Goal: Task Accomplishment & Management: Complete application form

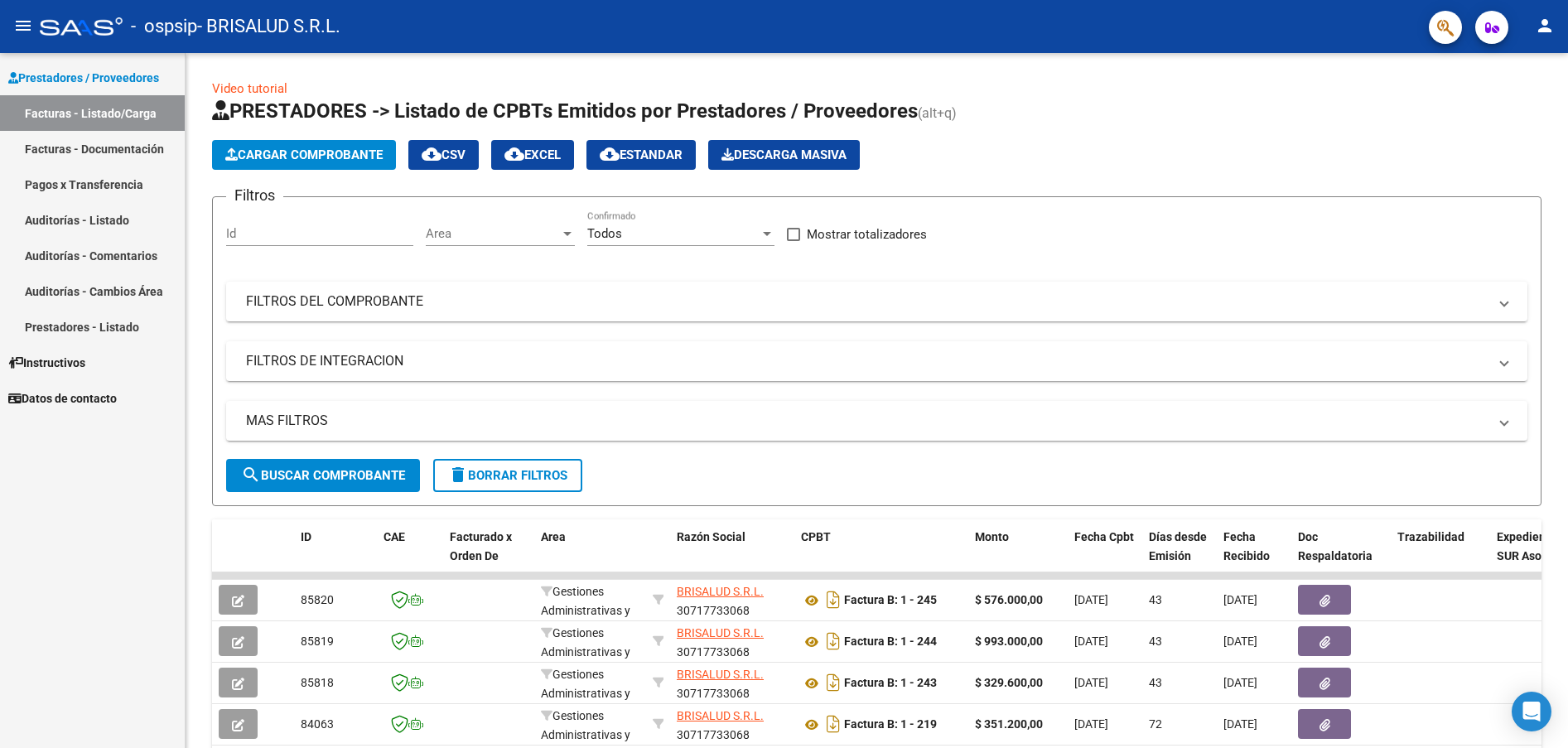
click at [92, 118] on link "Facturas - Listado/Carga" at bounding box center [92, 113] width 184 height 36
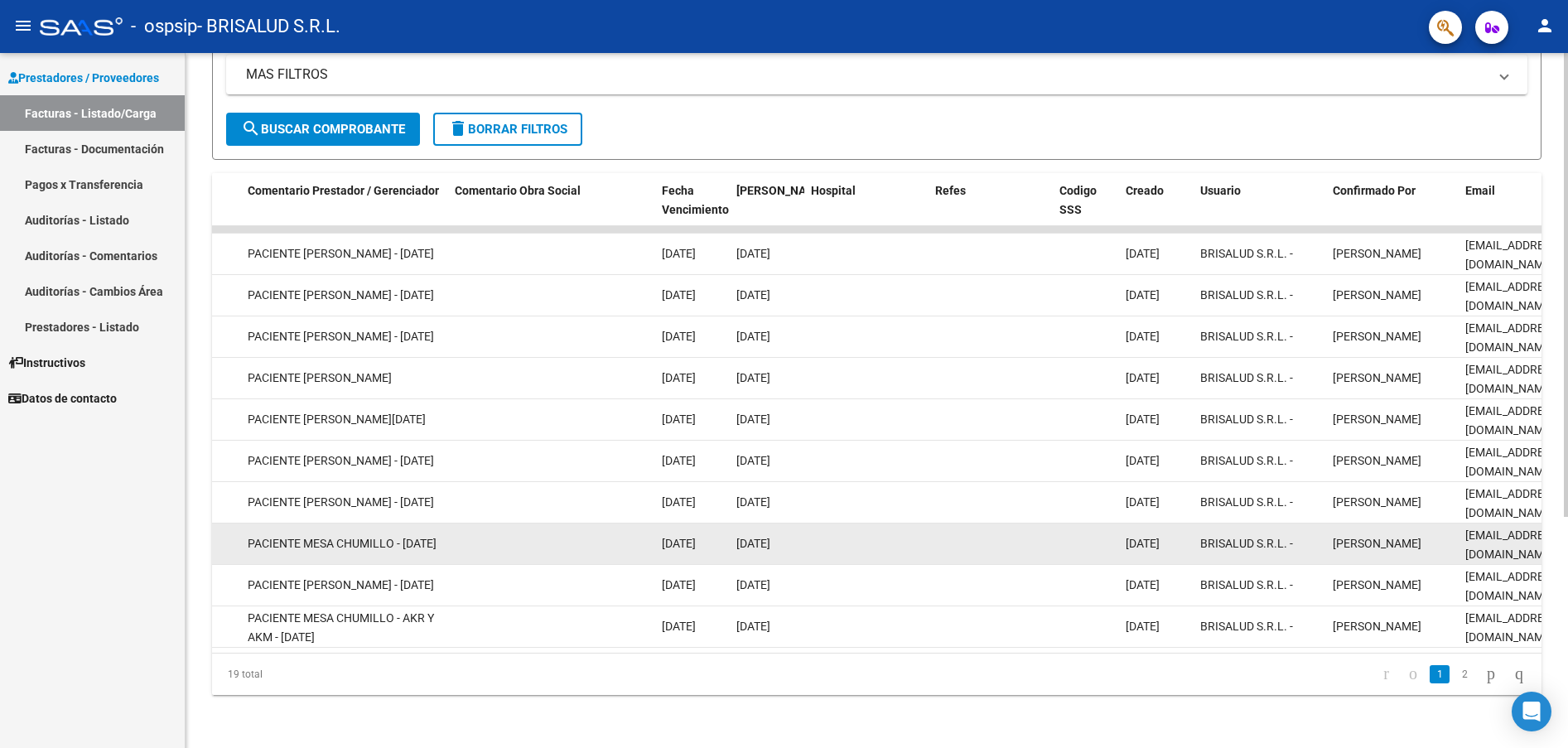
scroll to position [0, 2692]
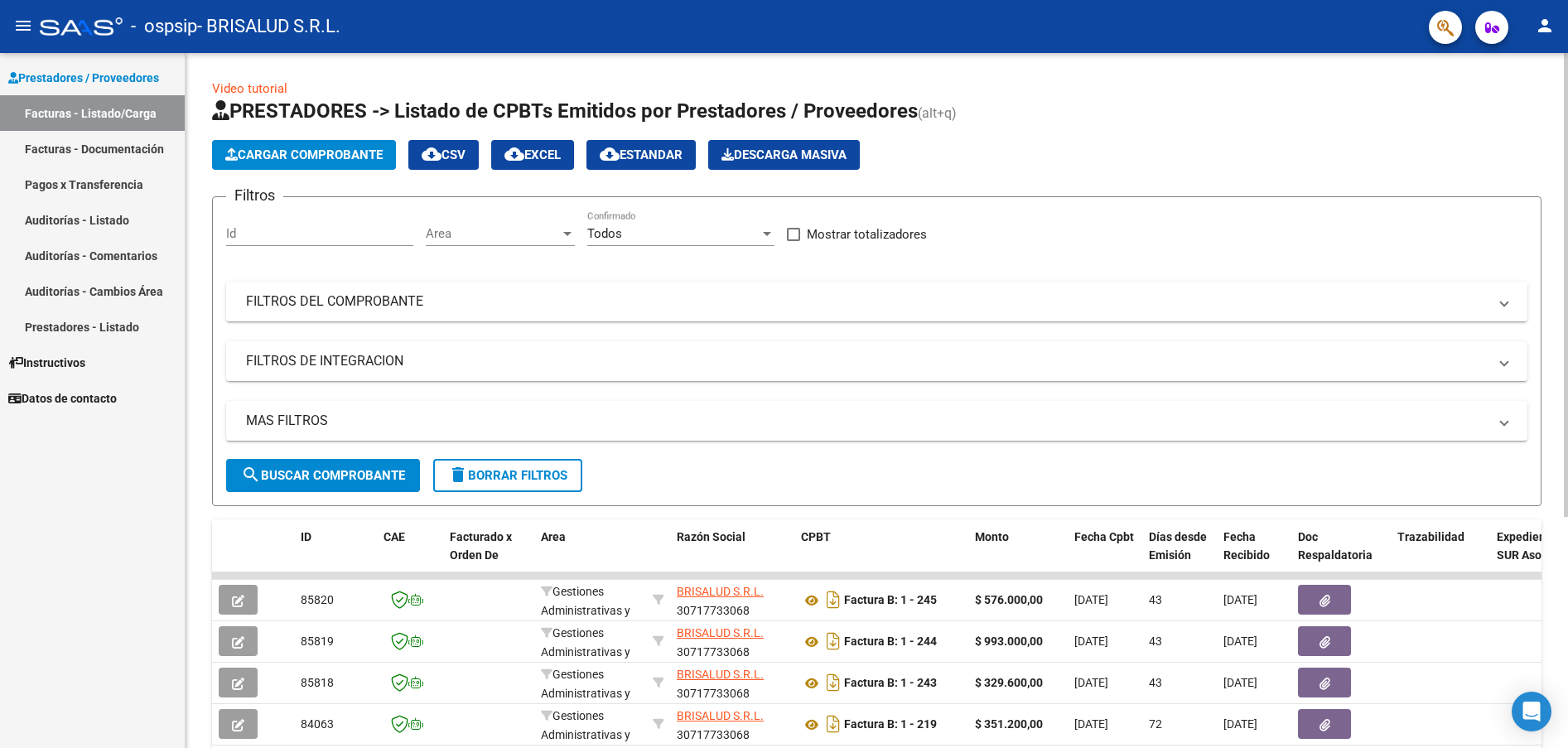
click at [304, 155] on span "Cargar Comprobante" at bounding box center [303, 154] width 157 height 15
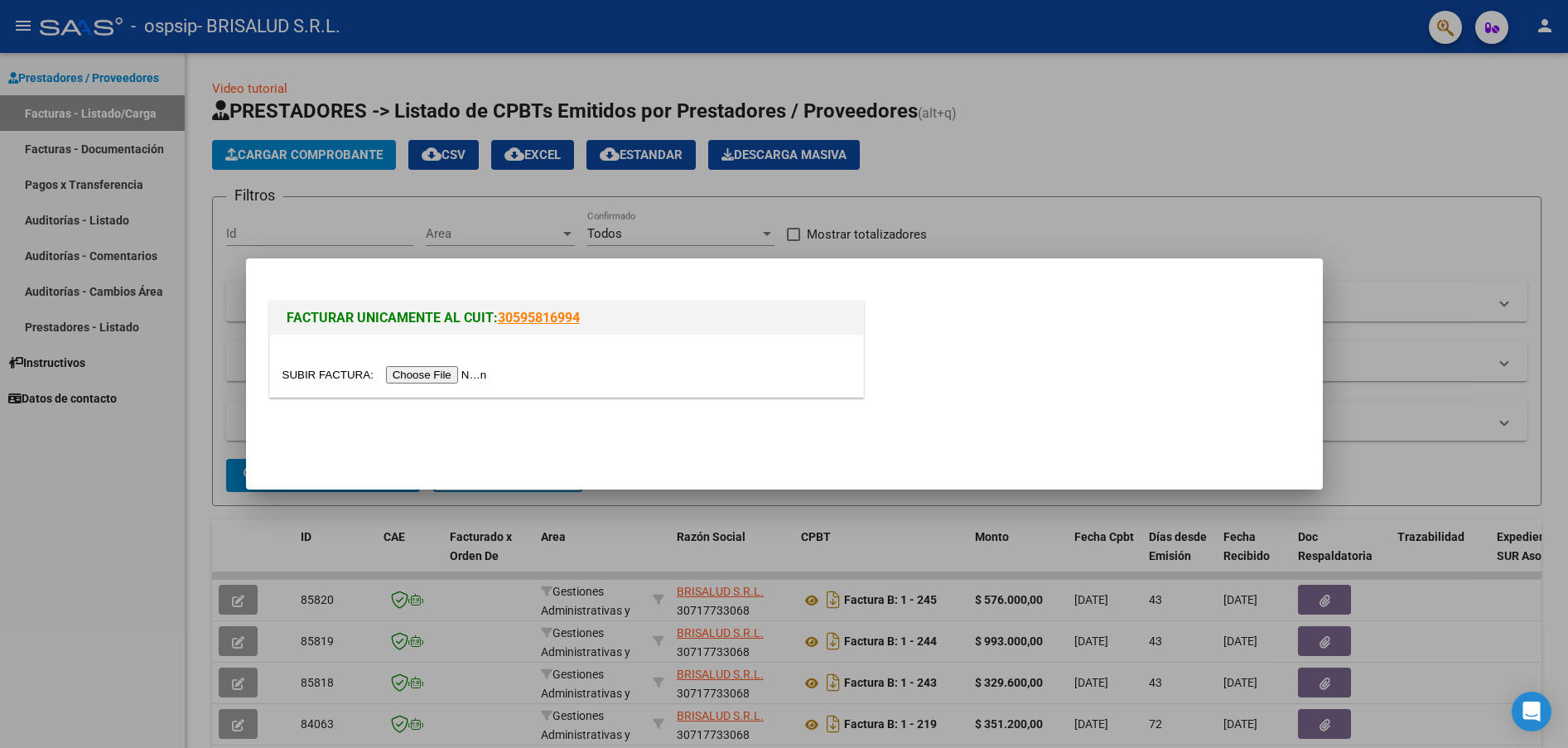
click at [469, 372] on input "file" at bounding box center [387, 374] width 210 height 18
click at [453, 374] on input "file" at bounding box center [387, 374] width 210 height 18
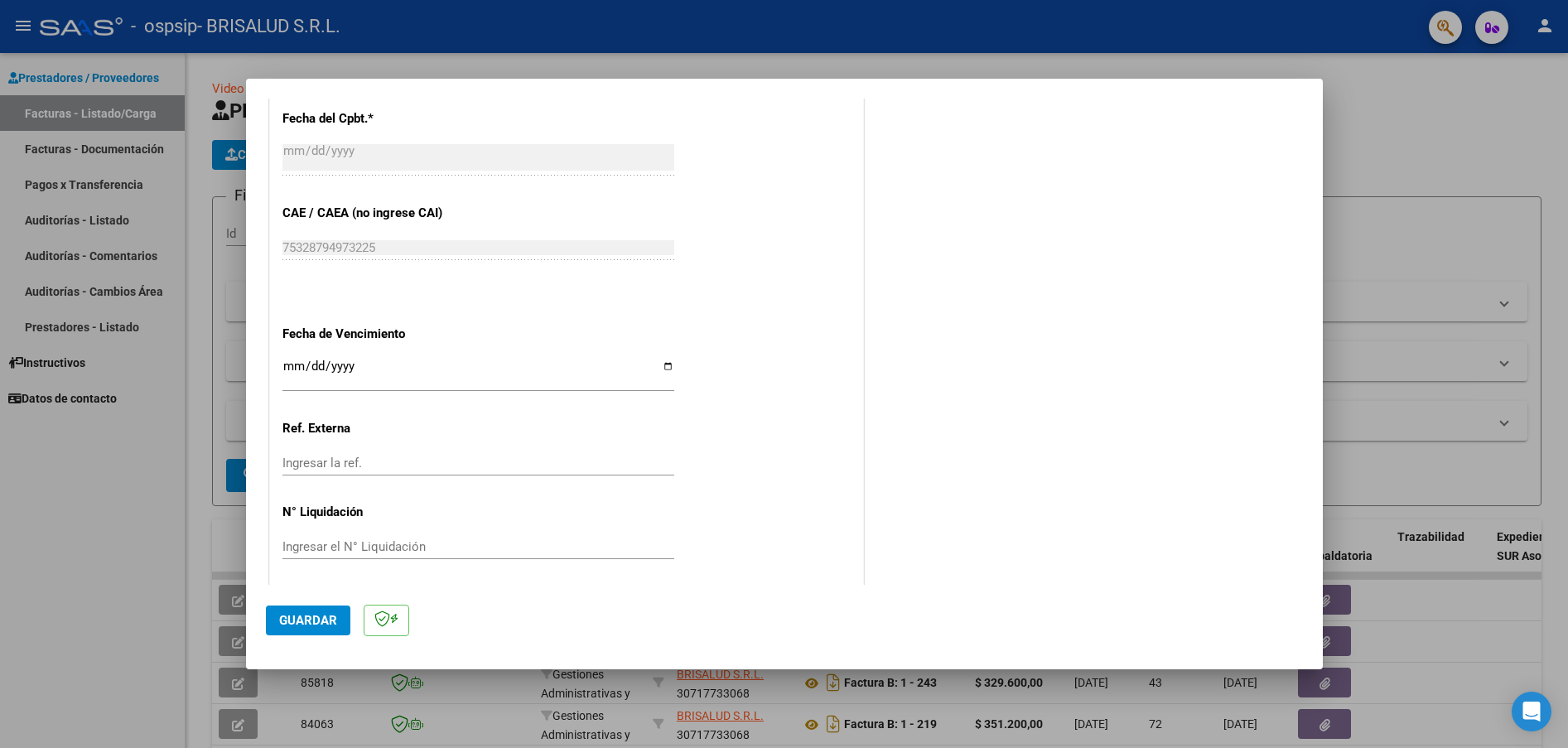
scroll to position [774, 0]
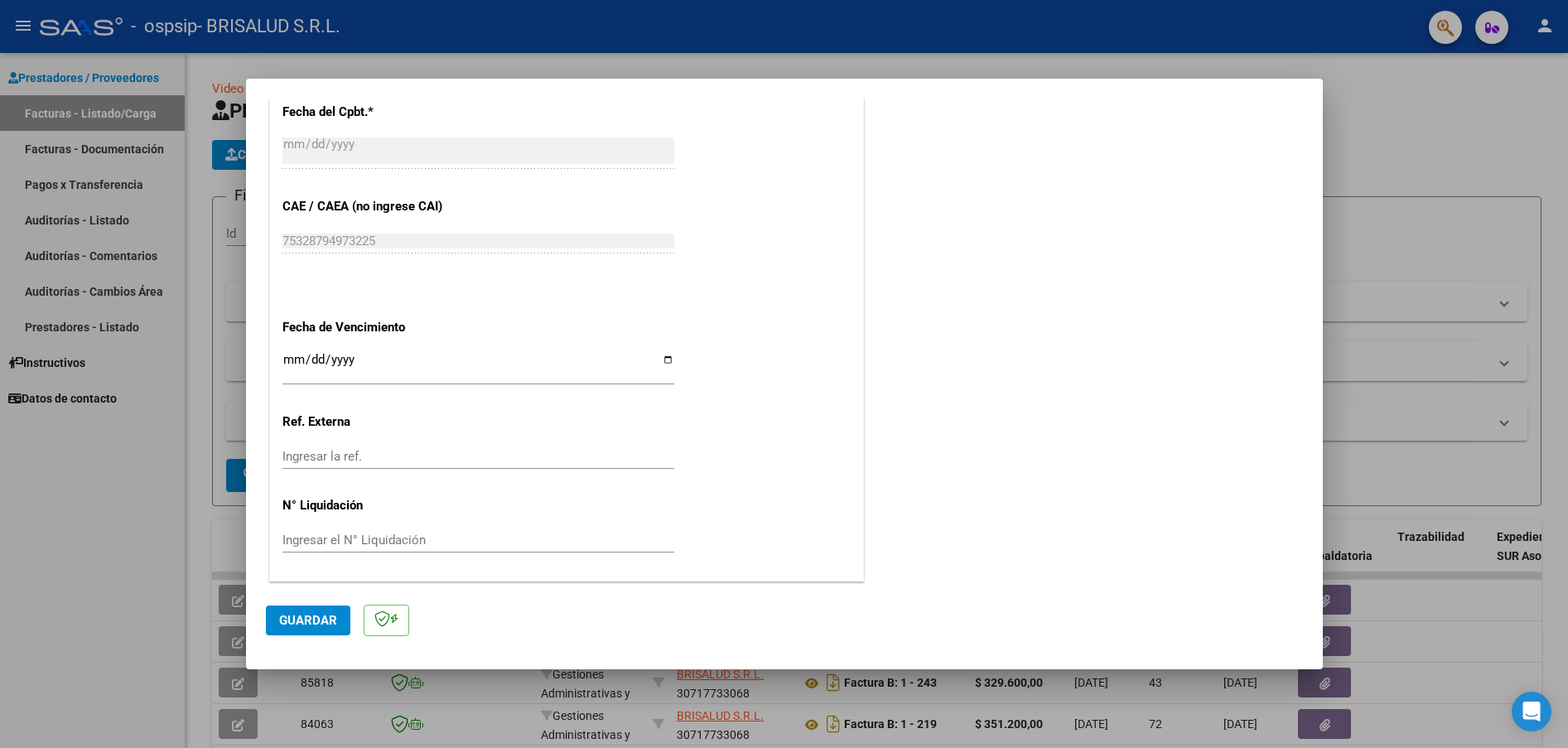
click at [279, 362] on div "CUIT * 30-71773306-8 Ingresar CUIT ANALISIS PRESTADOR Area destinado * Gestione…" at bounding box center [567, 55] width 593 height 1048
click at [284, 362] on input "Ingresar la fecha" at bounding box center [479, 366] width 392 height 26
type input "2025-08-29"
click at [743, 443] on div "CUIT * 30-71773306-8 Ingresar CUIT ANALISIS PRESTADOR Area destinado * Gestione…" at bounding box center [567, 55] width 593 height 1048
click at [294, 624] on span "Guardar" at bounding box center [307, 620] width 58 height 15
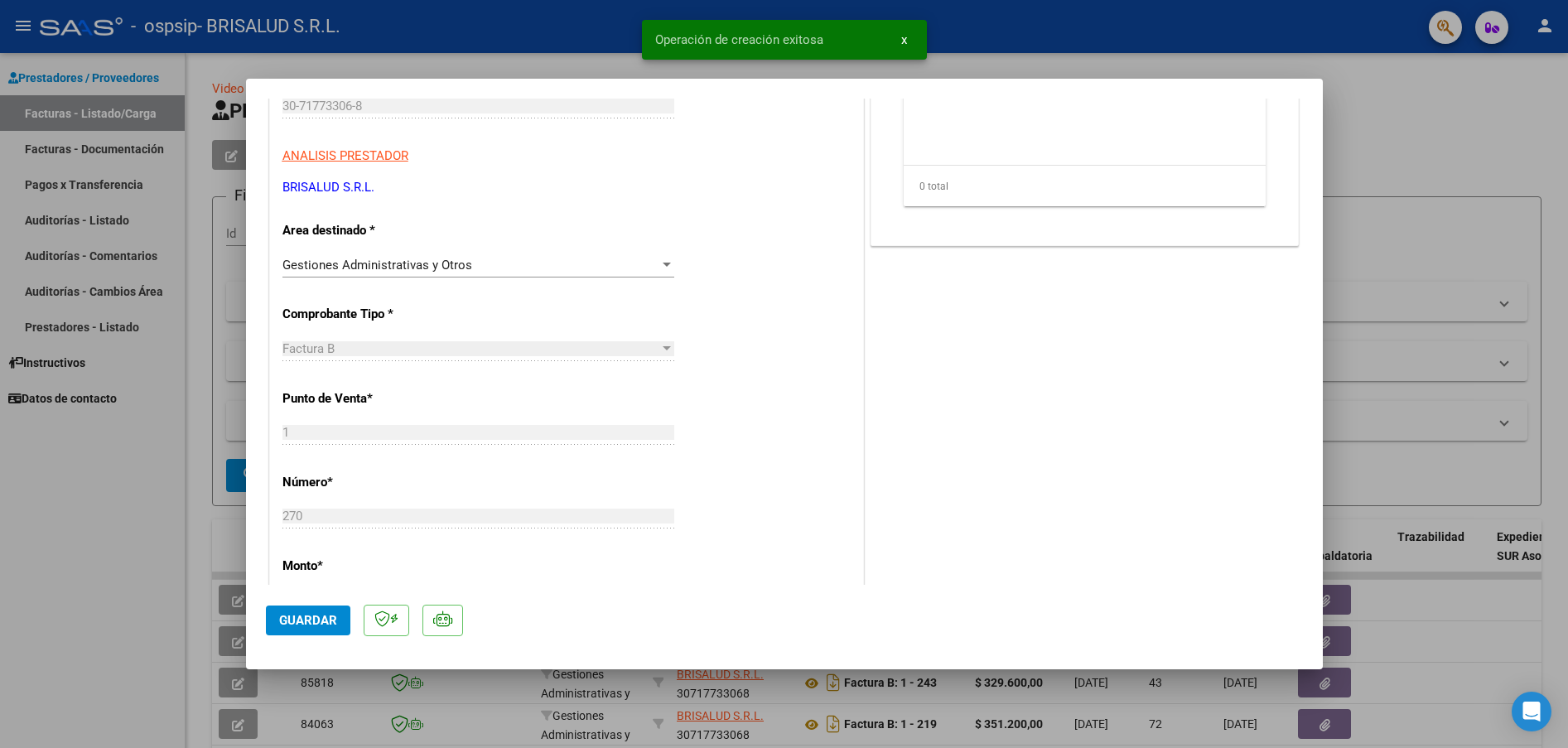
scroll to position [0, 0]
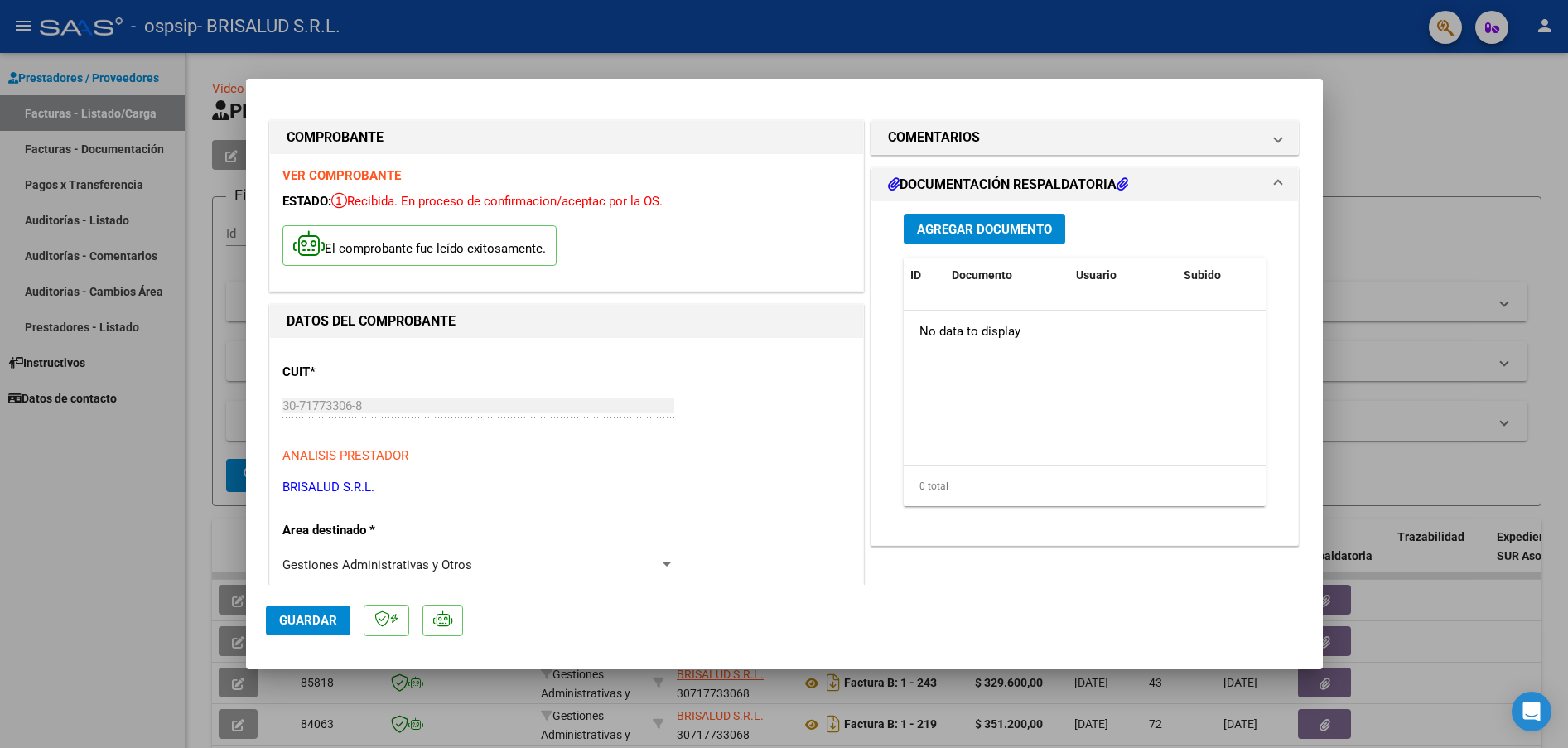
click at [1020, 224] on span "Agregar Documento" at bounding box center [984, 229] width 135 height 15
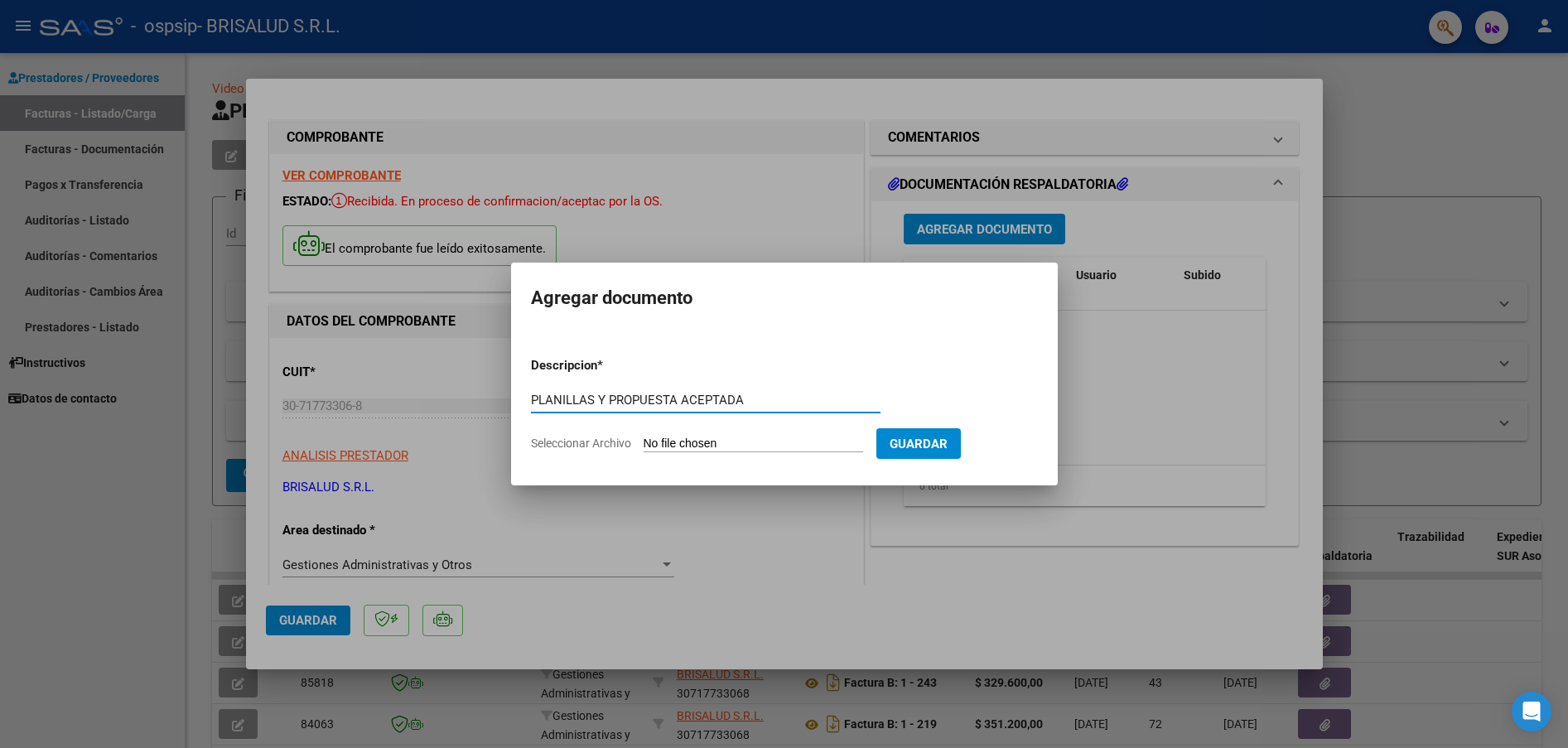
click at [598, 397] on input "PLANILLAS Y PROPUESTA ACEPTADA" at bounding box center [705, 400] width 349 height 15
click at [767, 393] on input "PLANILLAS Y PROPUESTA ACEPTADA" at bounding box center [705, 400] width 349 height 15
drag, startPoint x: 831, startPoint y: 402, endPoint x: 529, endPoint y: 404, distance: 302.0
click at [529, 404] on mat-dialog-content "Descripcion * PLANILLAS Y PROPUESTA ACEPTADA - JULIO 2025 Escriba aquí una desc…" at bounding box center [784, 398] width 547 height 135
type input "PLANILLAS Y PROPUESTA ACEPTADA - JULIO 2025"
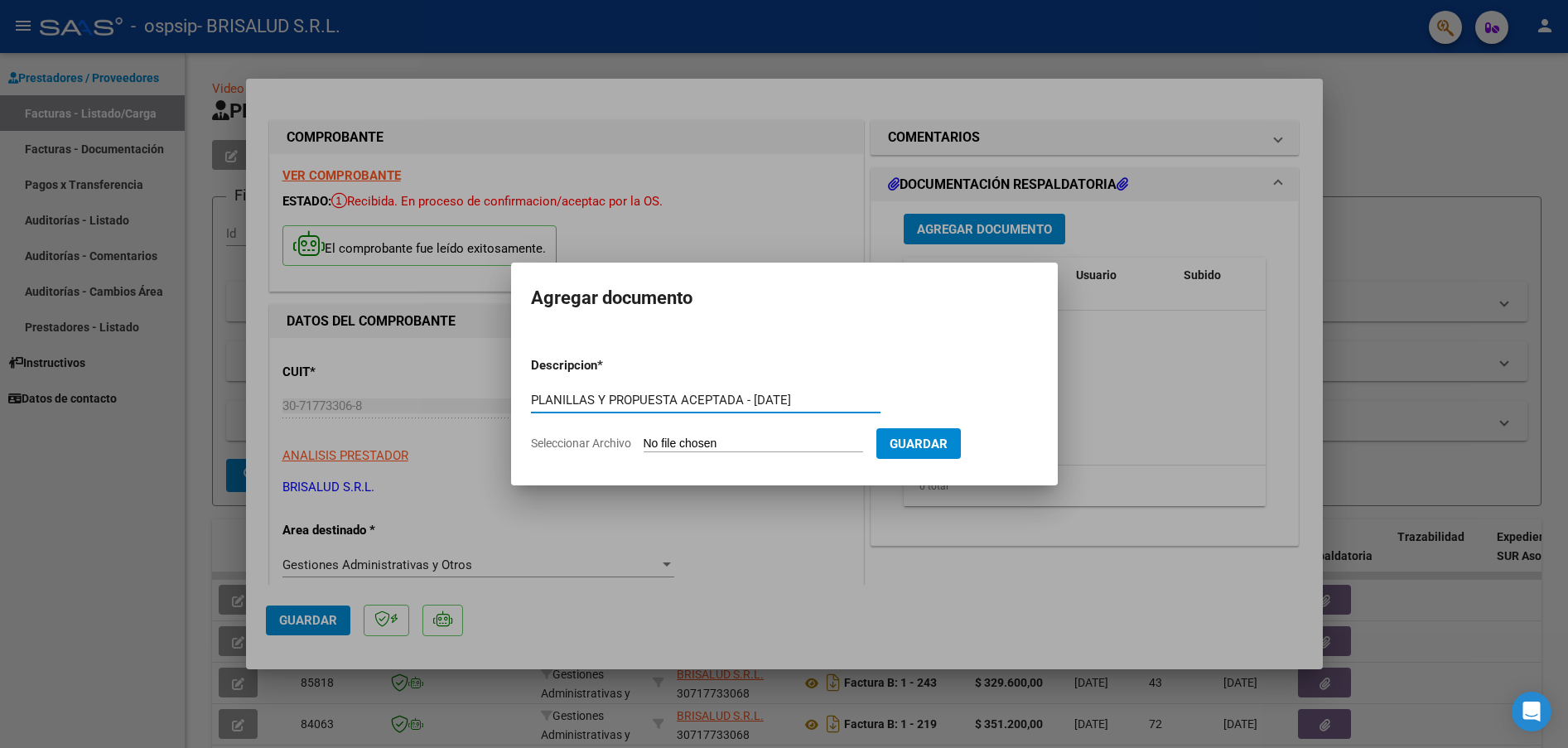
click at [839, 356] on form "Descripcion * PLANILLAS Y PROPUESTA ACEPTADA - JULIO 2025 Escriba aquí una desc…" at bounding box center [784, 404] width 507 height 121
click at [762, 438] on input "Seleccionar Archivo" at bounding box center [753, 445] width 219 height 16
type input "C:\fakepath\2025-08-01 - BRISALUD_OSPSIP_VELARDEZ JONATHAN_JULIO 25_planillas y…"
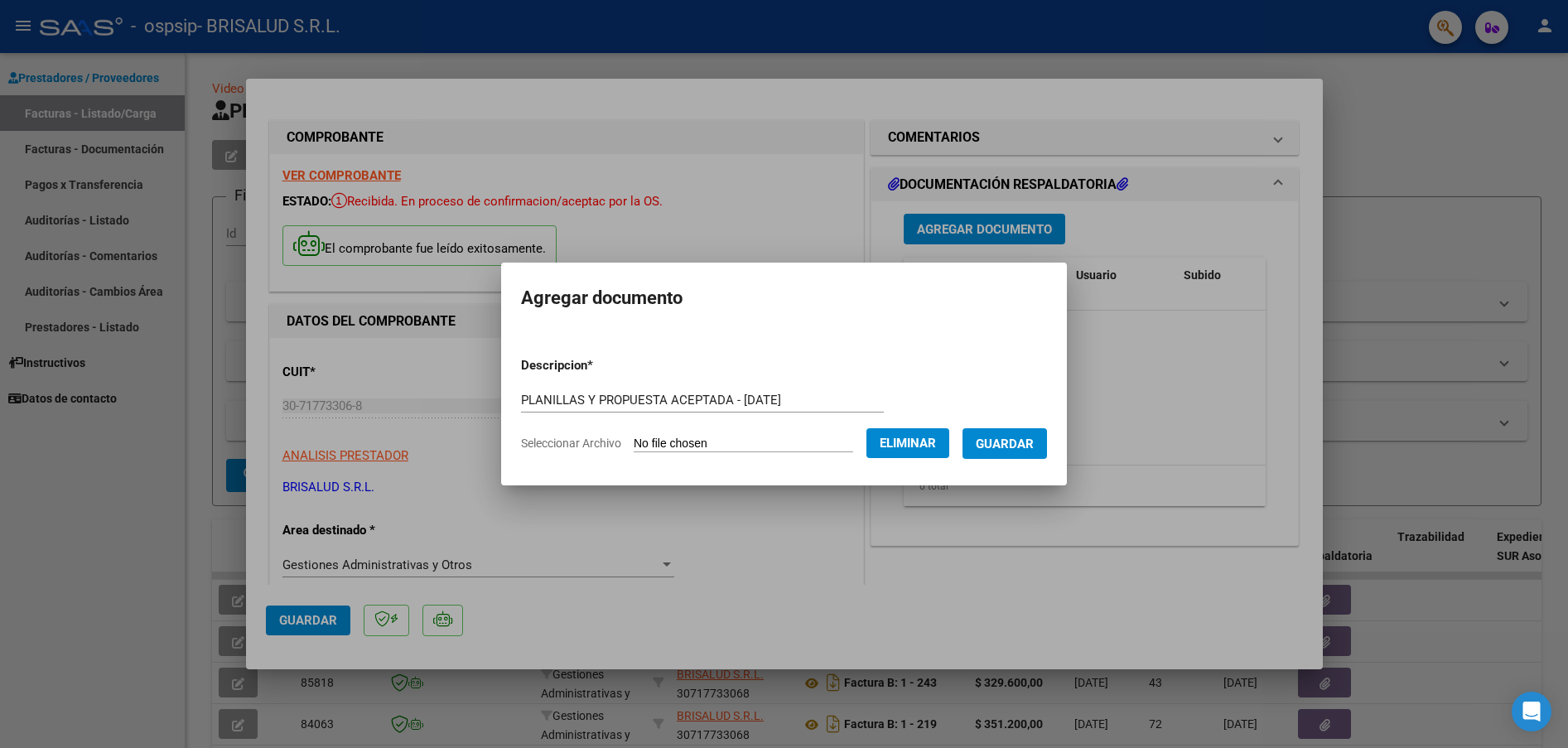
click at [1015, 447] on span "Guardar" at bounding box center [1004, 444] width 58 height 15
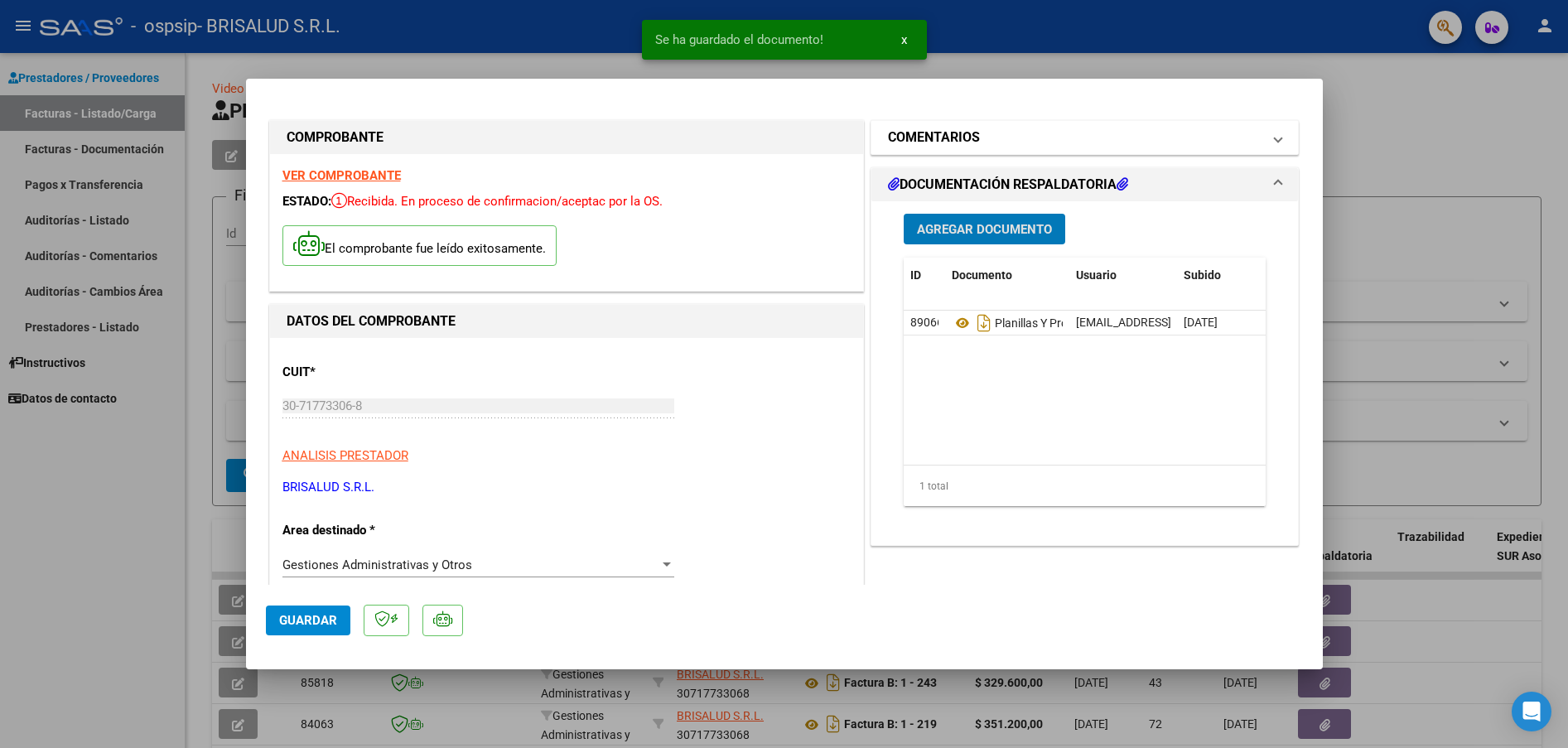
click at [960, 135] on h1 "COMENTARIOS" at bounding box center [934, 138] width 92 height 20
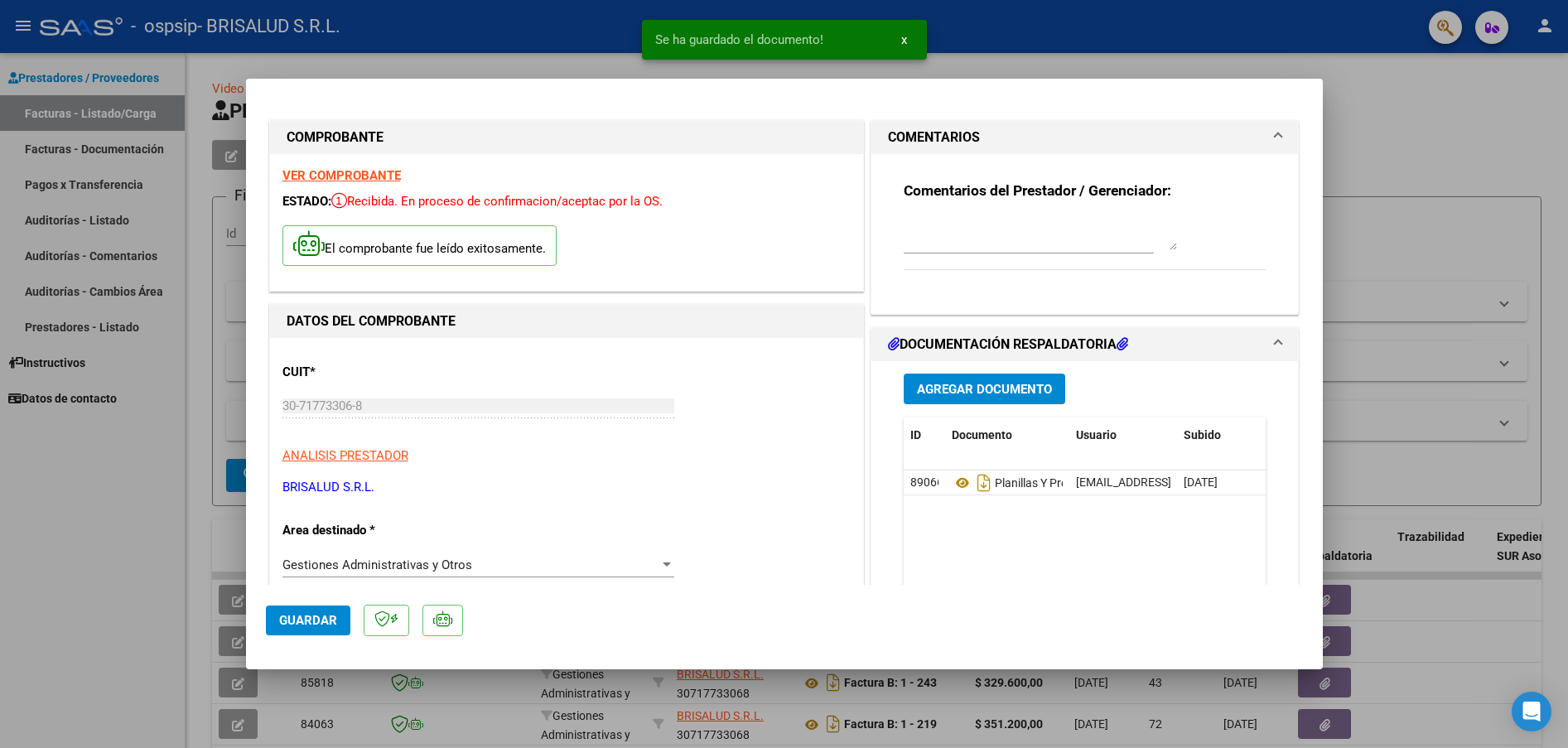
click at [963, 239] on textarea at bounding box center [1040, 234] width 273 height 33
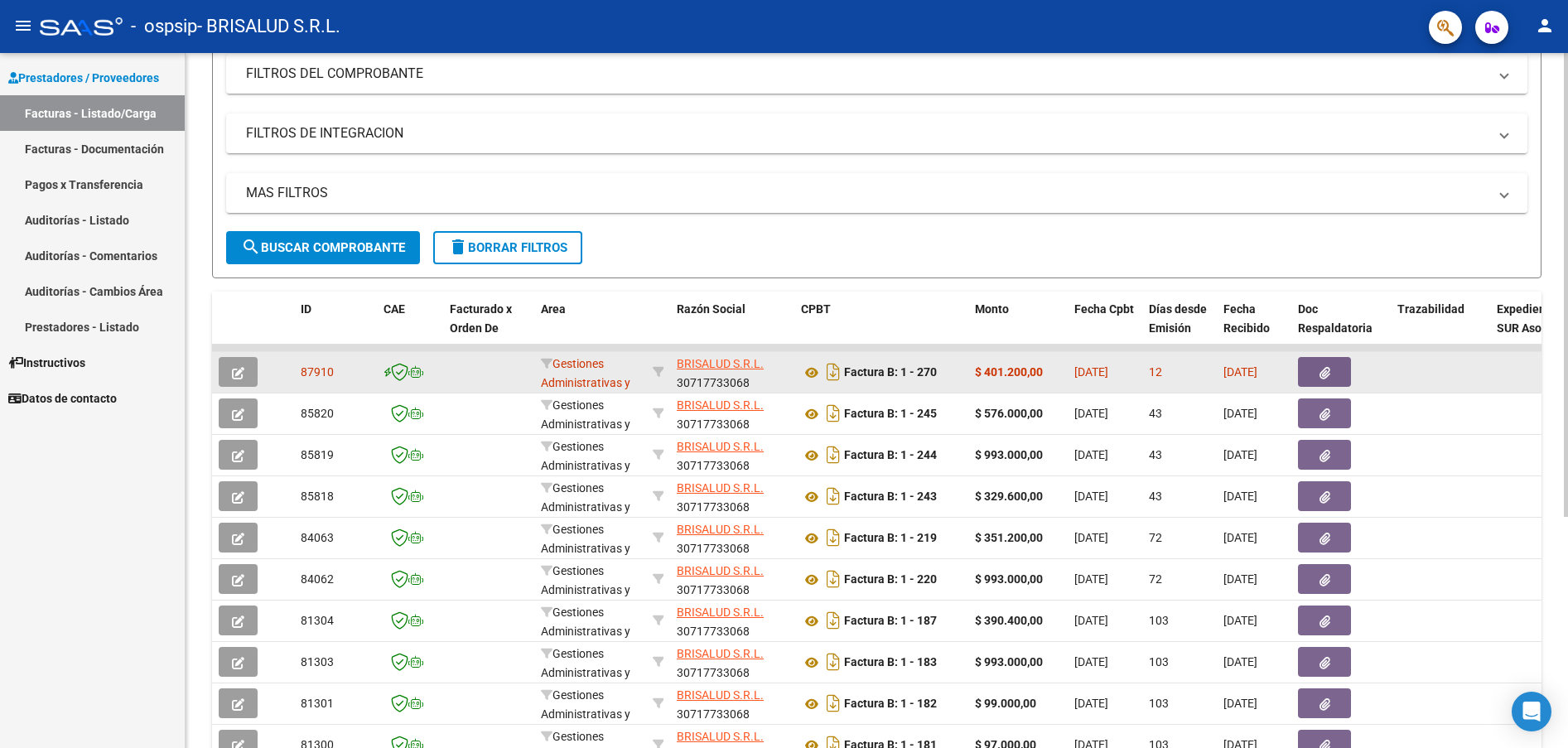
click at [239, 367] on icon "button" at bounding box center [238, 373] width 13 height 13
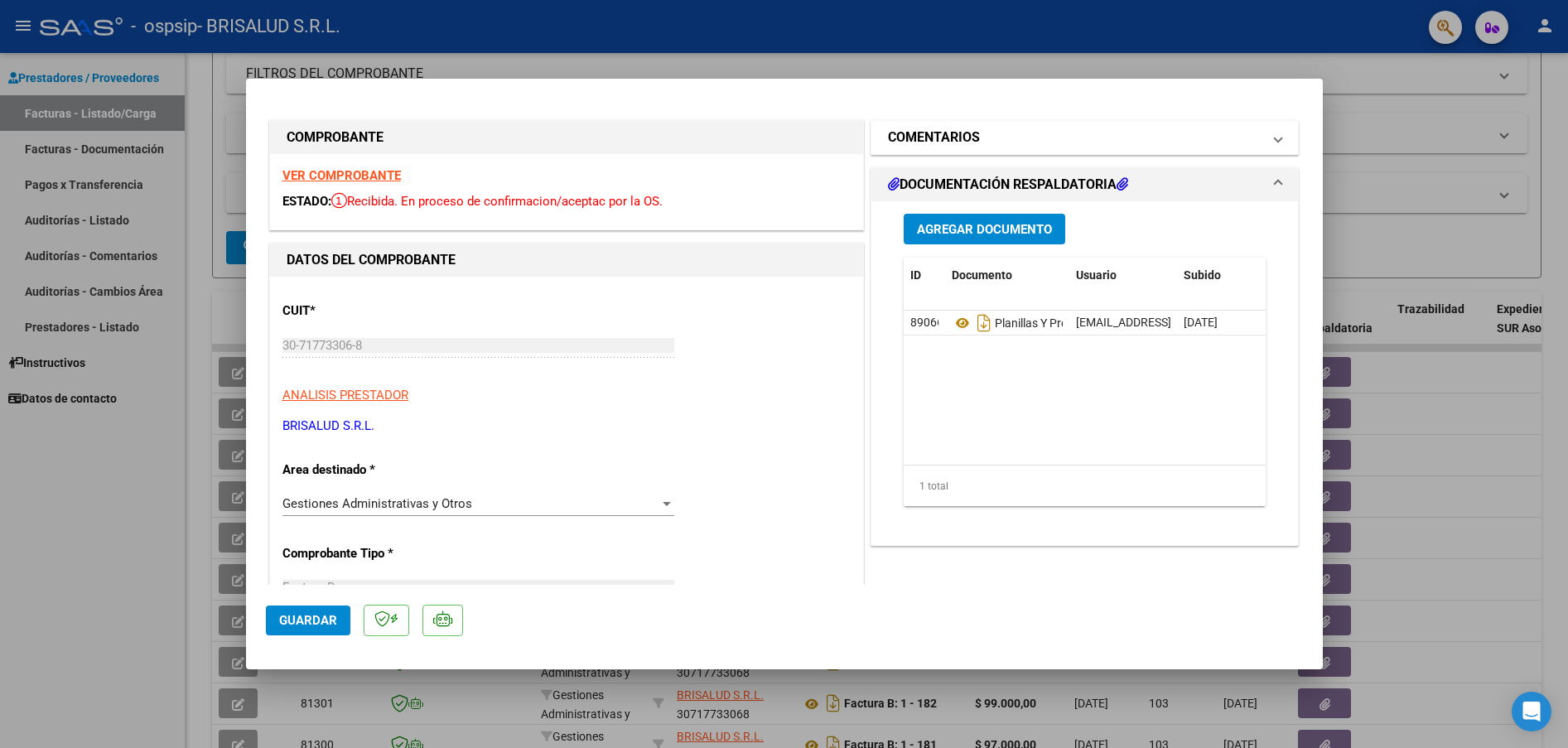
click at [947, 136] on h1 "COMENTARIOS" at bounding box center [934, 138] width 92 height 20
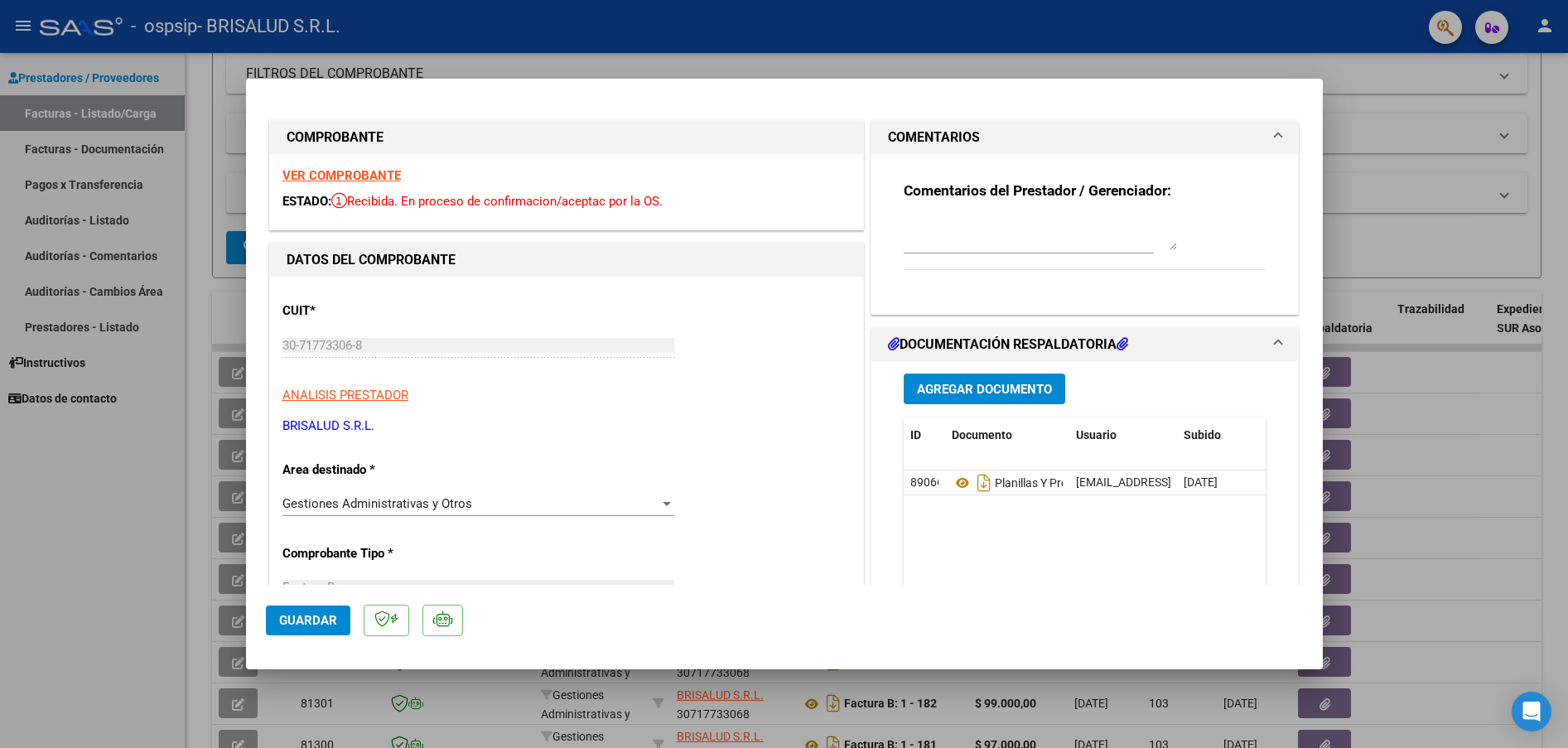
click at [959, 237] on textarea at bounding box center [1040, 234] width 273 height 33
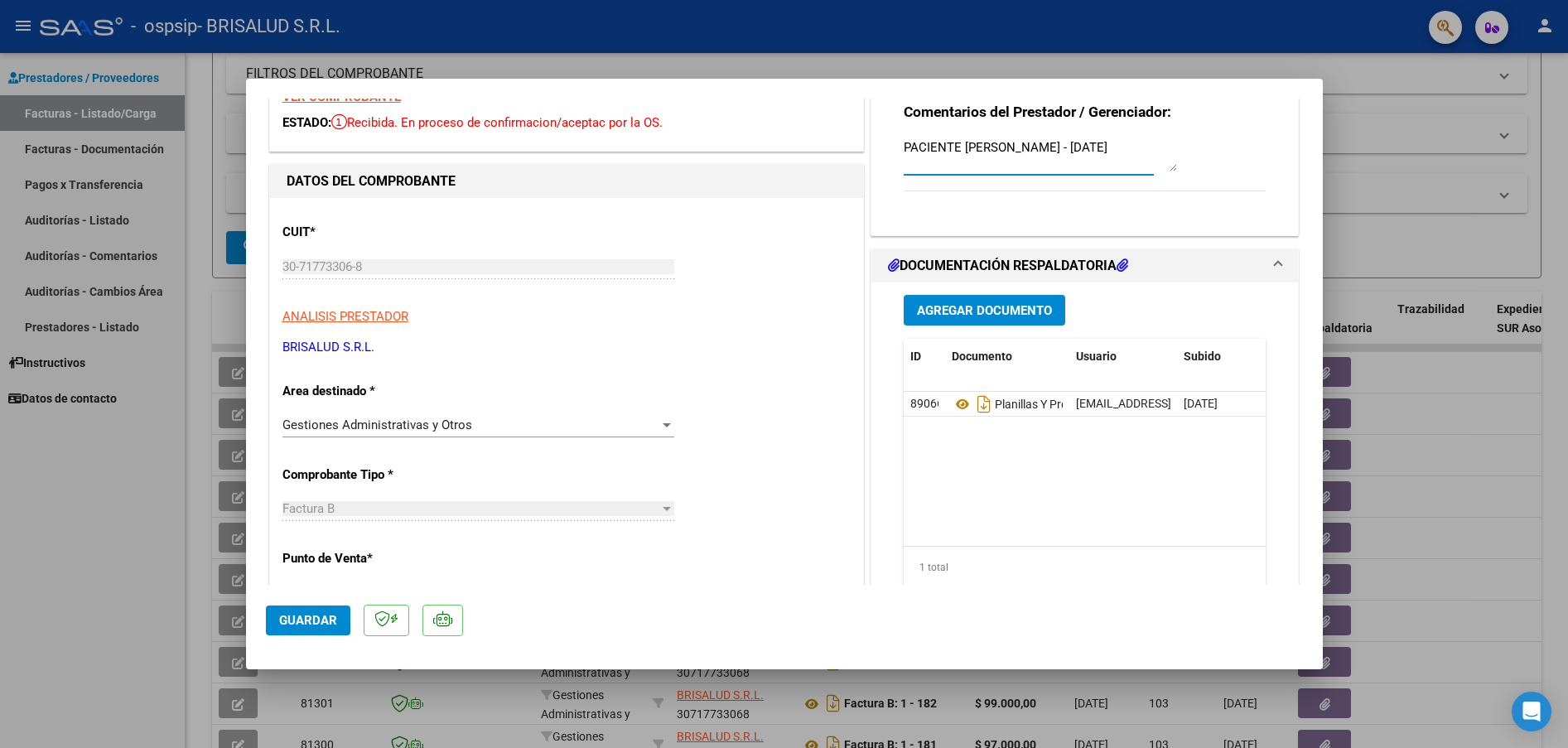
scroll to position [41, 0]
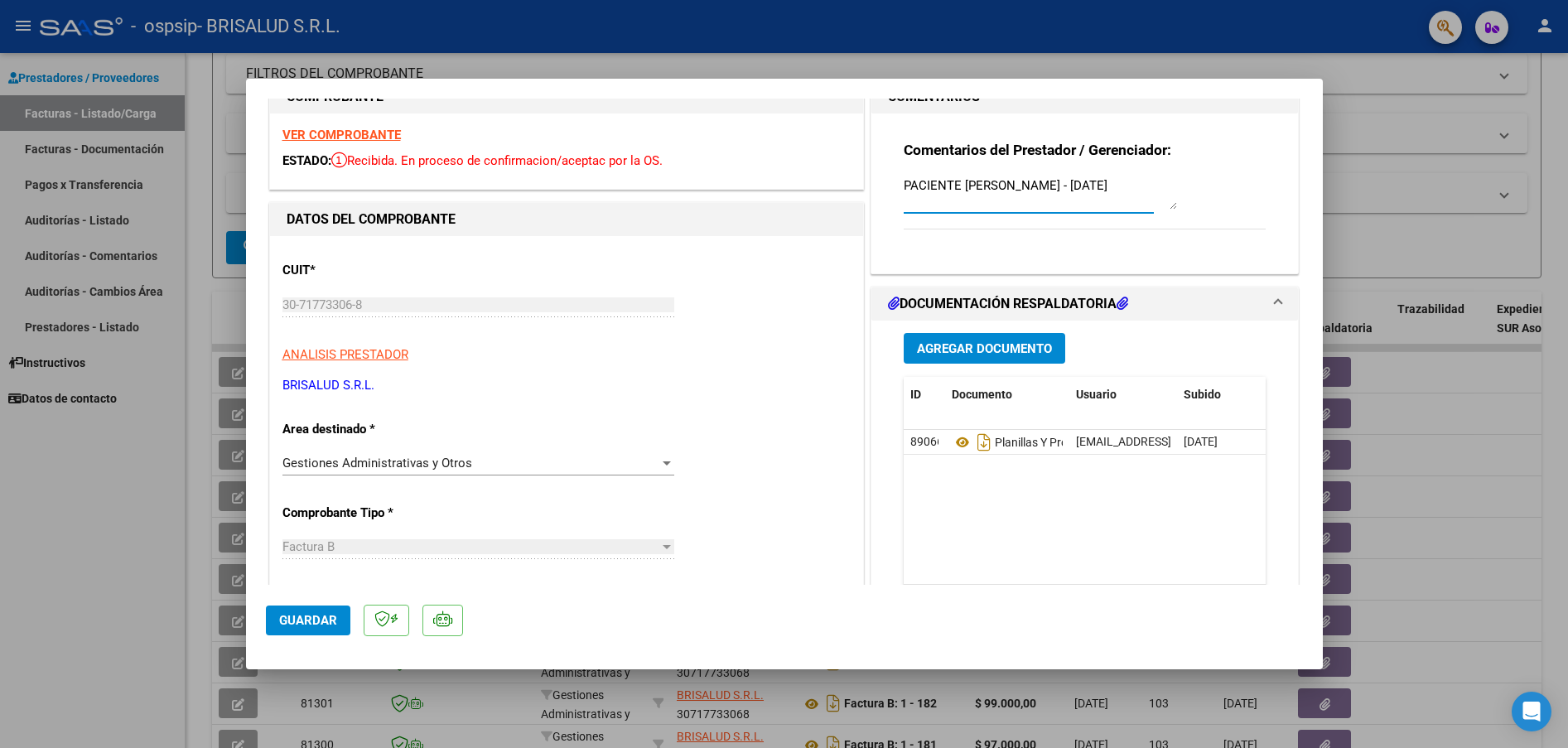
type textarea "PACIENTE VELARDEZ JONATHAN - JULIO 2025"
click at [1235, 209] on div "Comentarios del Prestador / Gerenciador: PACIENTE VELARDEZ JONATHAN - JULIO 2025" at bounding box center [1085, 194] width 363 height 107
click at [1039, 516] on datatable-body "89066 Planillas Y Propuesta Aceptada - Julio 2025 cvillarroel@brisalud.com.ar -…" at bounding box center [1084, 507] width 362 height 154
click at [317, 623] on span "Guardar" at bounding box center [307, 620] width 58 height 15
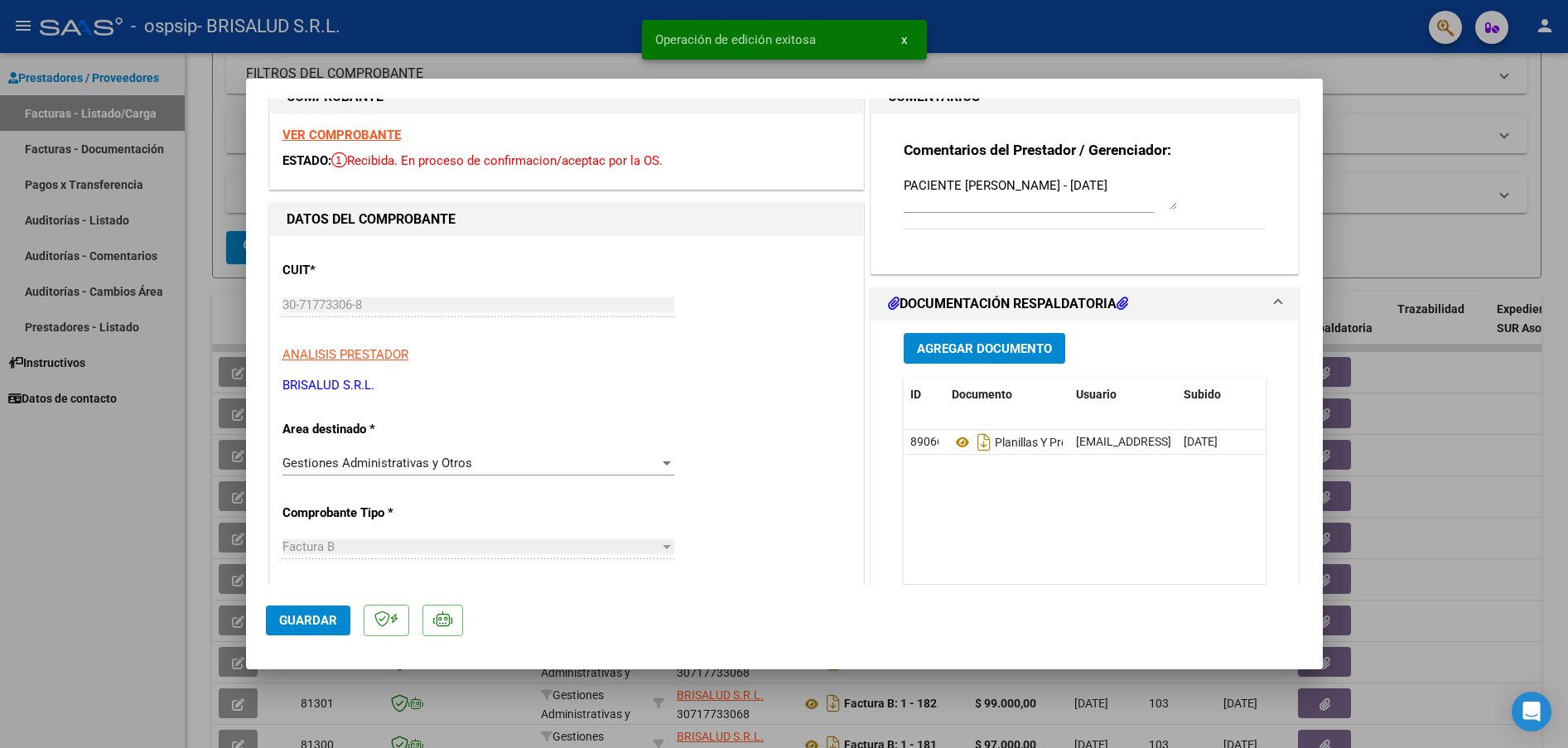
click at [1394, 243] on div at bounding box center [784, 374] width 1568 height 748
type input "$ 0,00"
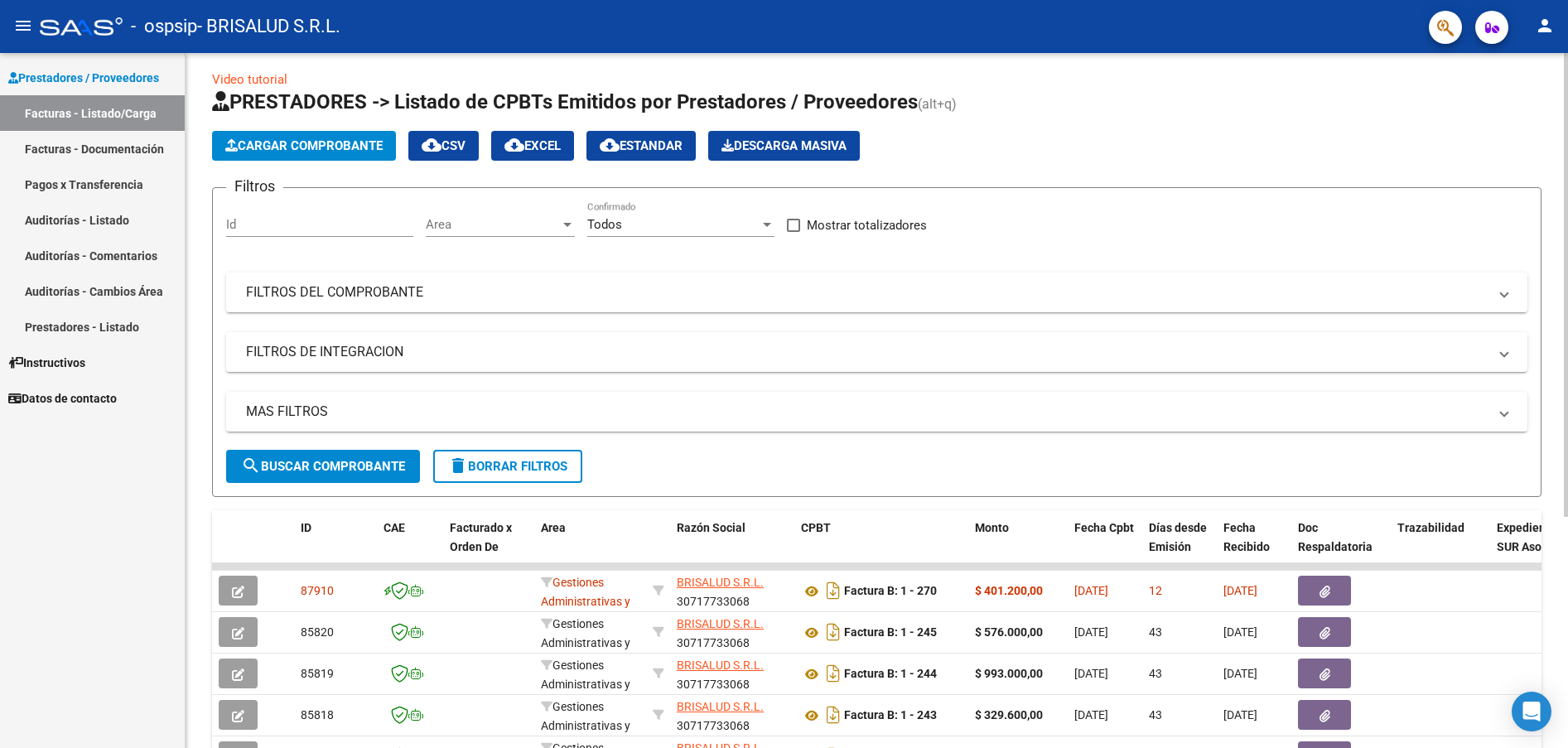
scroll to position [0, 0]
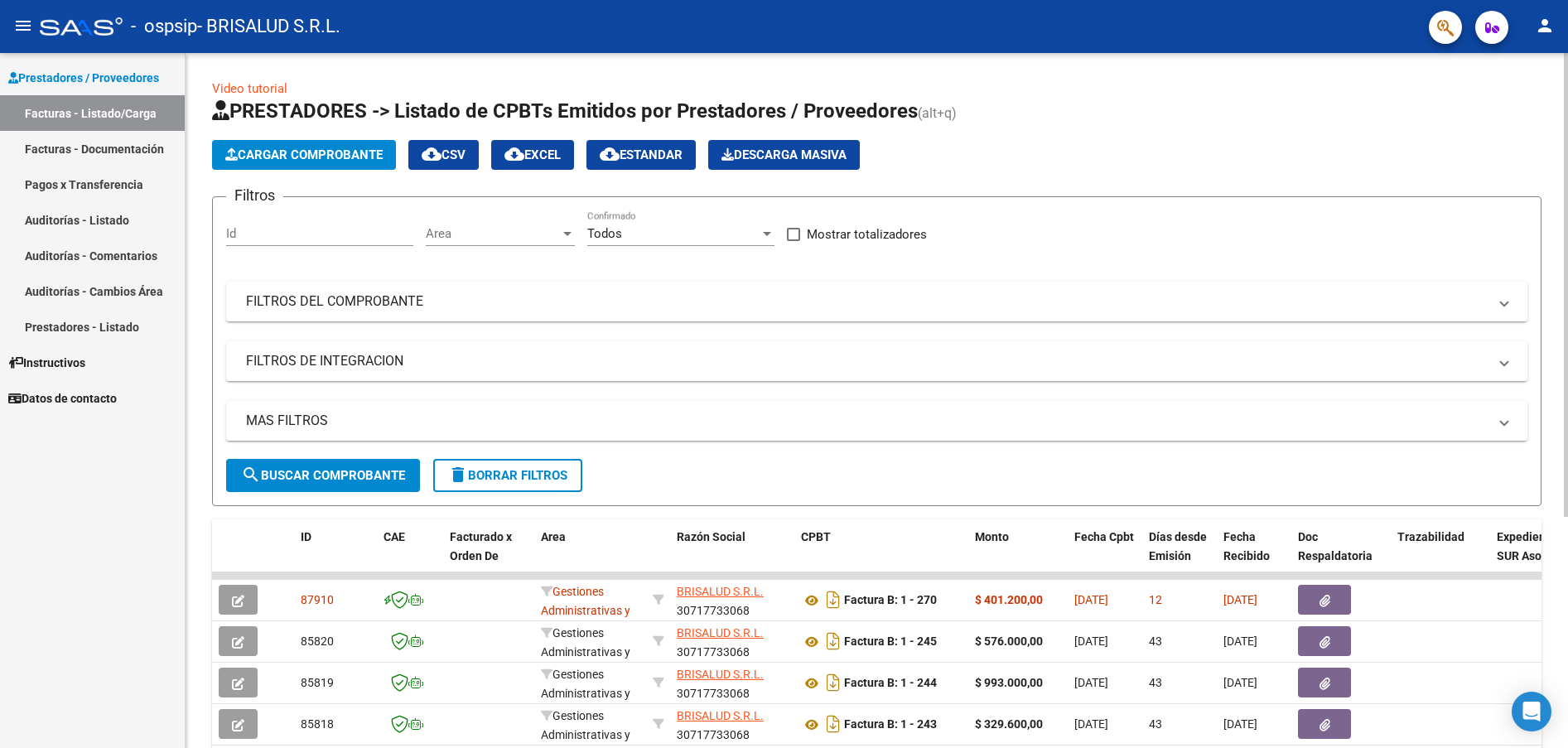
click at [310, 161] on span "Cargar Comprobante" at bounding box center [303, 154] width 157 height 15
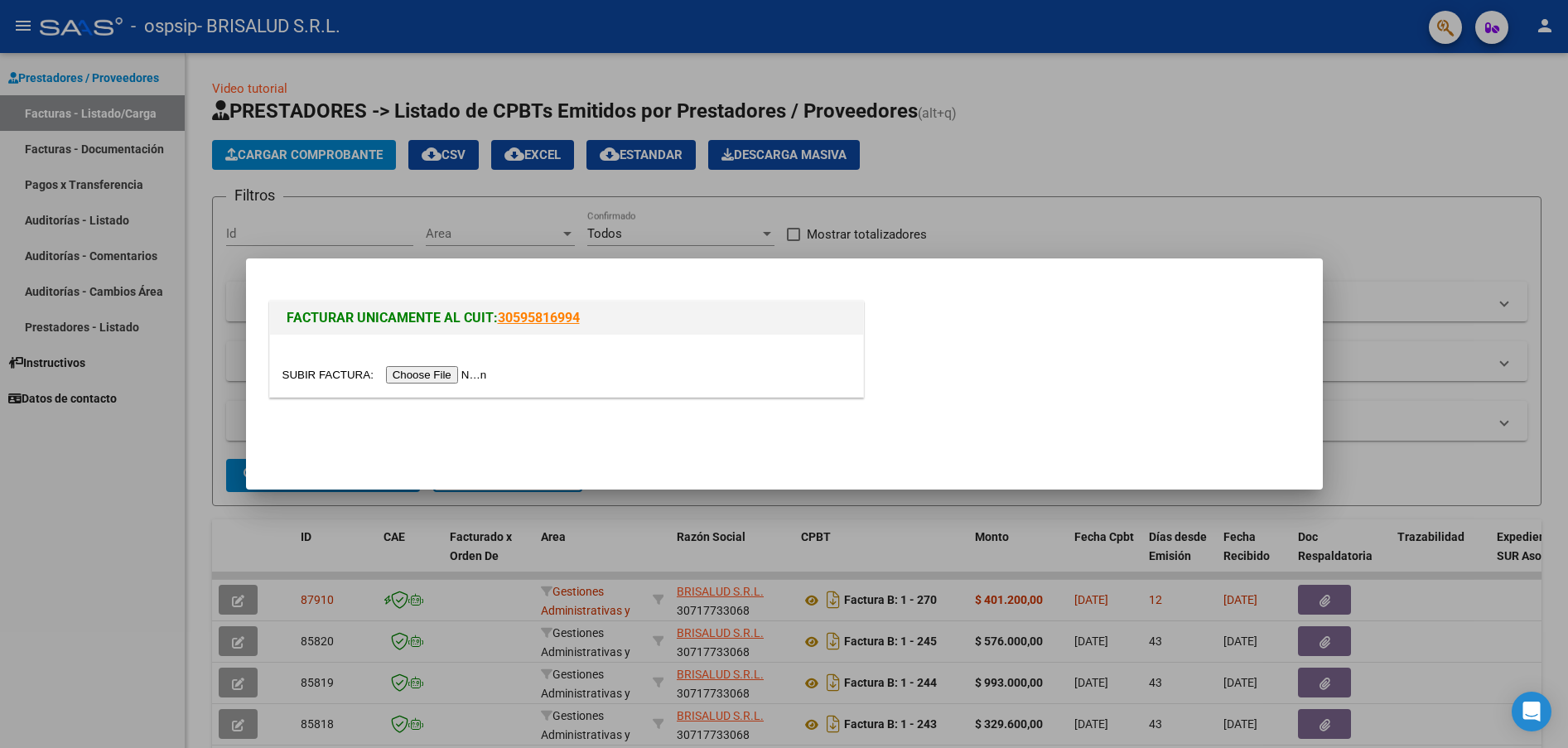
click at [433, 371] on input "file" at bounding box center [387, 374] width 210 height 18
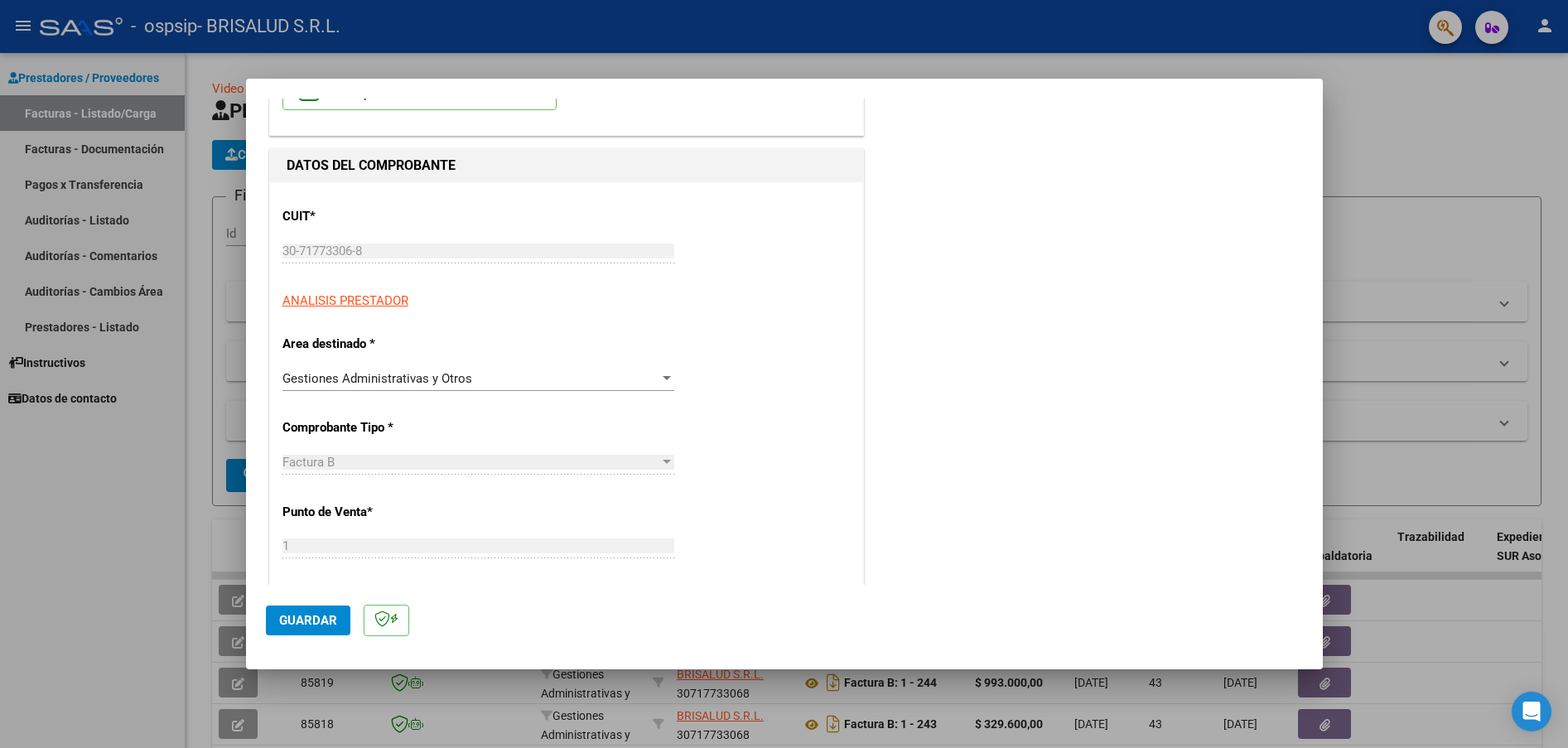
scroll to position [82, 0]
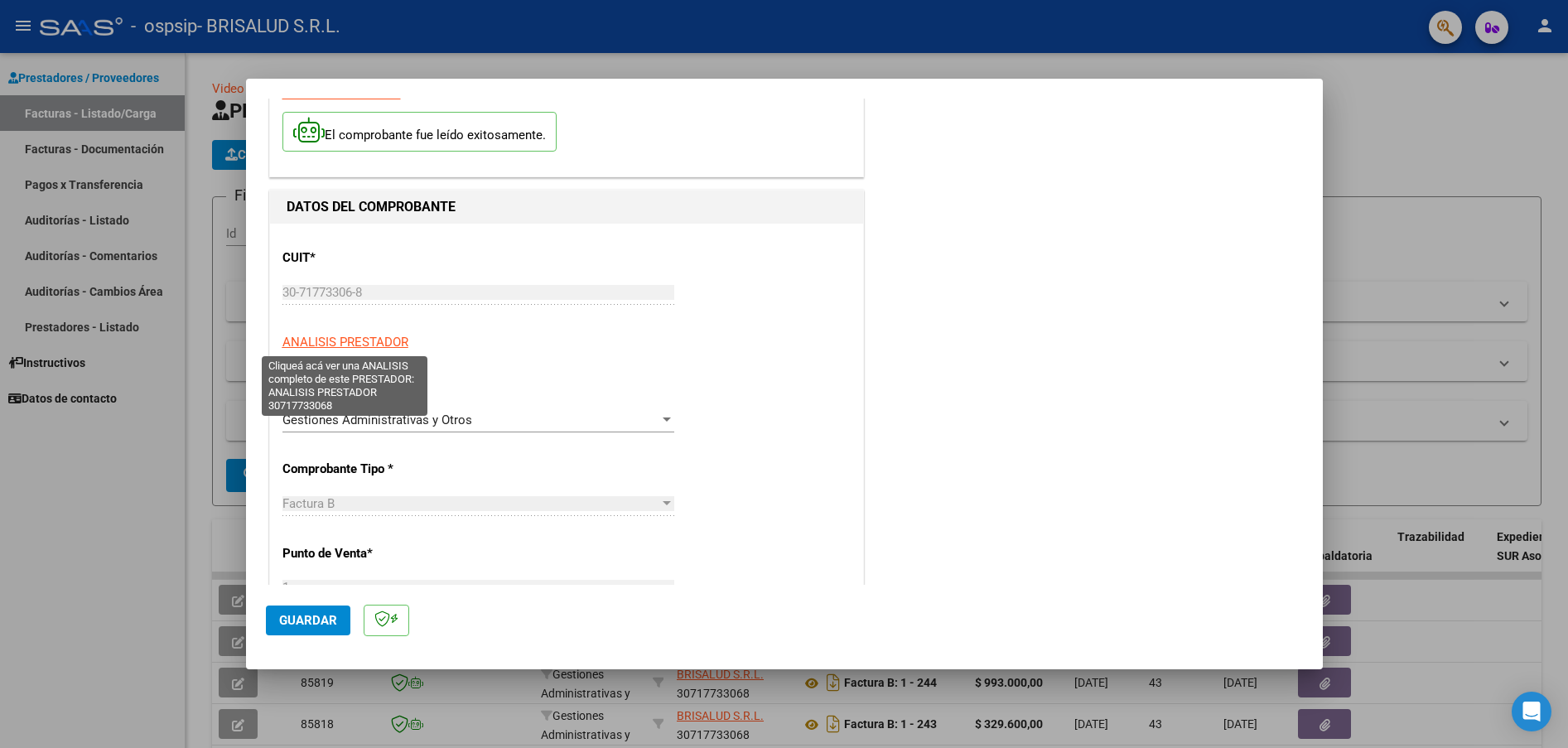
click at [368, 346] on span "ANALISIS PRESTADOR" at bounding box center [345, 341] width 126 height 15
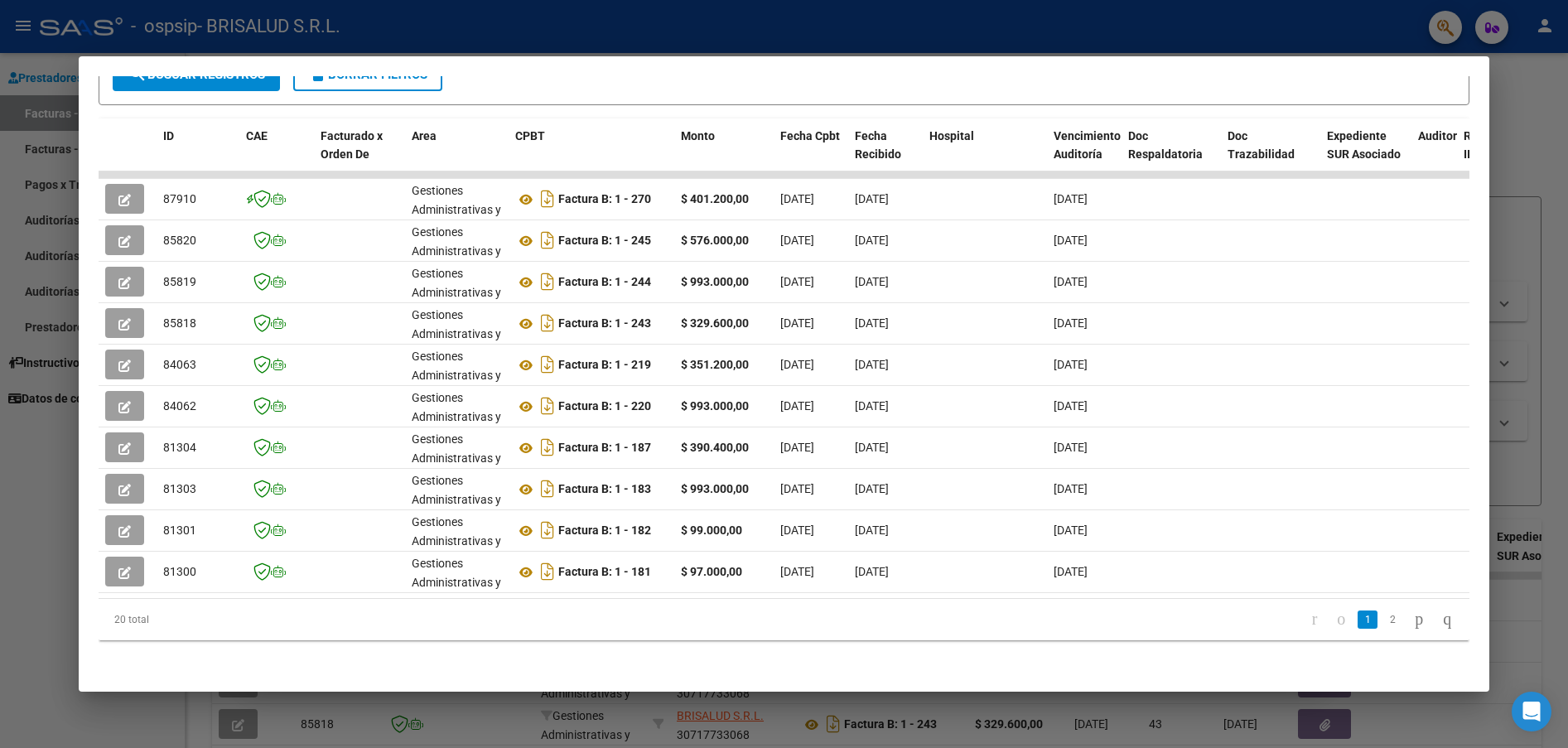
scroll to position [0, 0]
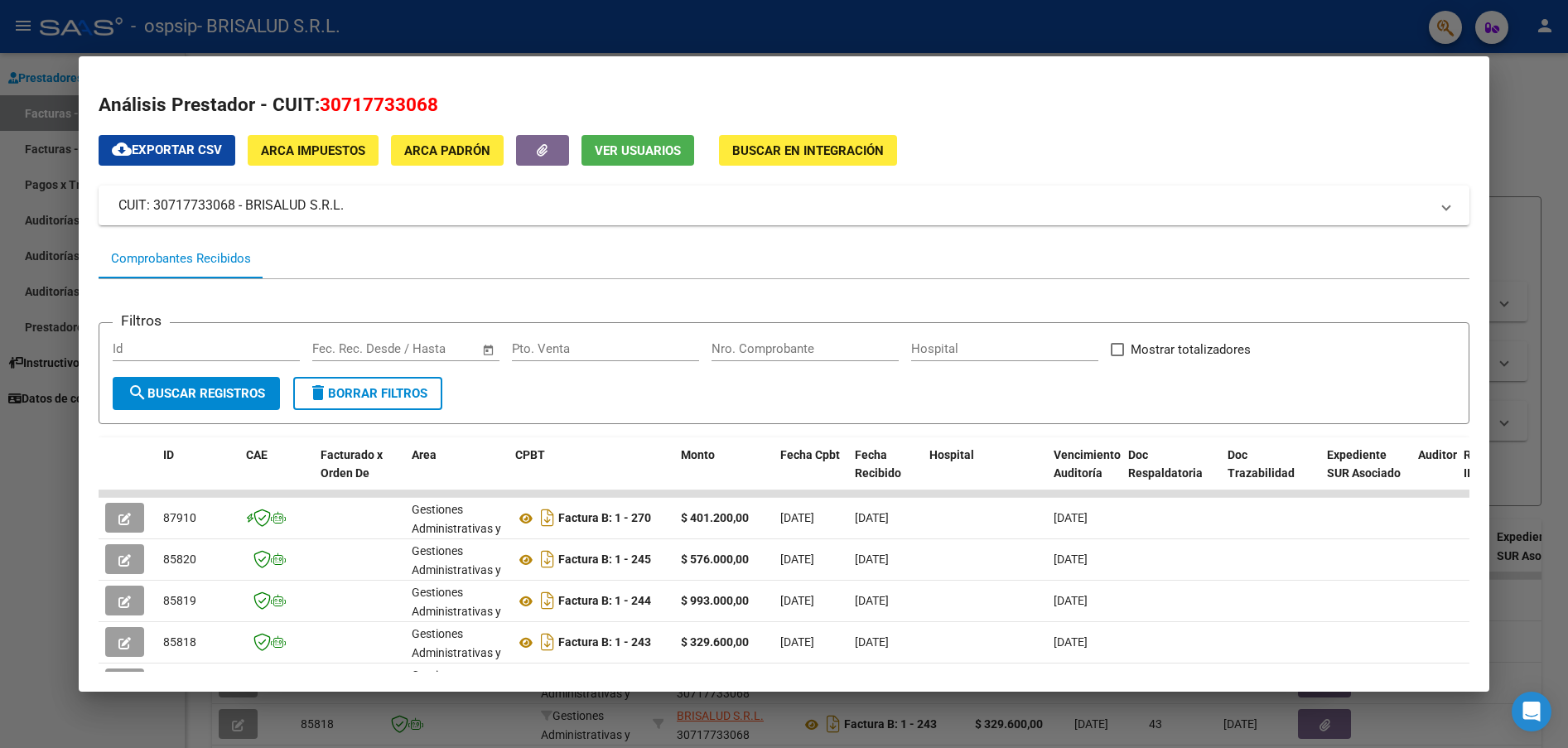
click at [38, 471] on div at bounding box center [784, 374] width 1568 height 748
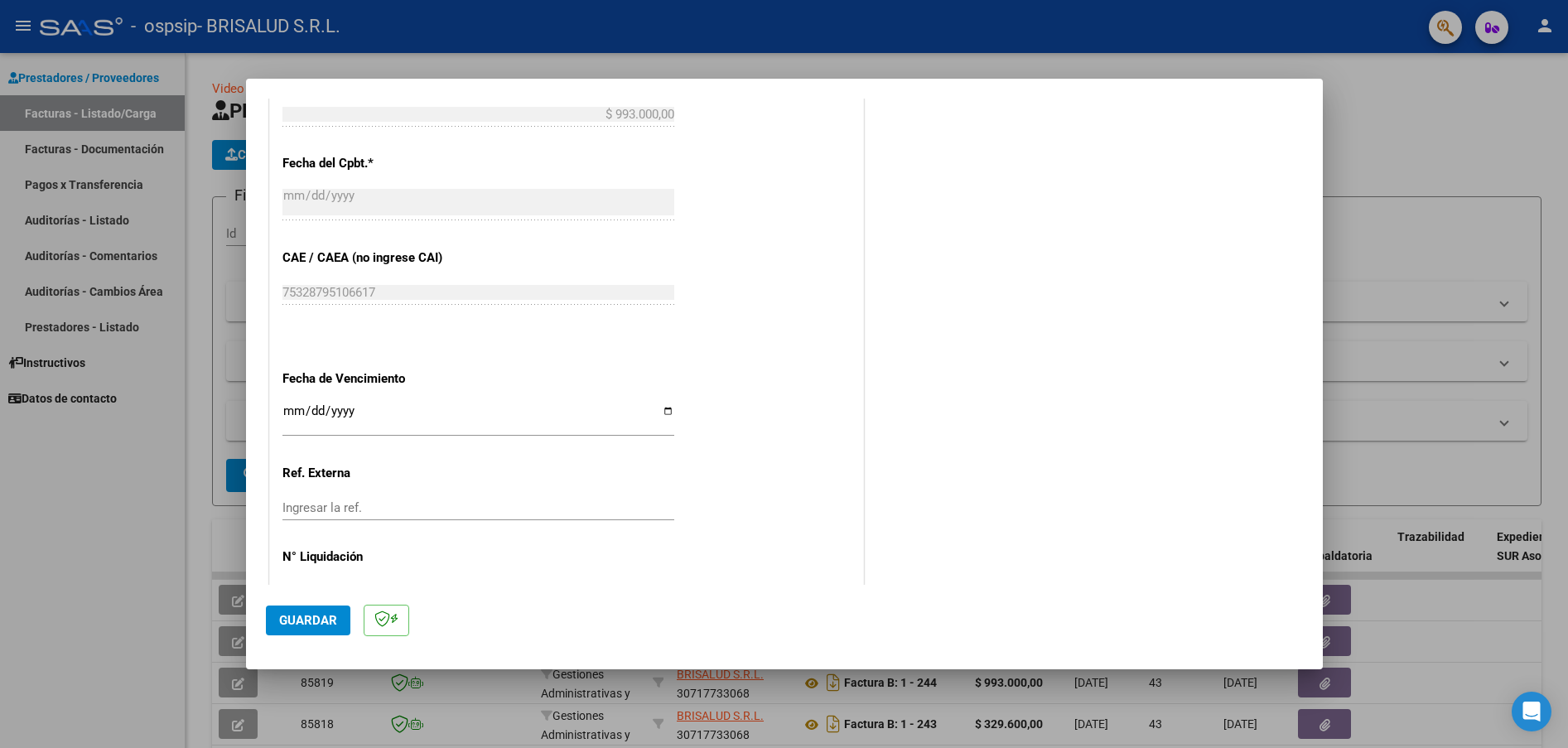
scroll to position [774, 0]
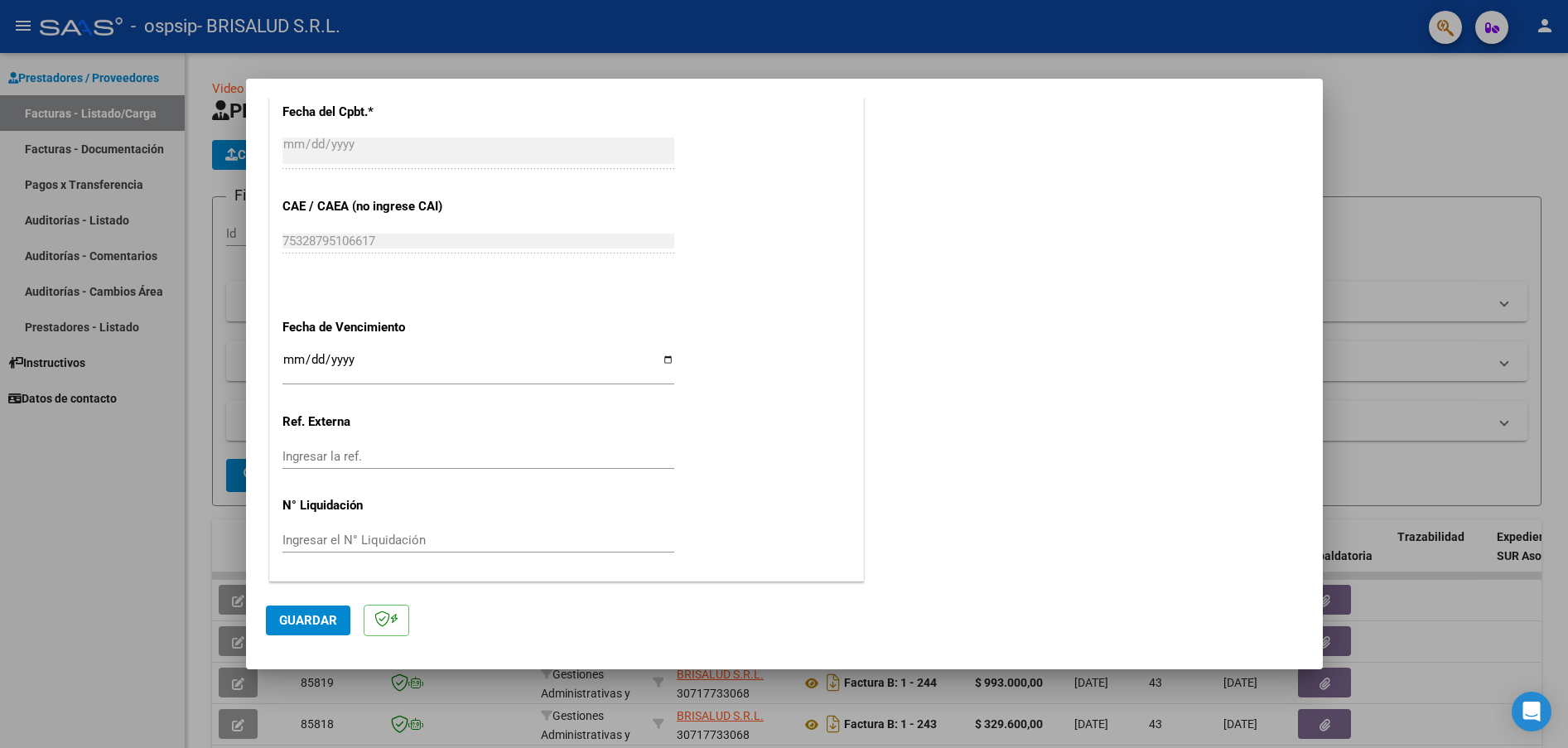
click at [304, 370] on input "Ingresar la fecha" at bounding box center [479, 366] width 392 height 26
type input "2025-08-29"
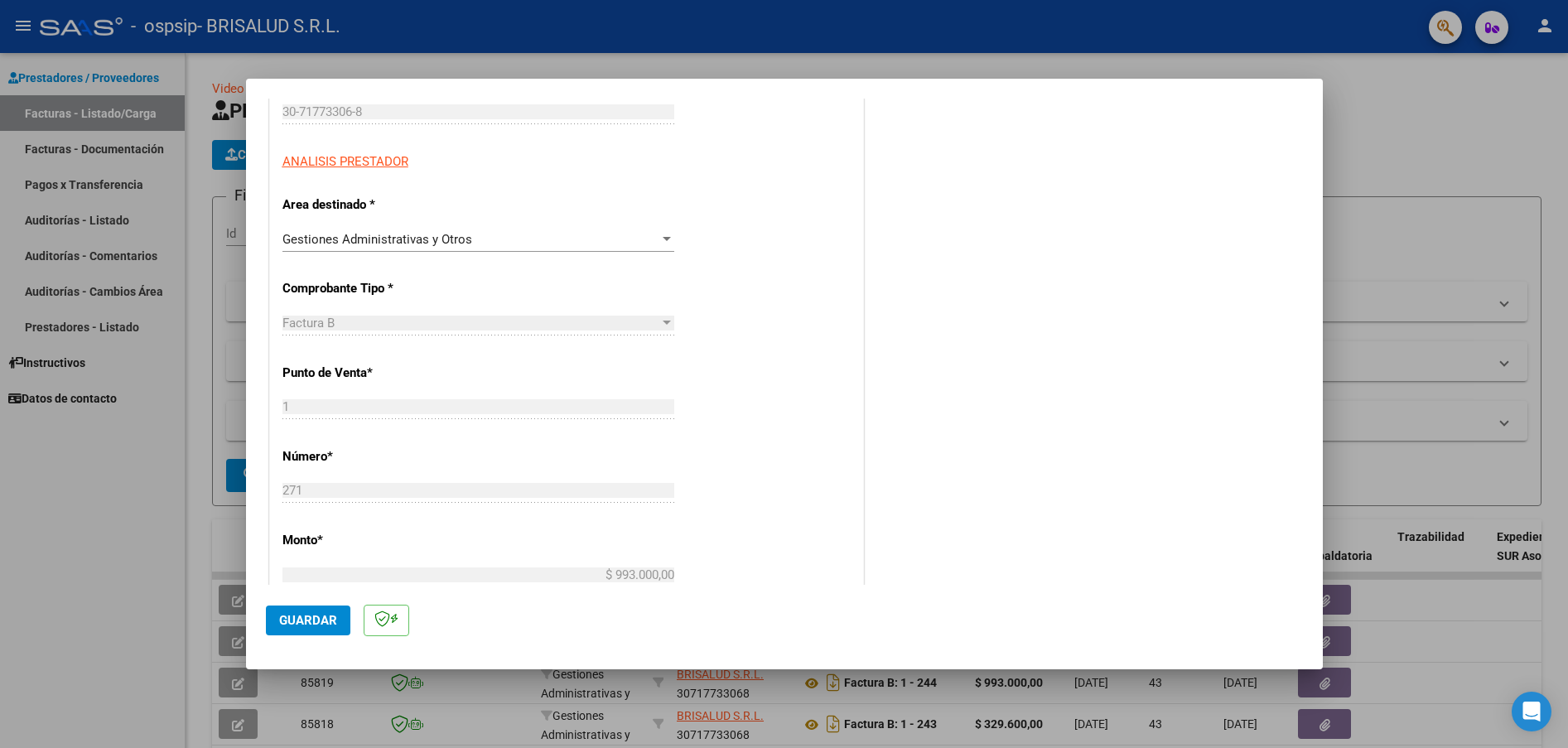
scroll to position [255, 0]
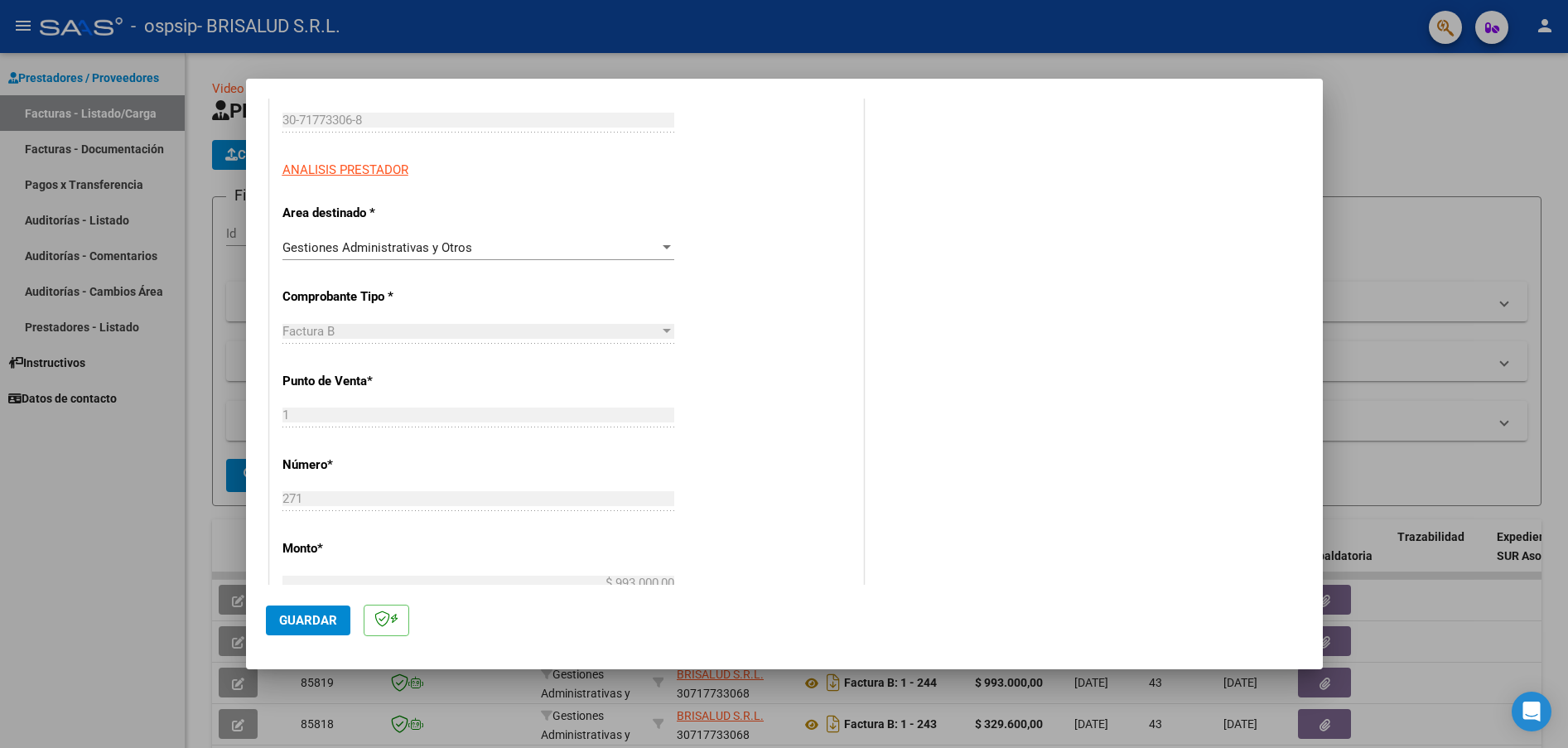
click at [309, 621] on span "Guardar" at bounding box center [307, 620] width 58 height 15
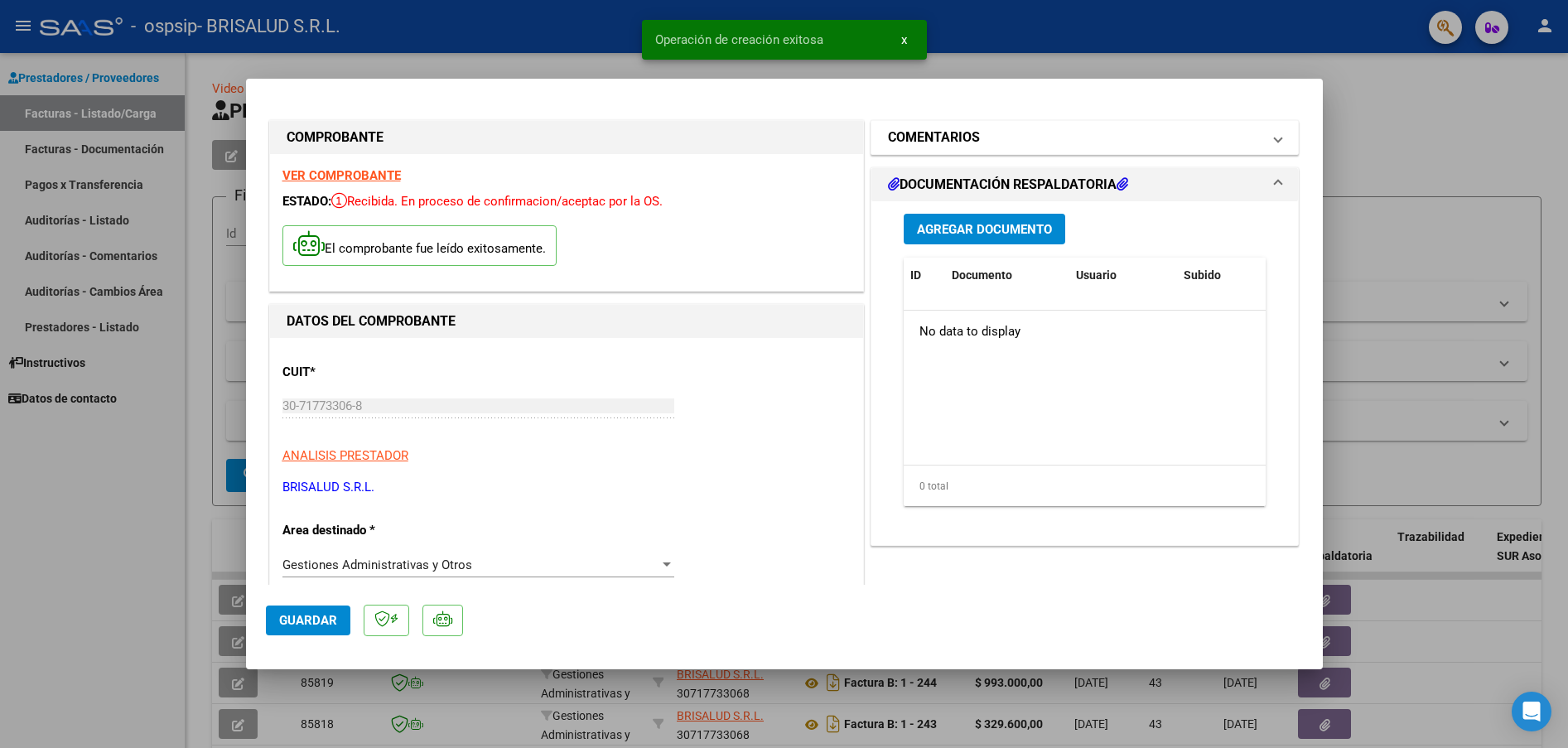
click at [930, 137] on h1 "COMENTARIOS" at bounding box center [934, 138] width 92 height 20
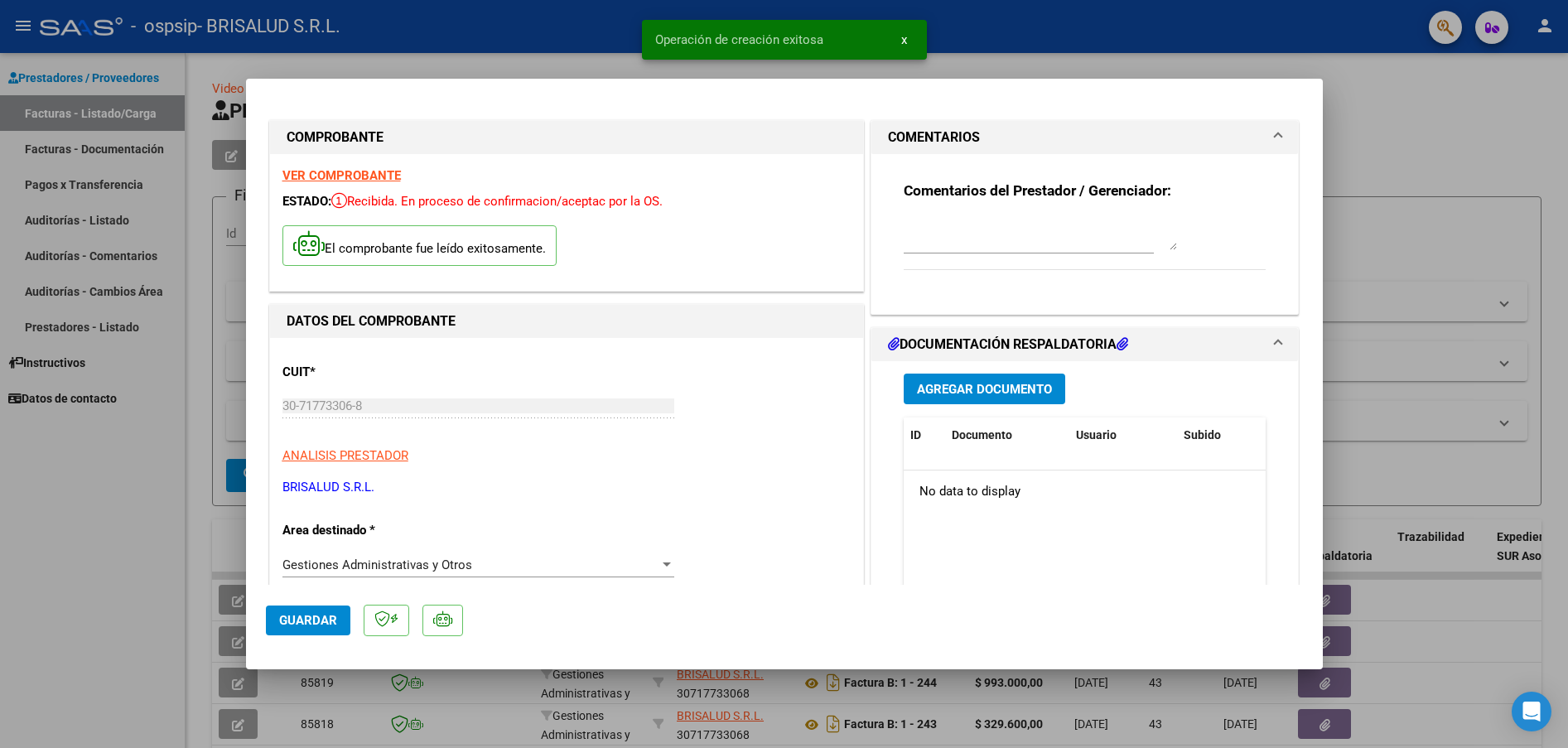
click at [952, 235] on textarea at bounding box center [1040, 234] width 273 height 33
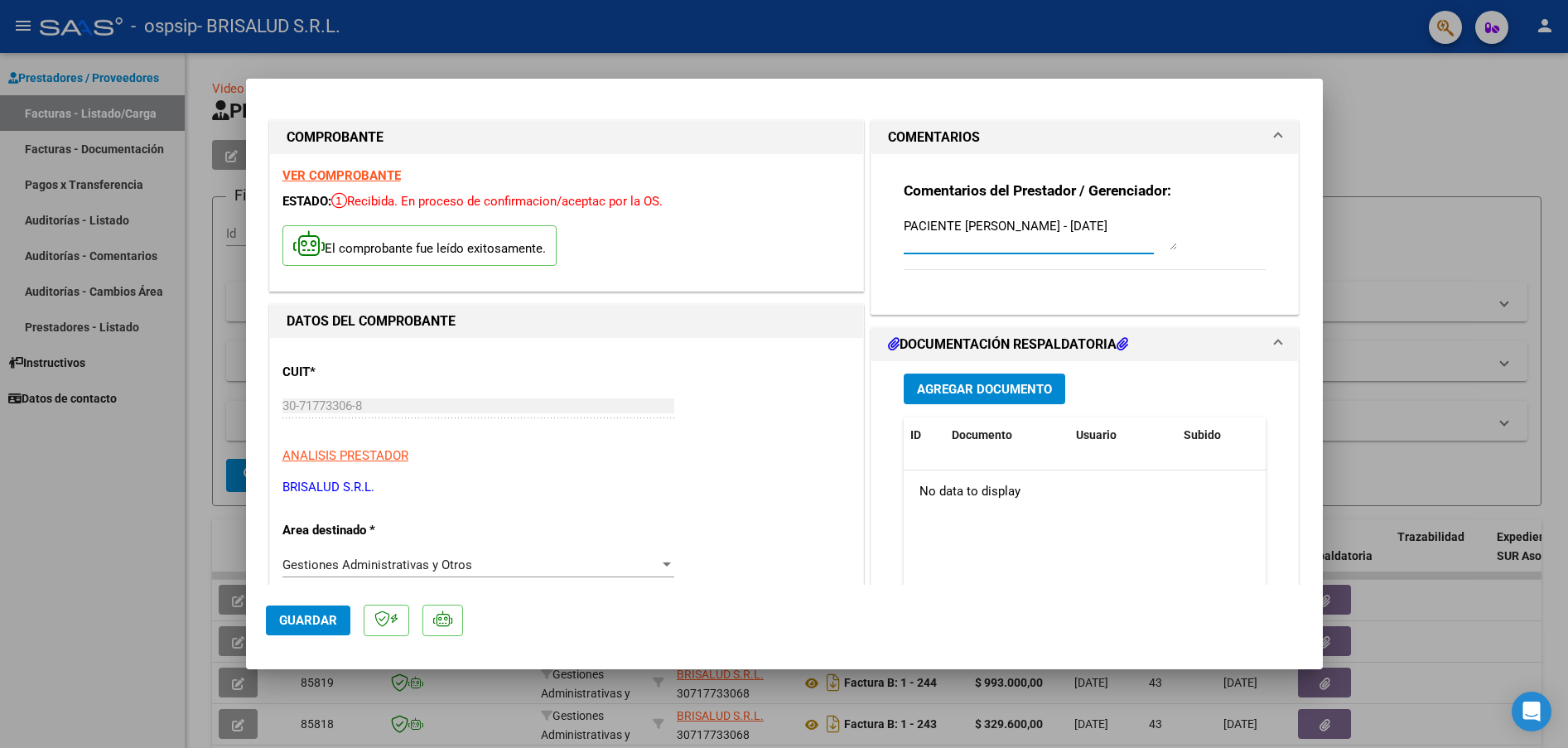
type textarea "PACIENTE GONZALEZ TOMAS - JULIO 2025"
click at [966, 393] on span "Agregar Documento" at bounding box center [984, 389] width 135 height 15
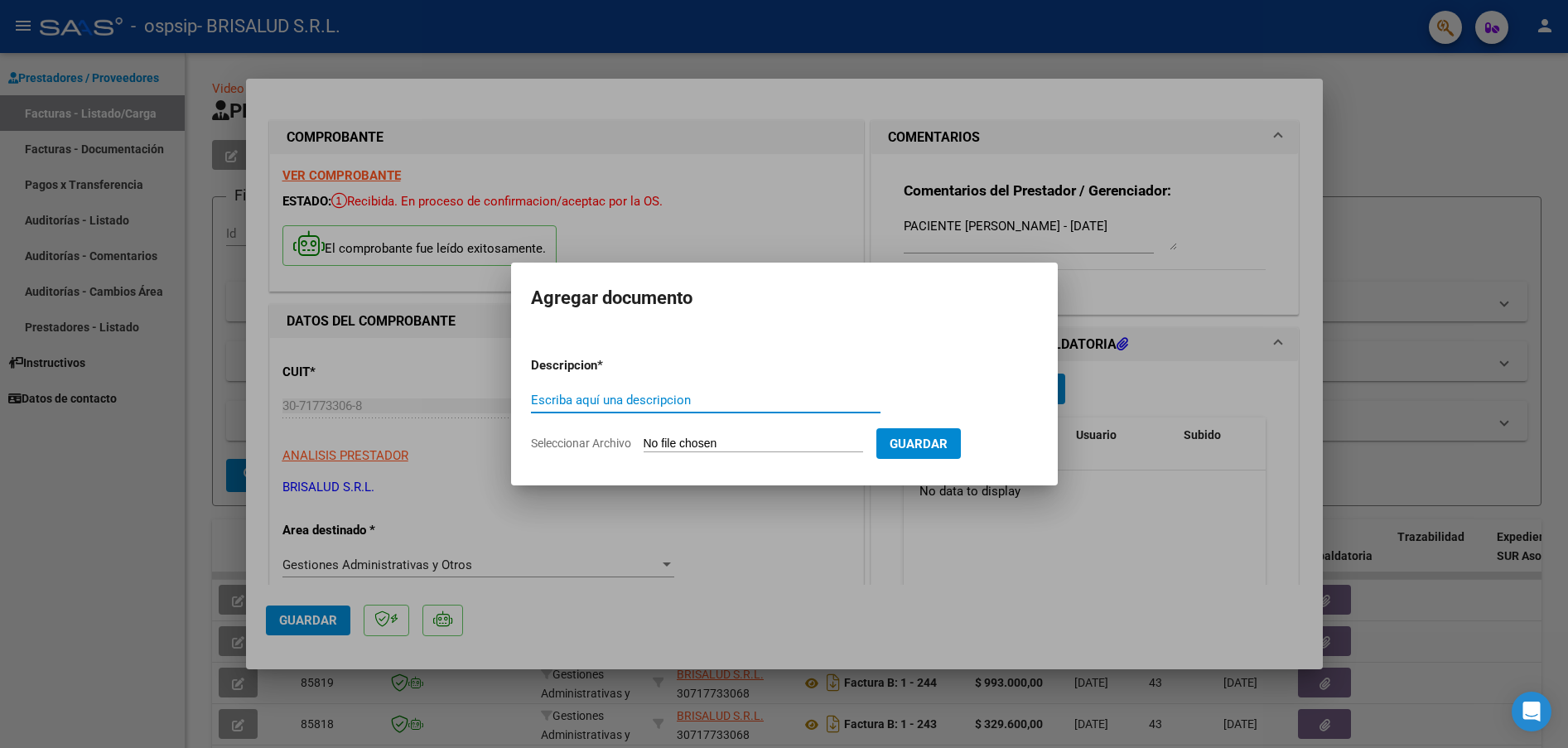
click at [699, 405] on input "Escriba aquí una descripcion" at bounding box center [705, 400] width 349 height 15
paste input "30717733068"
type input "3"
type input "PLANILLA Y ACEPTACIÓN PROPUESTA - JULIO 2025"
click at [764, 443] on input "Seleccionar Archivo" at bounding box center [753, 445] width 219 height 16
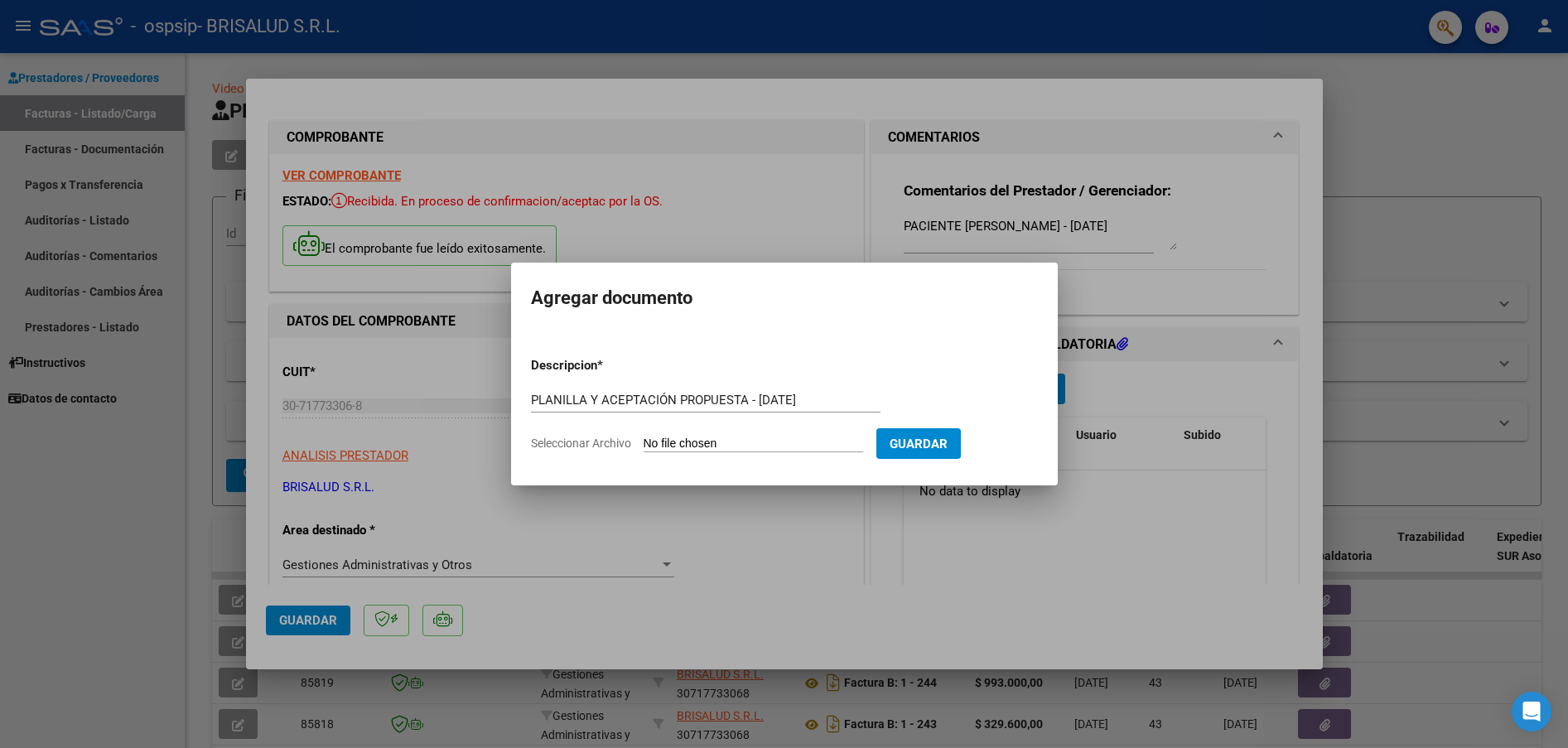
type input "C:\fakepath\2025-08-01 - BRISALUD_OSPSIP_GONZALEZ TOMAS_JULIO 25_planillas y pr…"
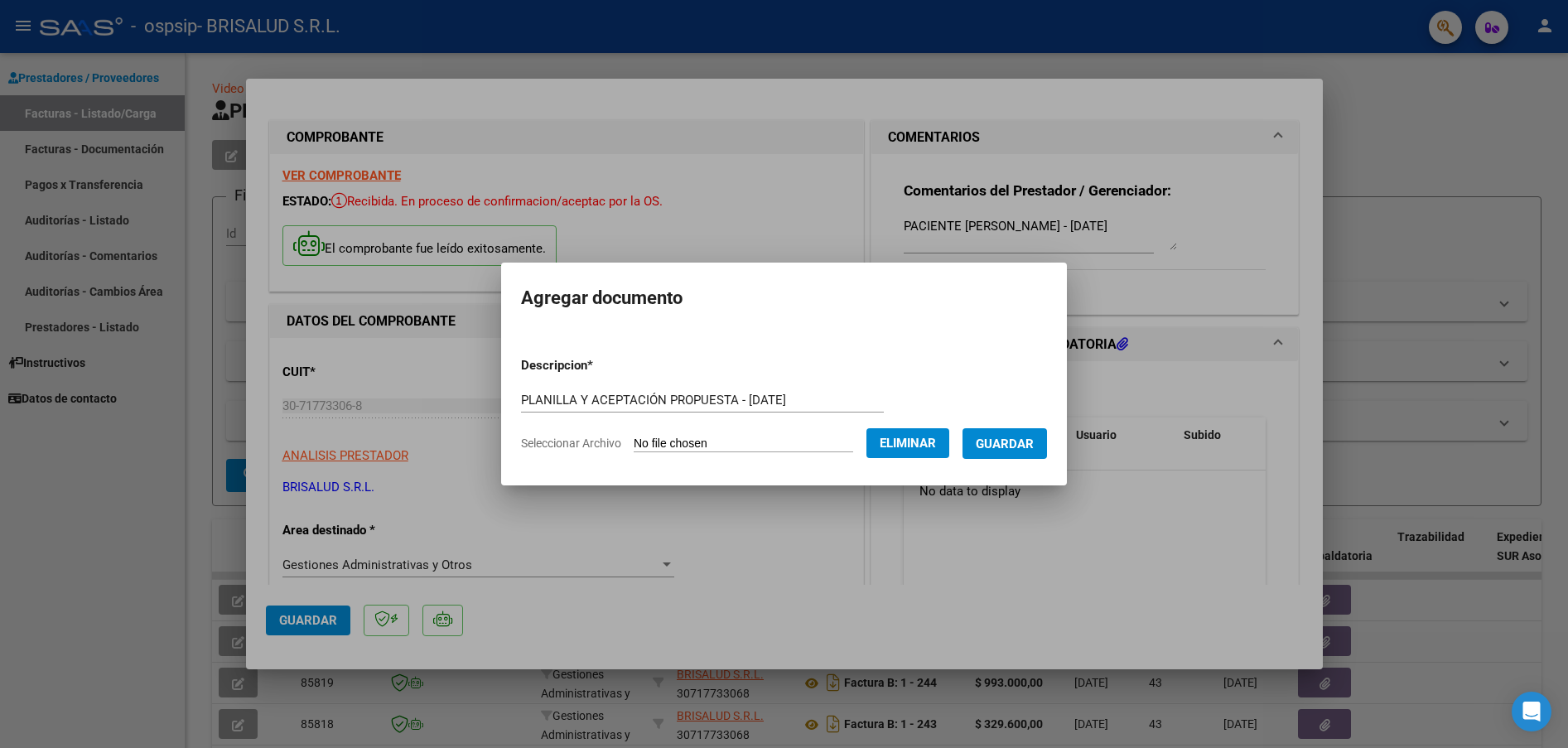
click at [1007, 453] on button "Guardar" at bounding box center [1004, 443] width 85 height 30
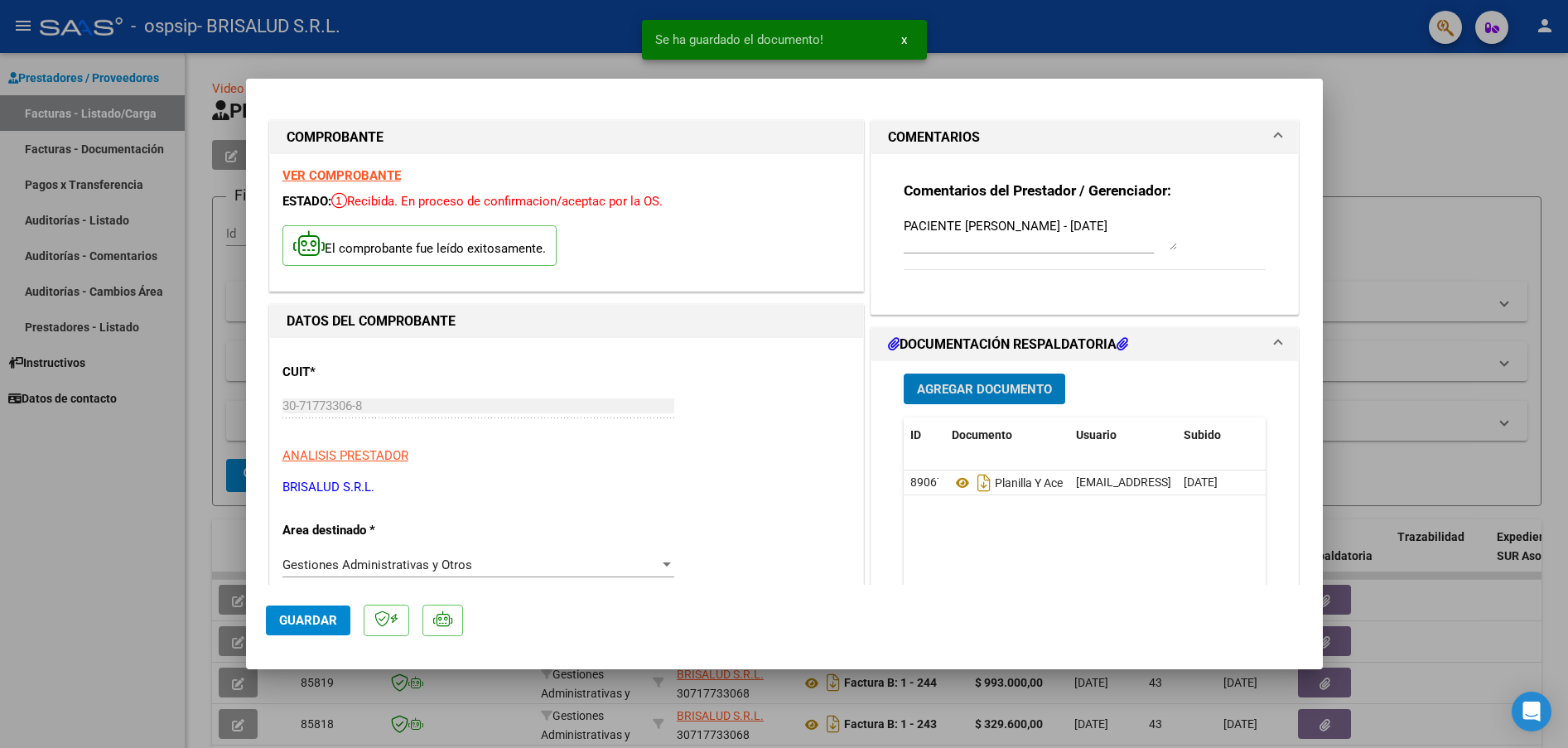
scroll to position [155, 0]
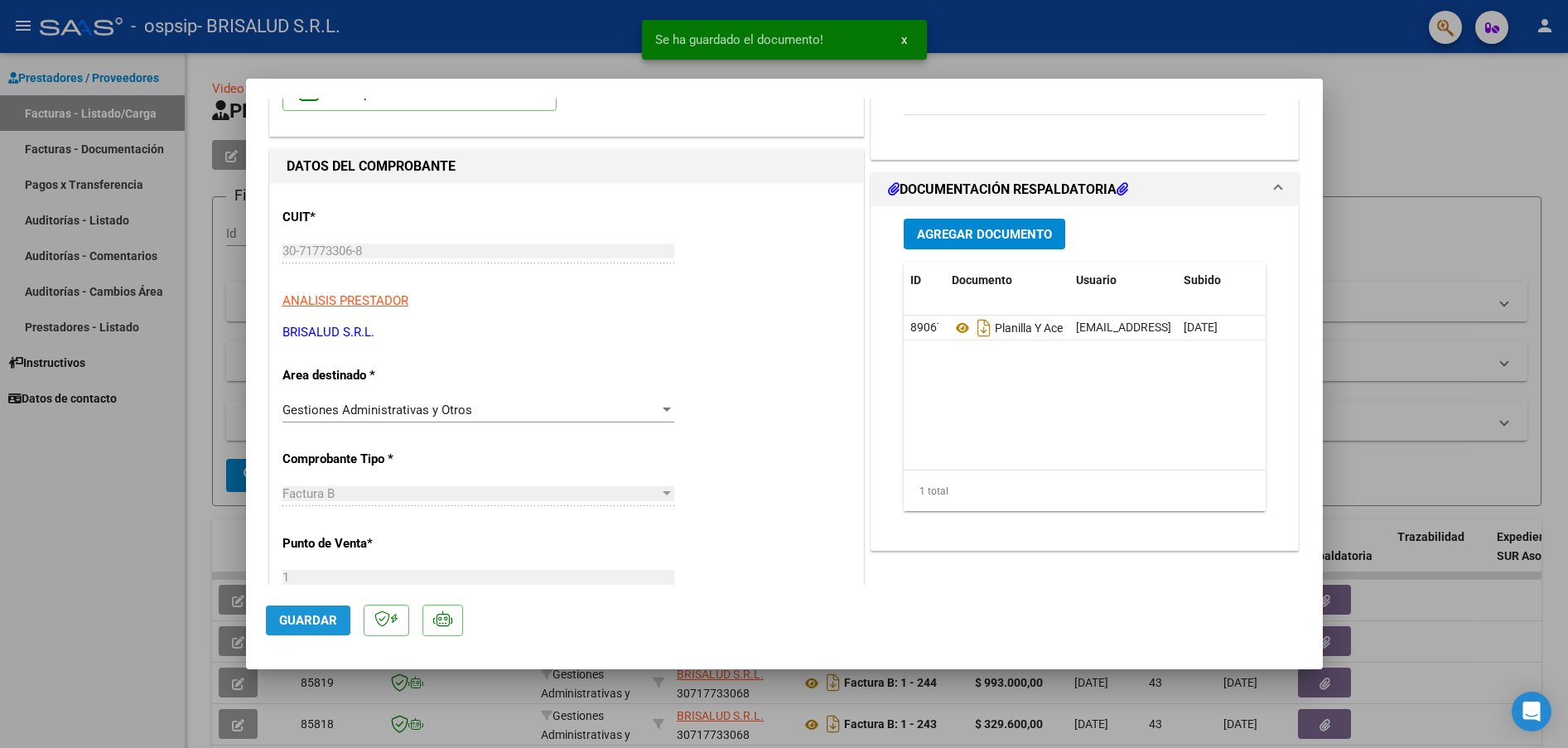
click at [310, 610] on button "Guardar" at bounding box center [308, 620] width 85 height 30
click at [319, 621] on span "Guardar" at bounding box center [307, 620] width 58 height 15
click at [195, 530] on div at bounding box center [784, 374] width 1568 height 748
type input "$ 0,00"
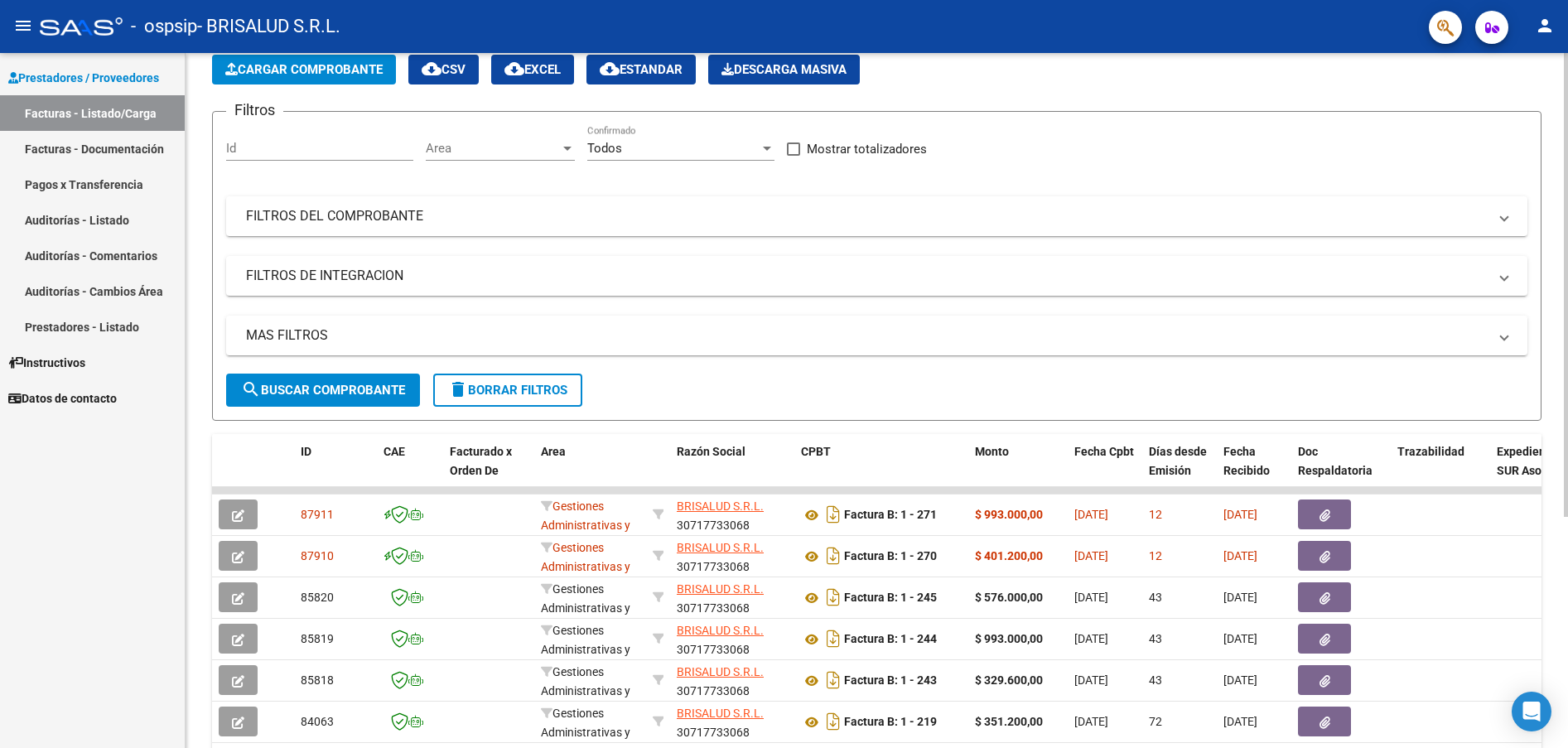
scroll to position [0, 0]
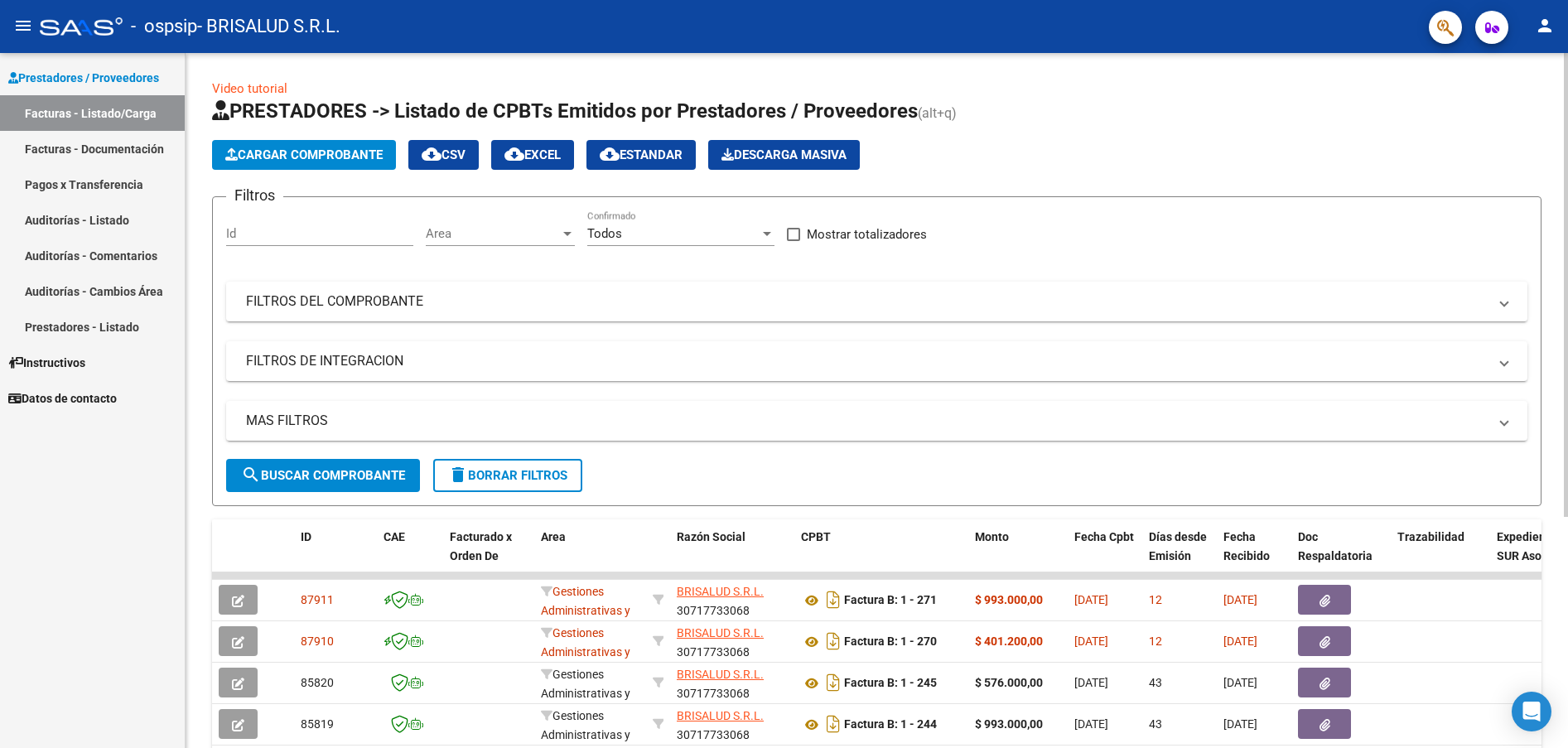
click at [294, 154] on span "Cargar Comprobante" at bounding box center [303, 154] width 157 height 15
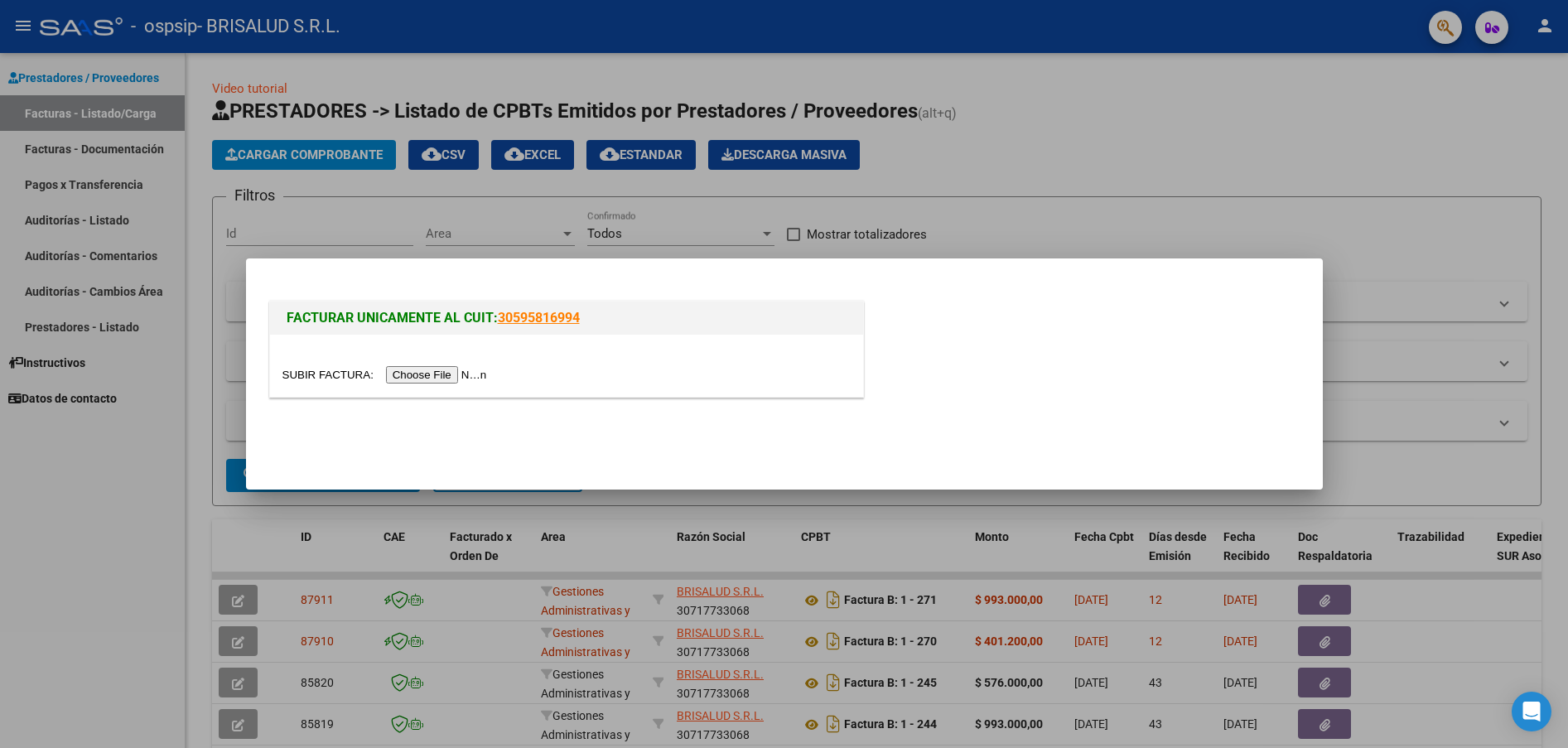
click at [457, 374] on input "file" at bounding box center [387, 374] width 210 height 18
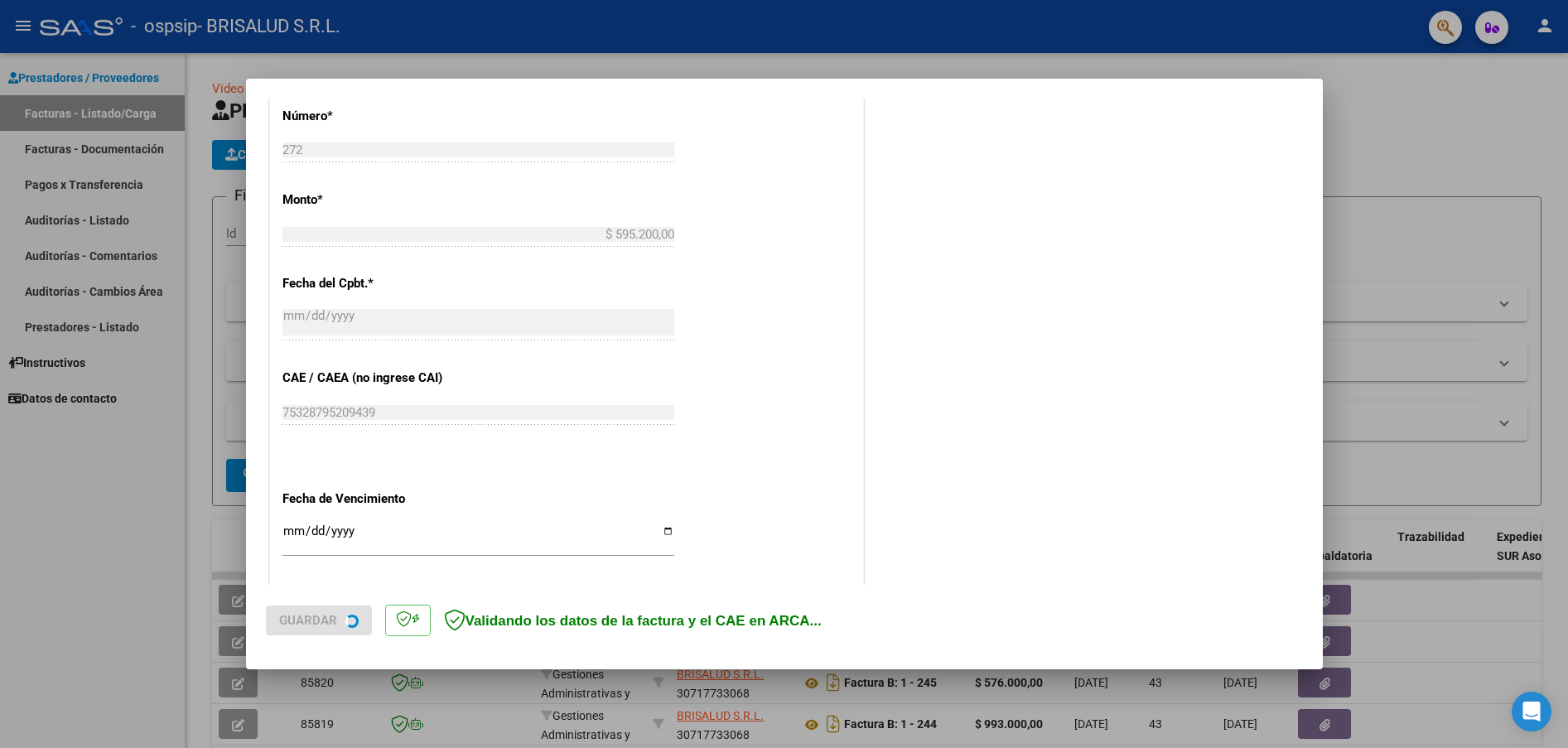
scroll to position [774, 0]
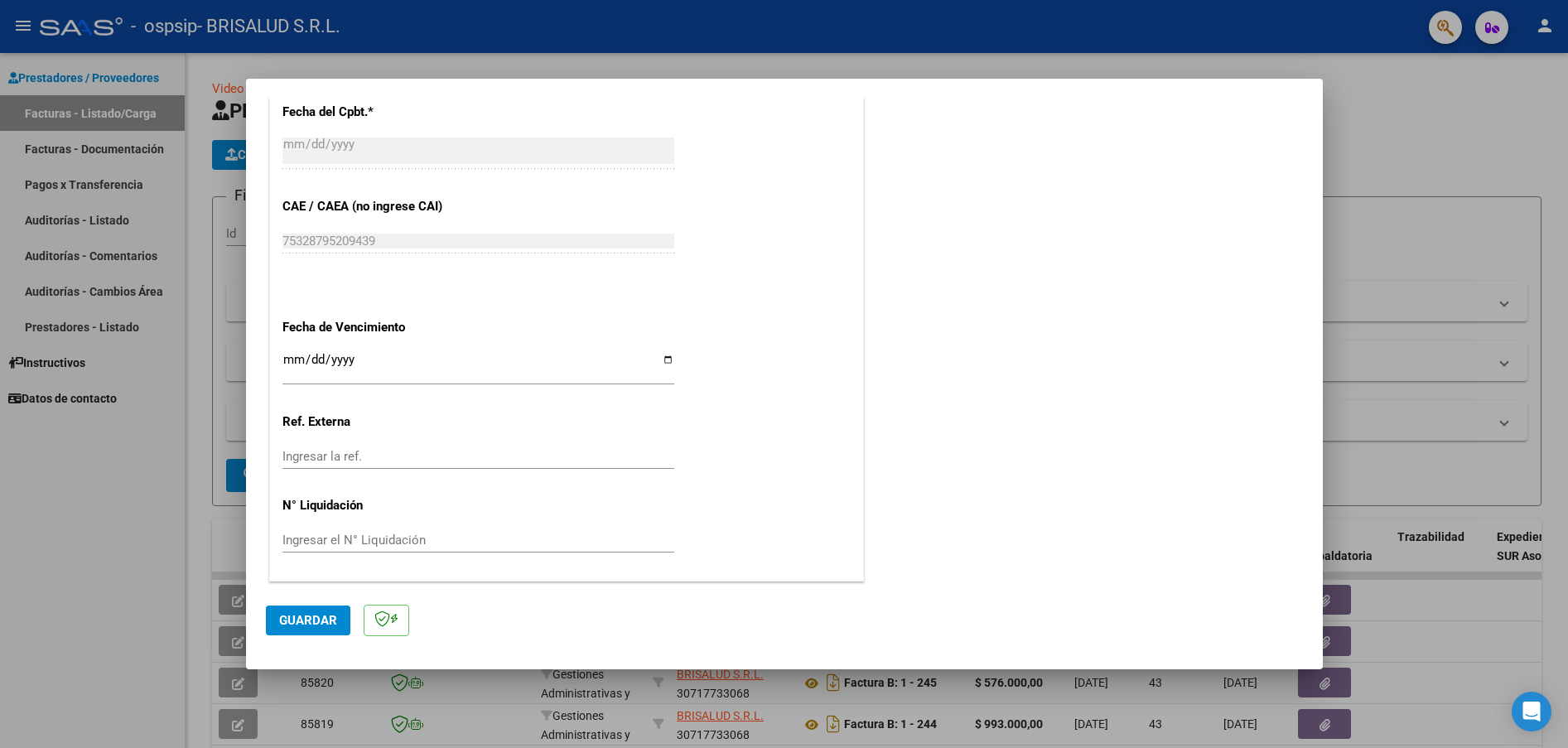
click at [290, 362] on input "Ingresar la fecha" at bounding box center [479, 366] width 392 height 26
type input "2025-05-29"
click at [314, 354] on input "2025-05-29" at bounding box center [479, 366] width 392 height 26
type input "2025-08-29"
click at [322, 613] on span "Guardar" at bounding box center [307, 620] width 58 height 15
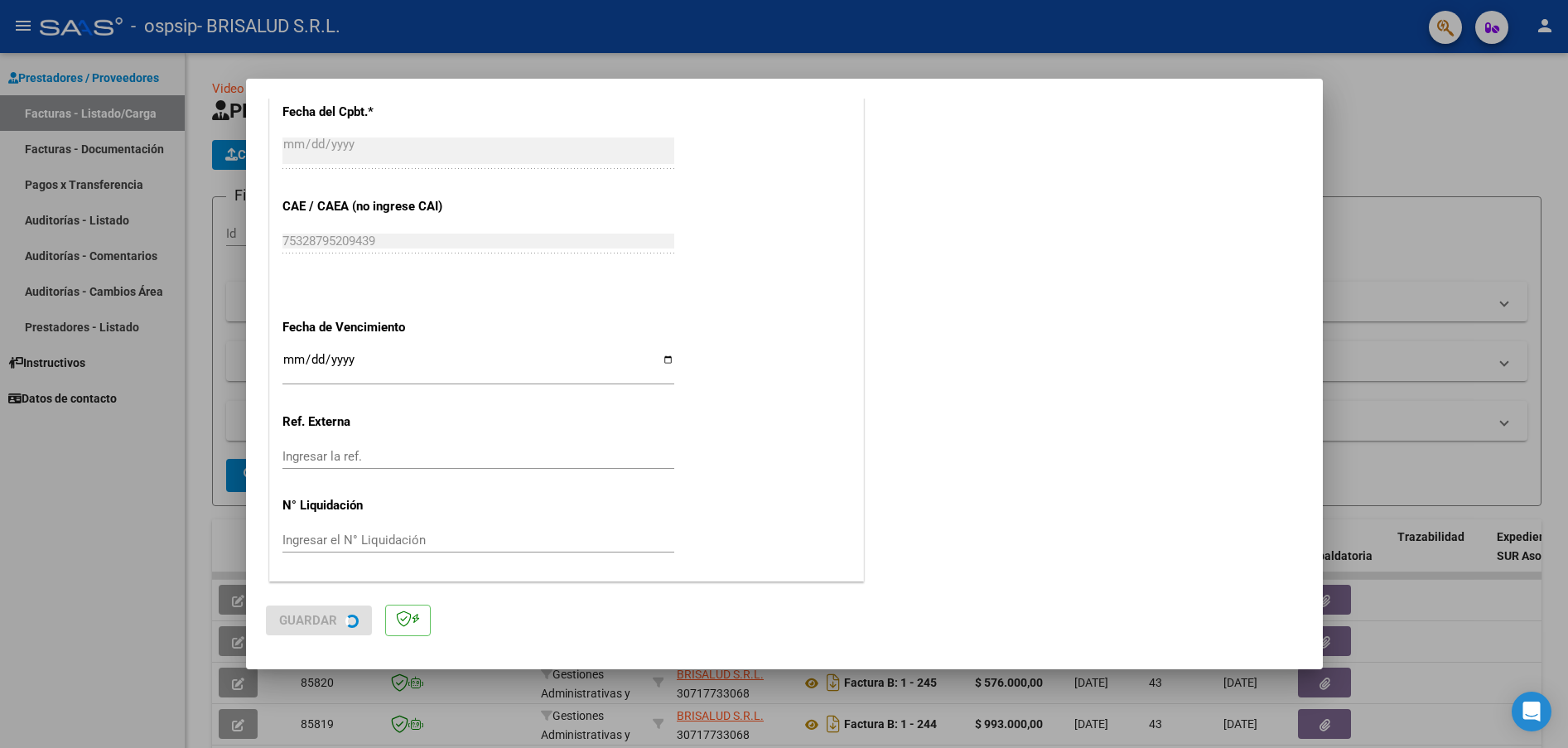
scroll to position [0, 0]
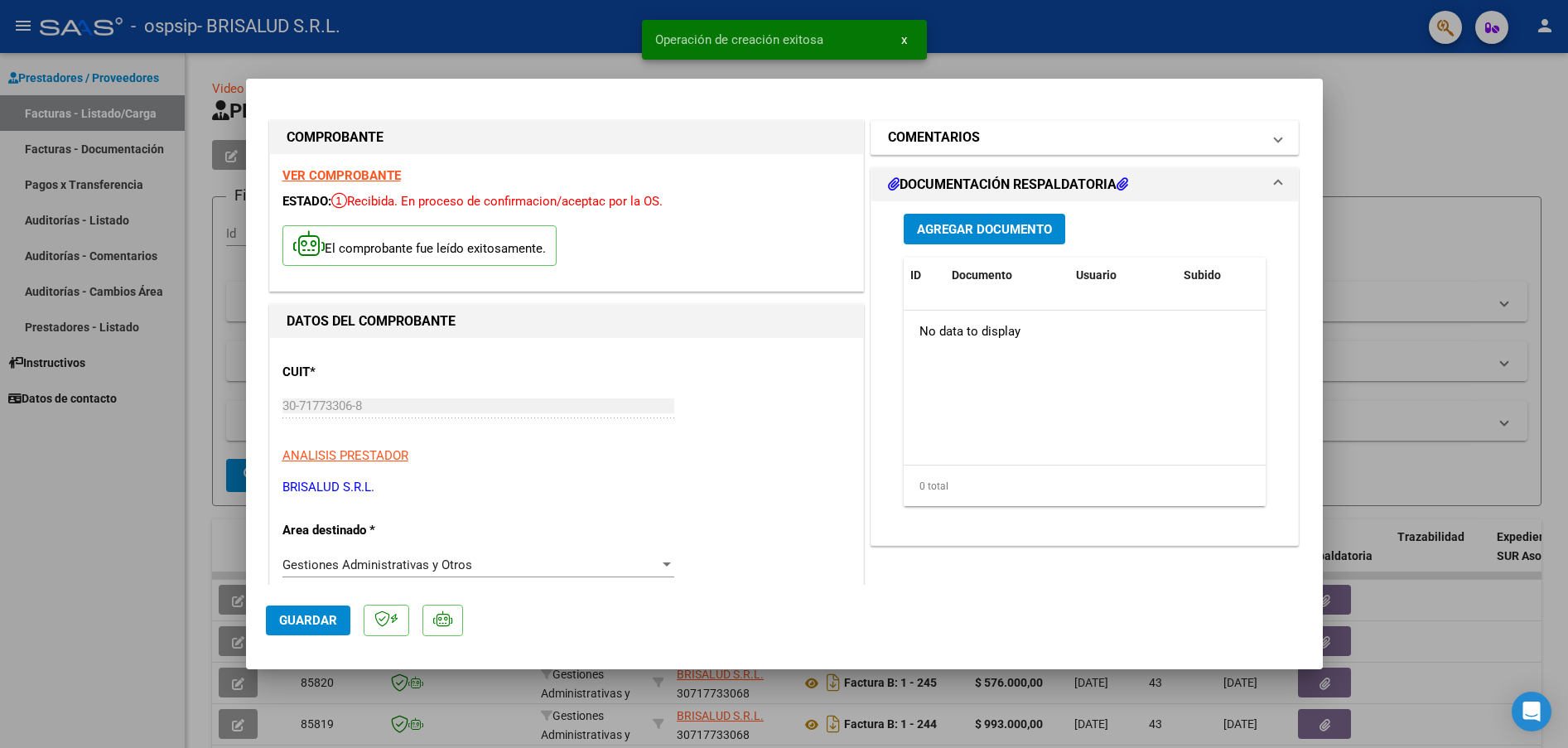
click at [934, 139] on h1 "COMENTARIOS" at bounding box center [934, 138] width 92 height 20
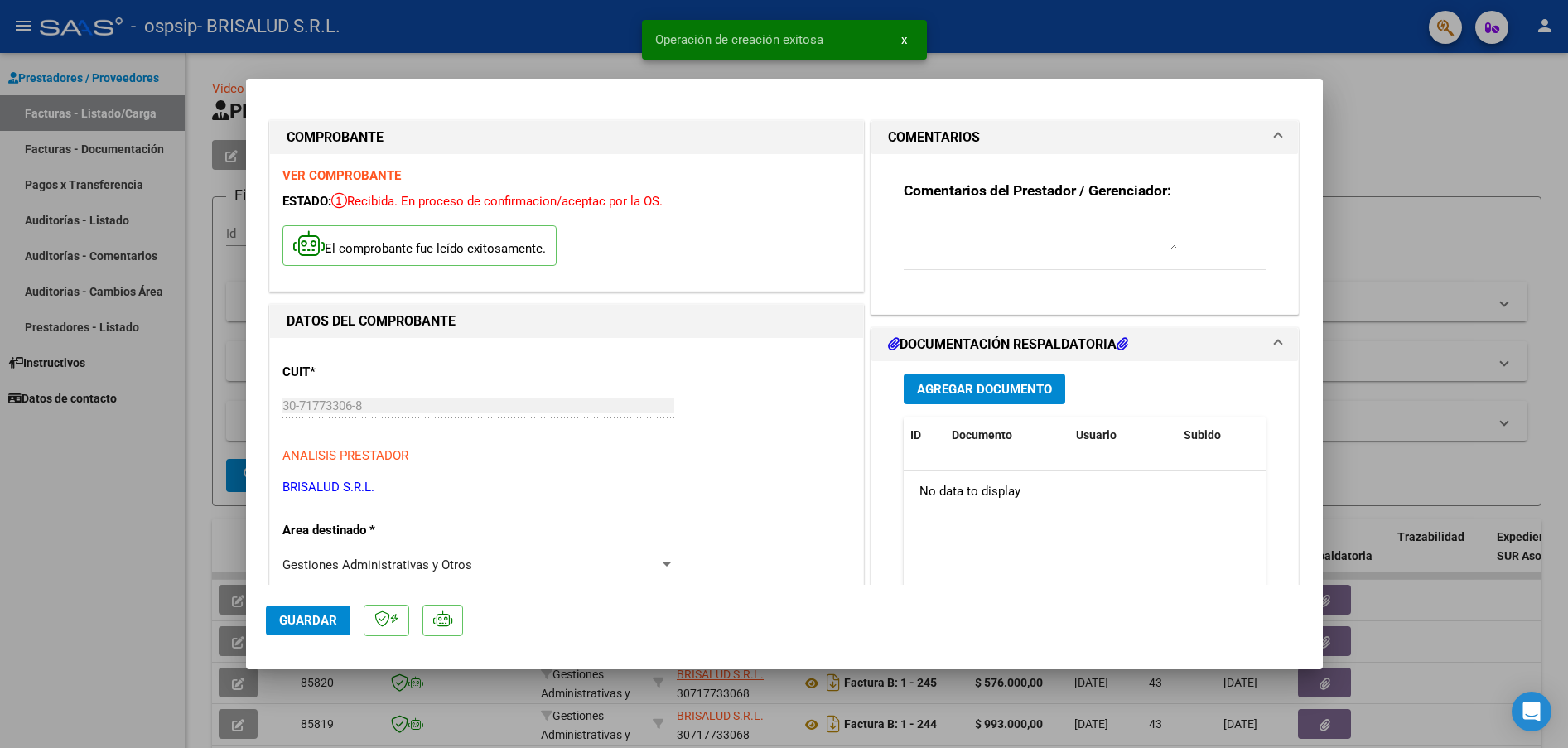
click at [943, 244] on textarea at bounding box center [1040, 234] width 273 height 33
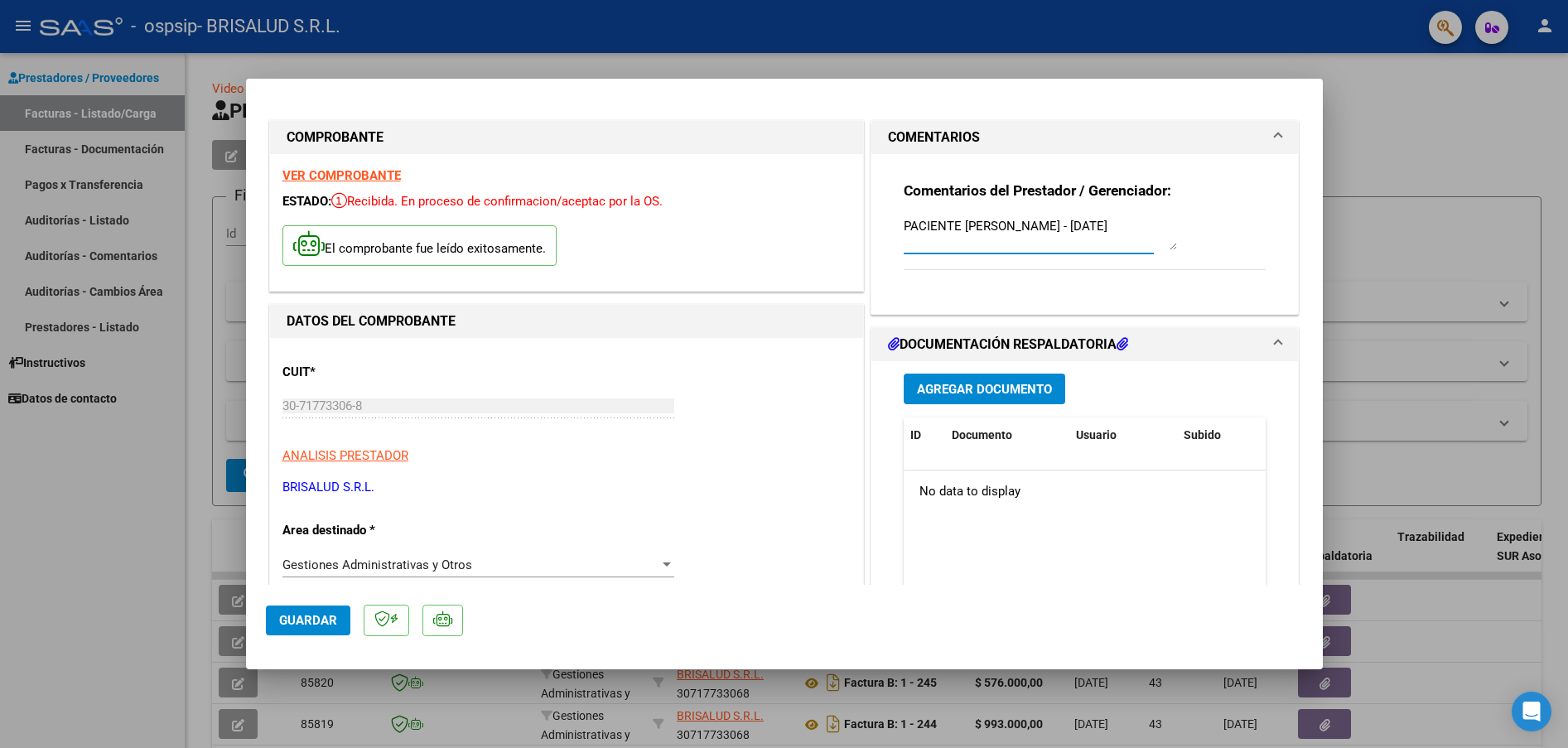
type textarea "PACIENTE CENDALLI NORBERTO - JULIO 2025"
click at [990, 393] on span "Agregar Documento" at bounding box center [984, 389] width 135 height 15
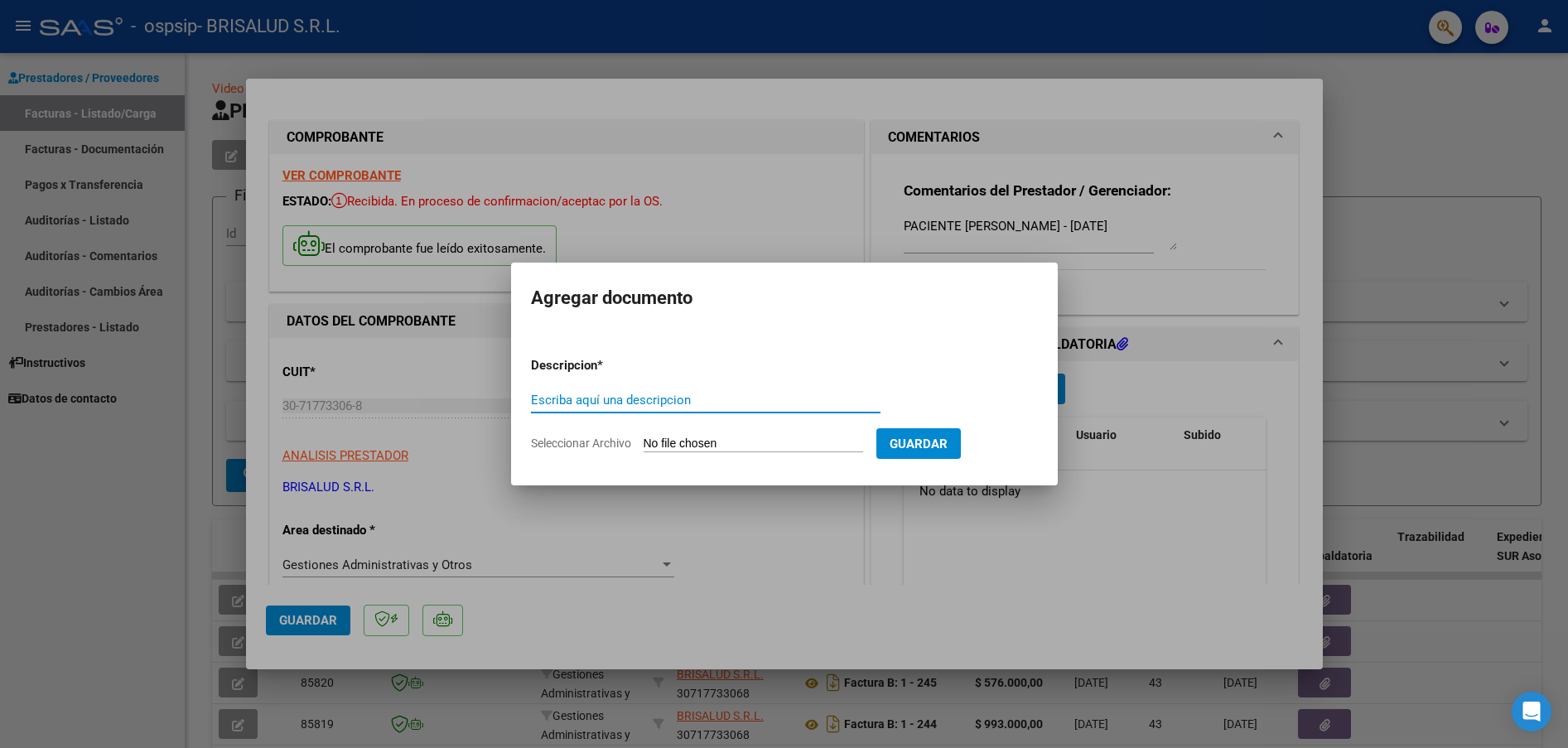
click at [656, 403] on input "Escriba aquí una descripcion" at bounding box center [705, 400] width 349 height 15
type input "3"
type input "PLANILLAS Y PROPUESTA ACEPTADA - JULIO 2025"
click at [672, 437] on input "Seleccionar Archivo" at bounding box center [753, 445] width 219 height 16
type input "C:\fakepath\2025-08-01 - BRISALUD_OSPSIP_CENDALLI NORBERTO_JULIO 25_planillas y…"
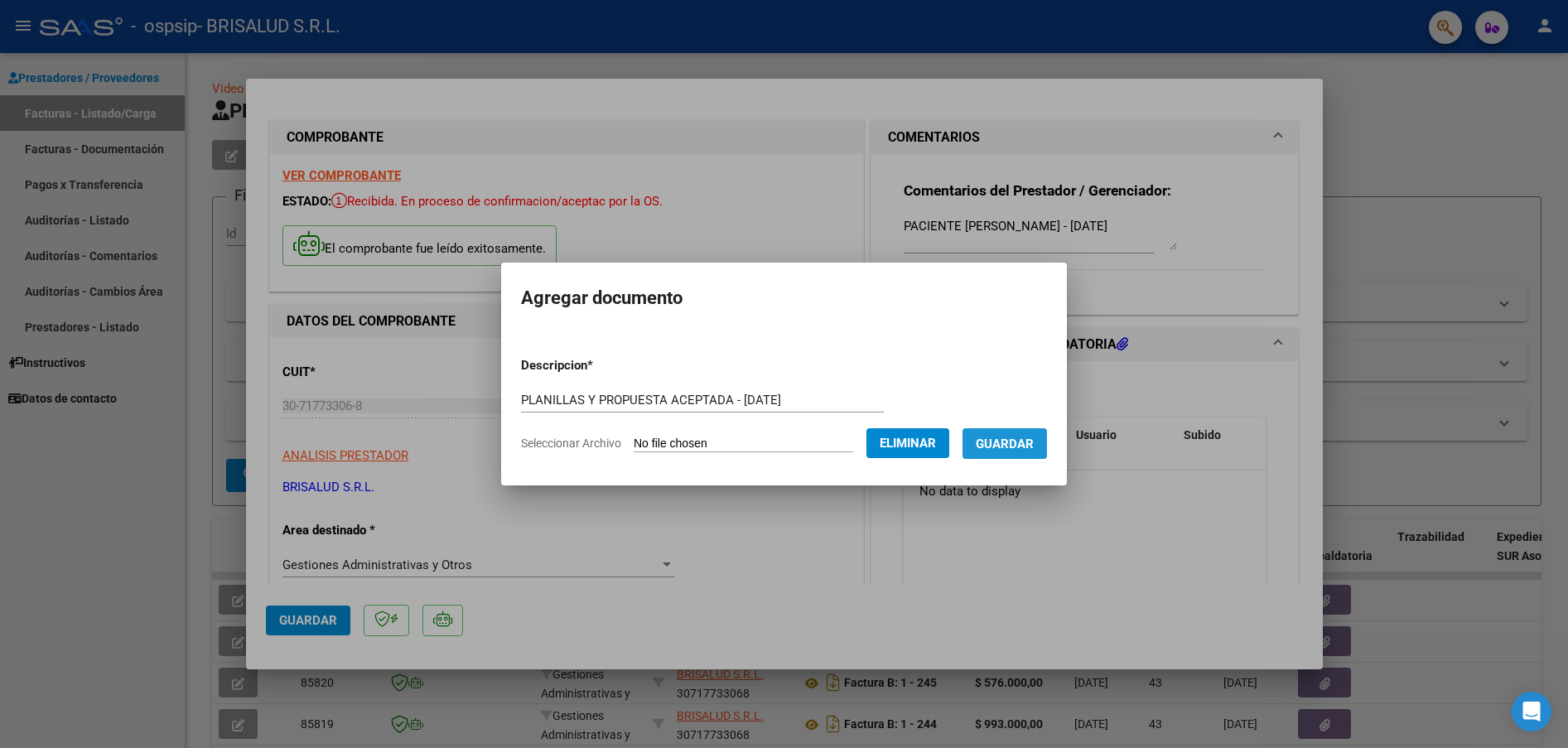
click at [1014, 444] on span "Guardar" at bounding box center [1004, 444] width 58 height 15
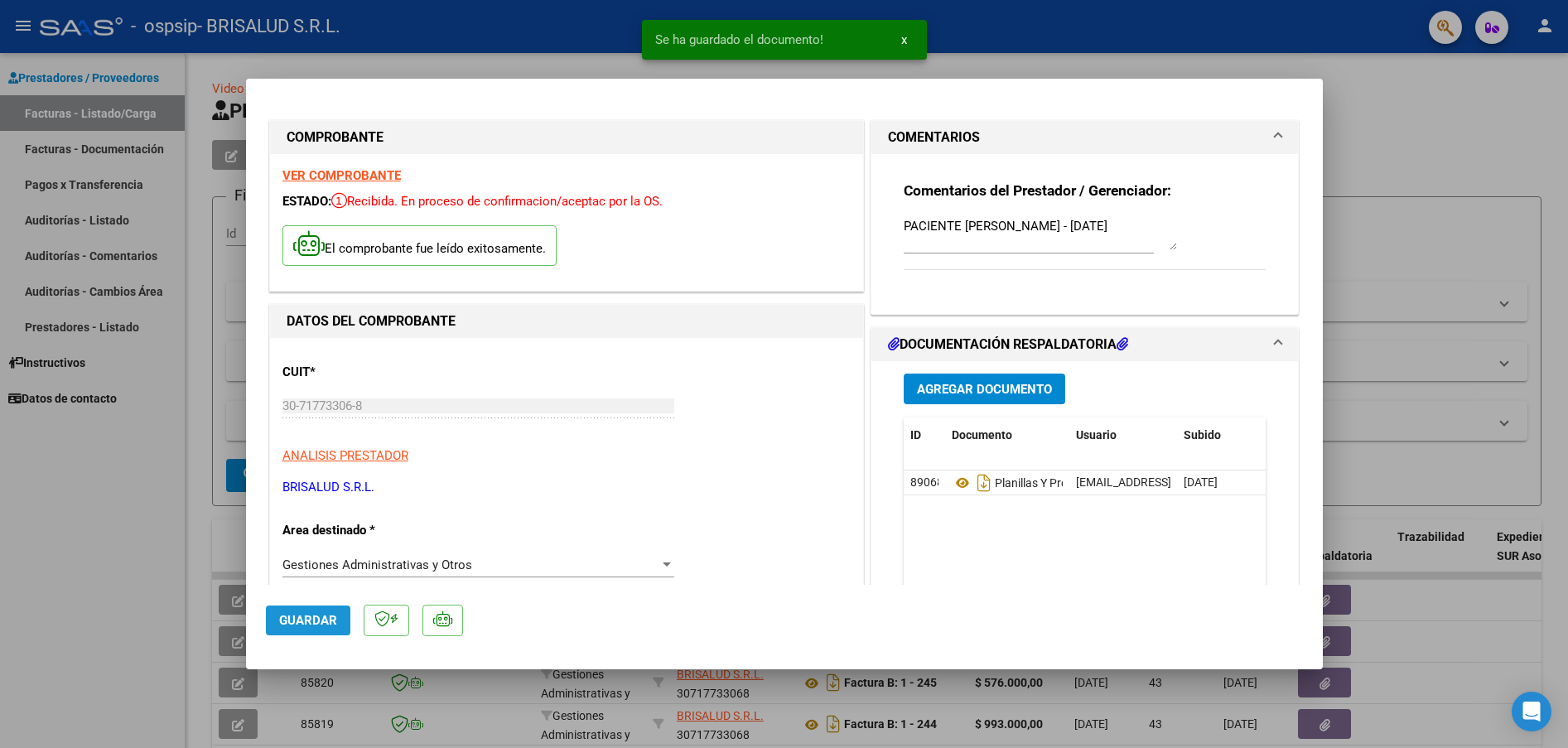
click at [325, 628] on button "Guardar" at bounding box center [308, 620] width 85 height 30
click at [175, 549] on div at bounding box center [784, 374] width 1568 height 748
type input "$ 0,00"
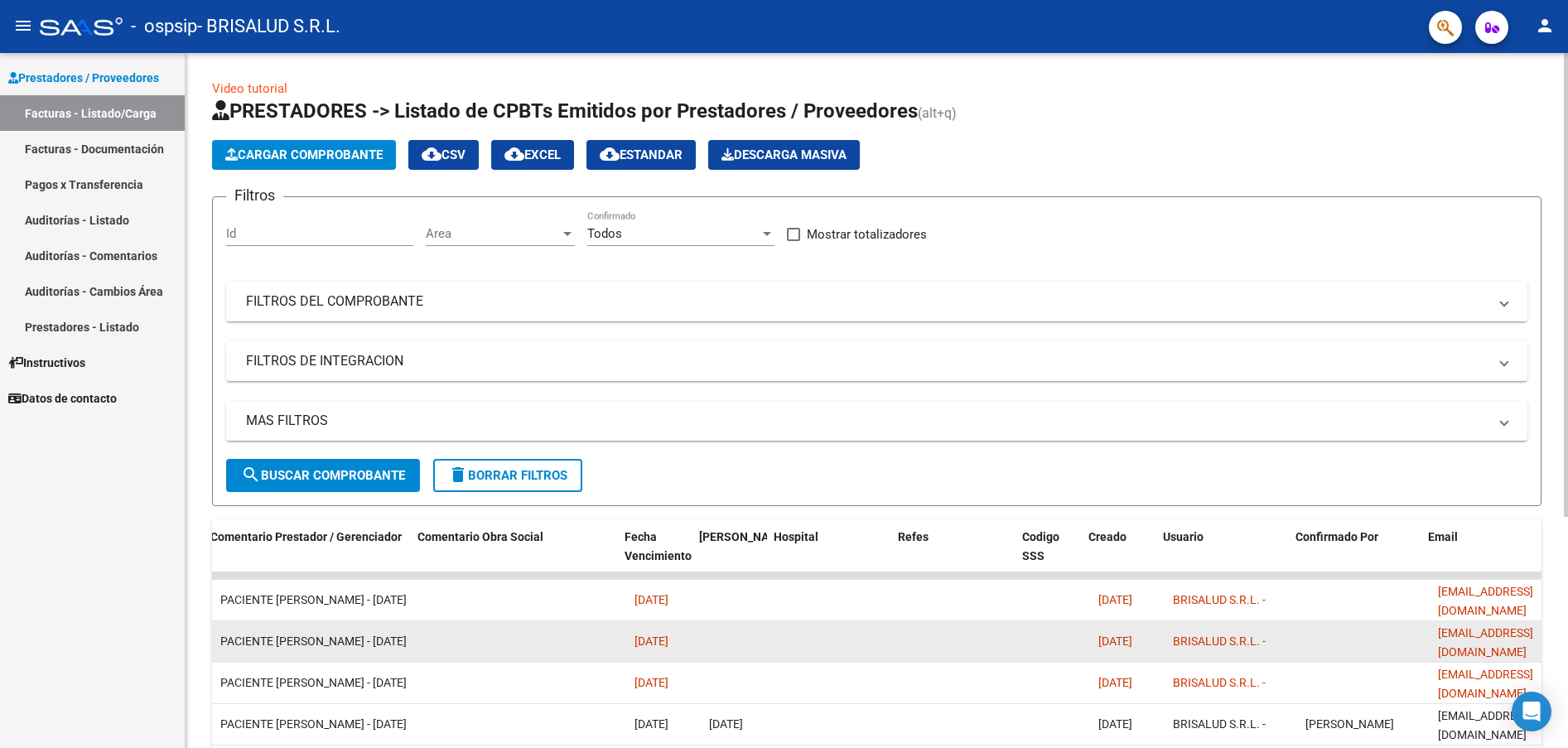
scroll to position [0, 2692]
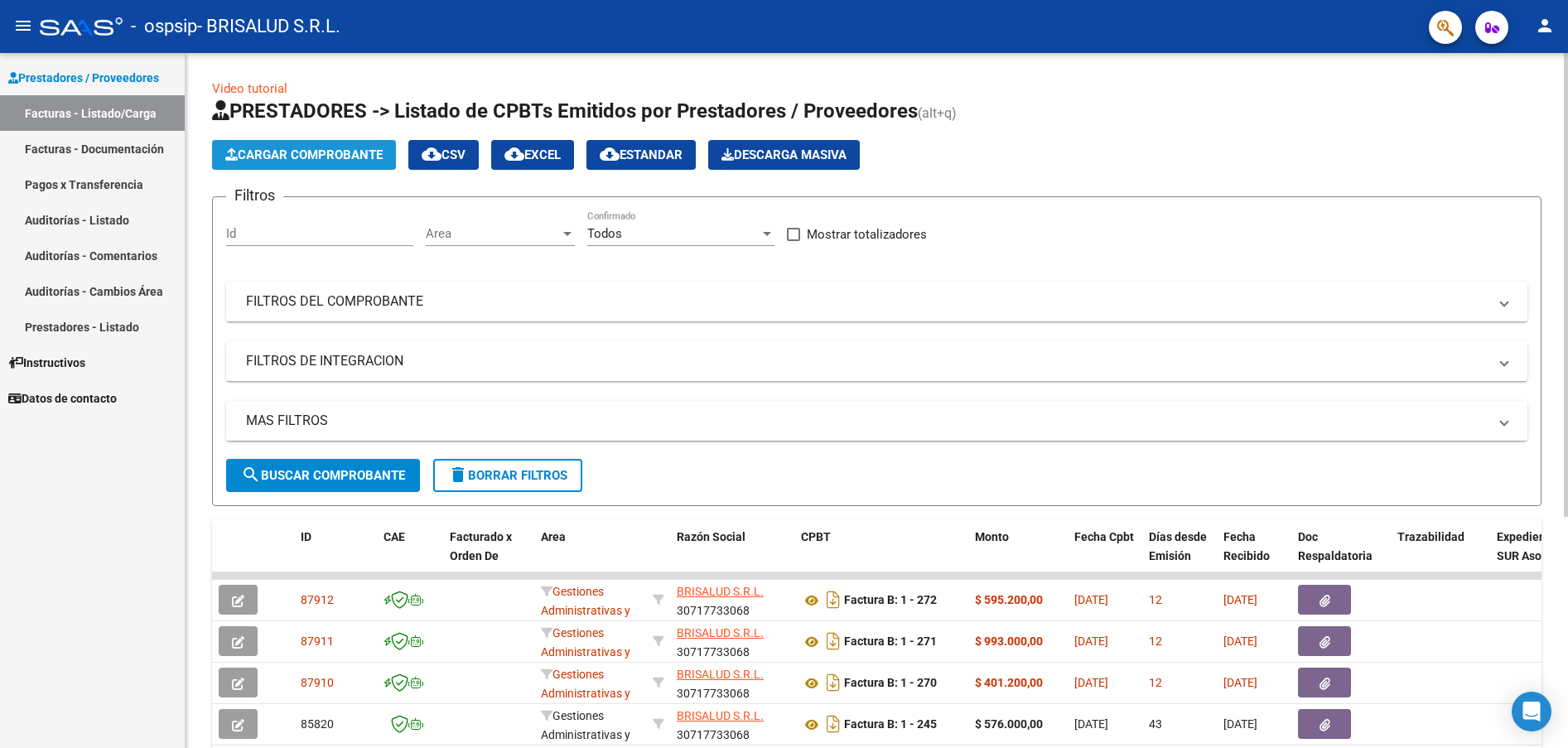
click at [310, 152] on span "Cargar Comprobante" at bounding box center [303, 154] width 157 height 15
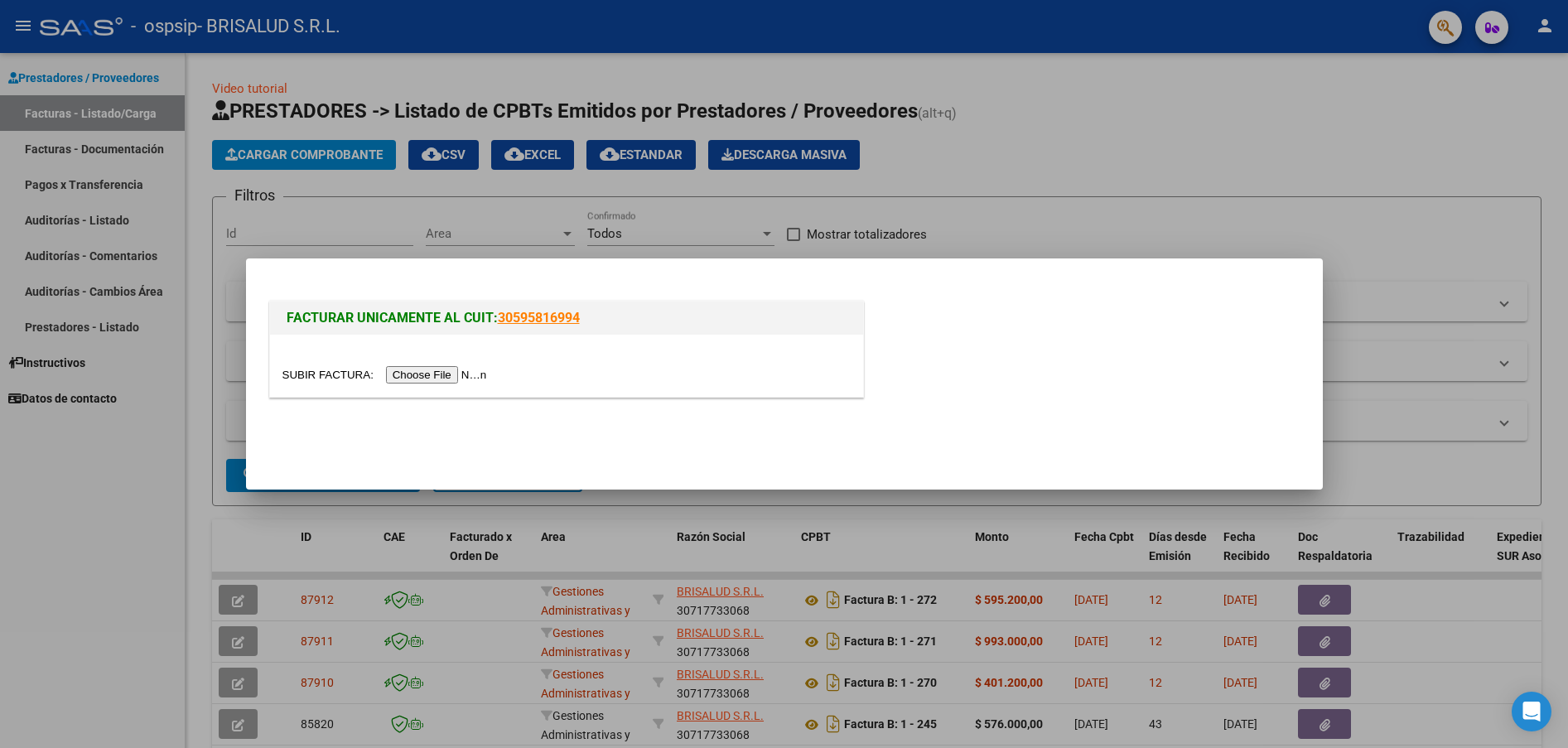
click at [468, 374] on input "file" at bounding box center [387, 374] width 210 height 18
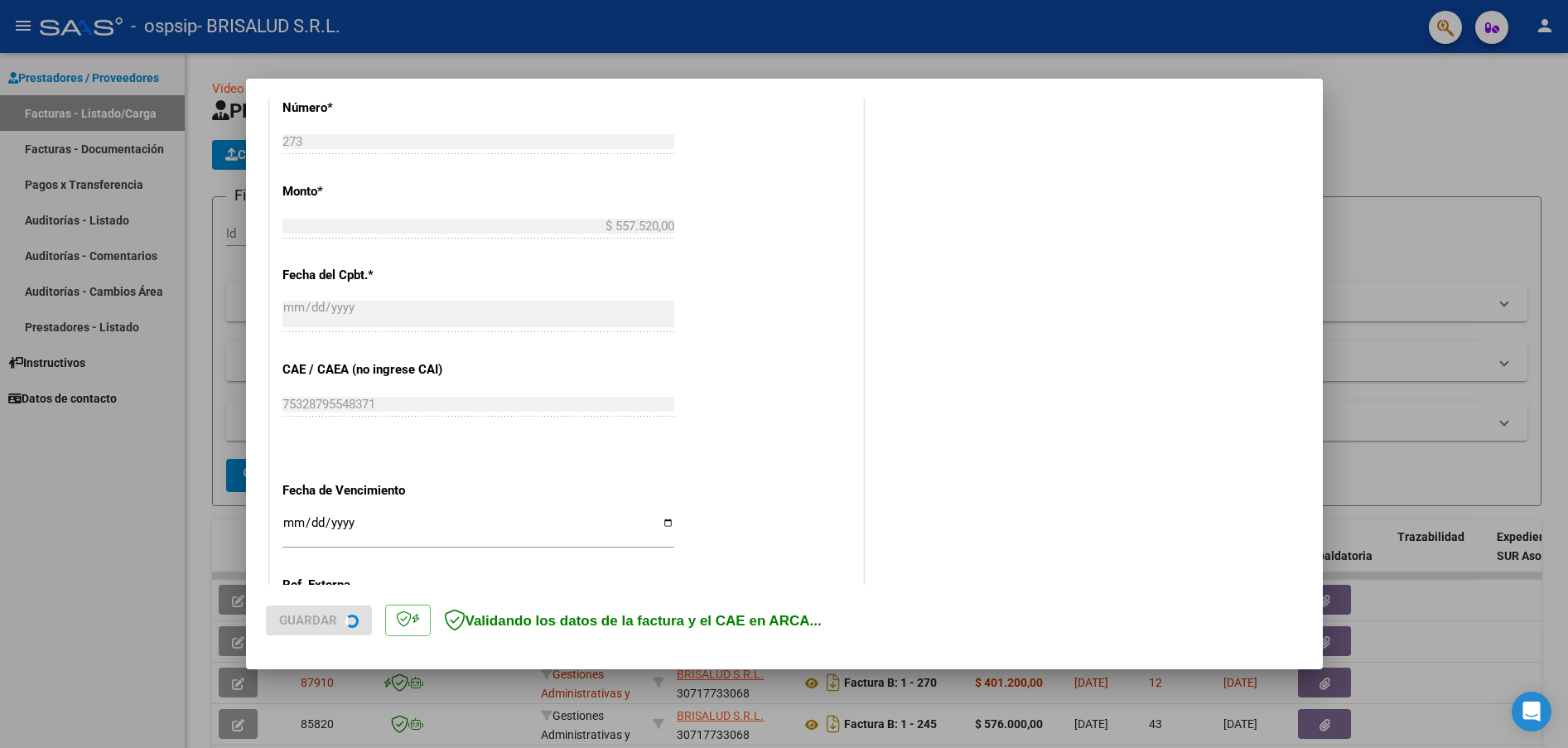
scroll to position [774, 0]
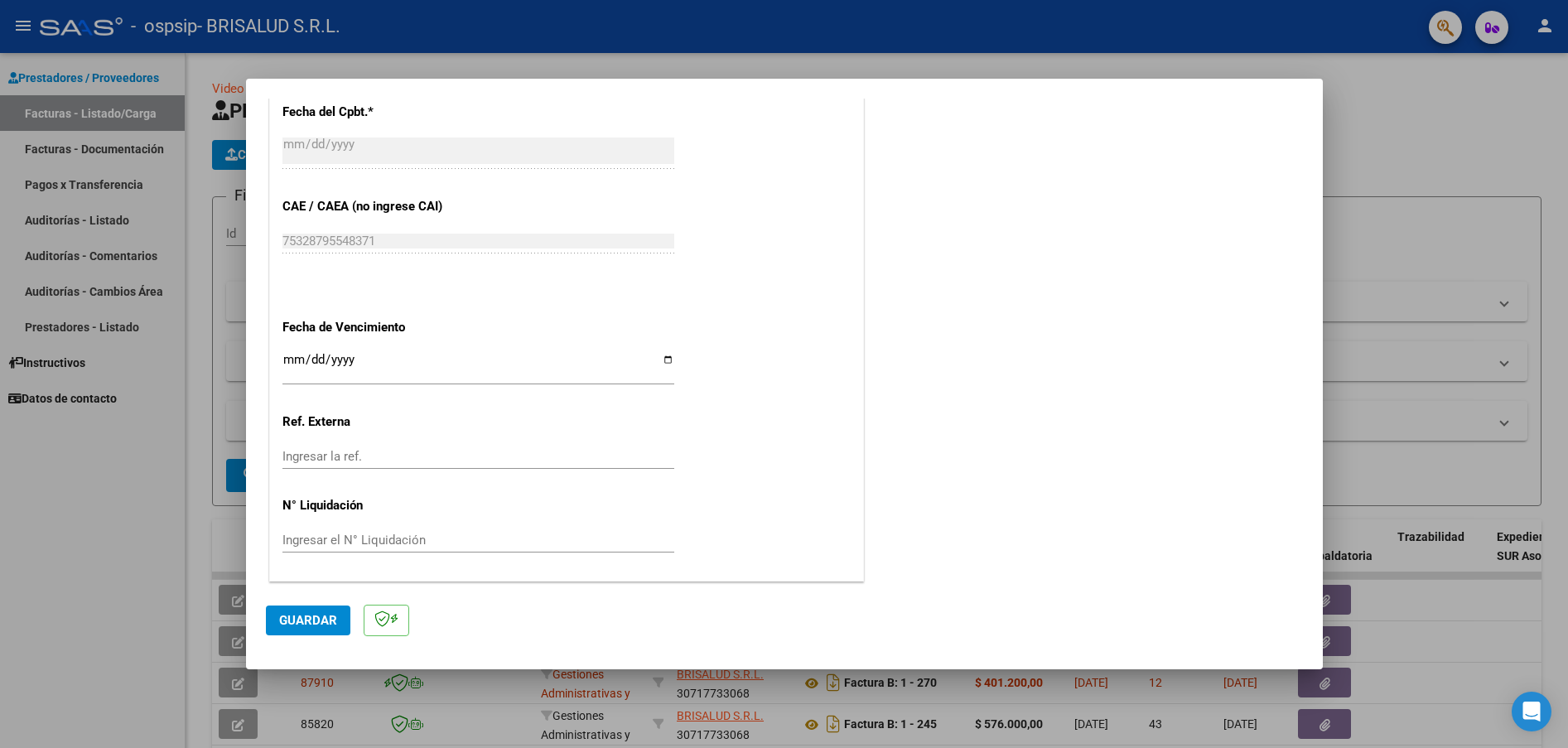
click at [288, 361] on input "Ingresar la fecha" at bounding box center [479, 366] width 392 height 26
type input "2025-08-29"
click at [316, 622] on span "Guardar" at bounding box center [307, 620] width 58 height 15
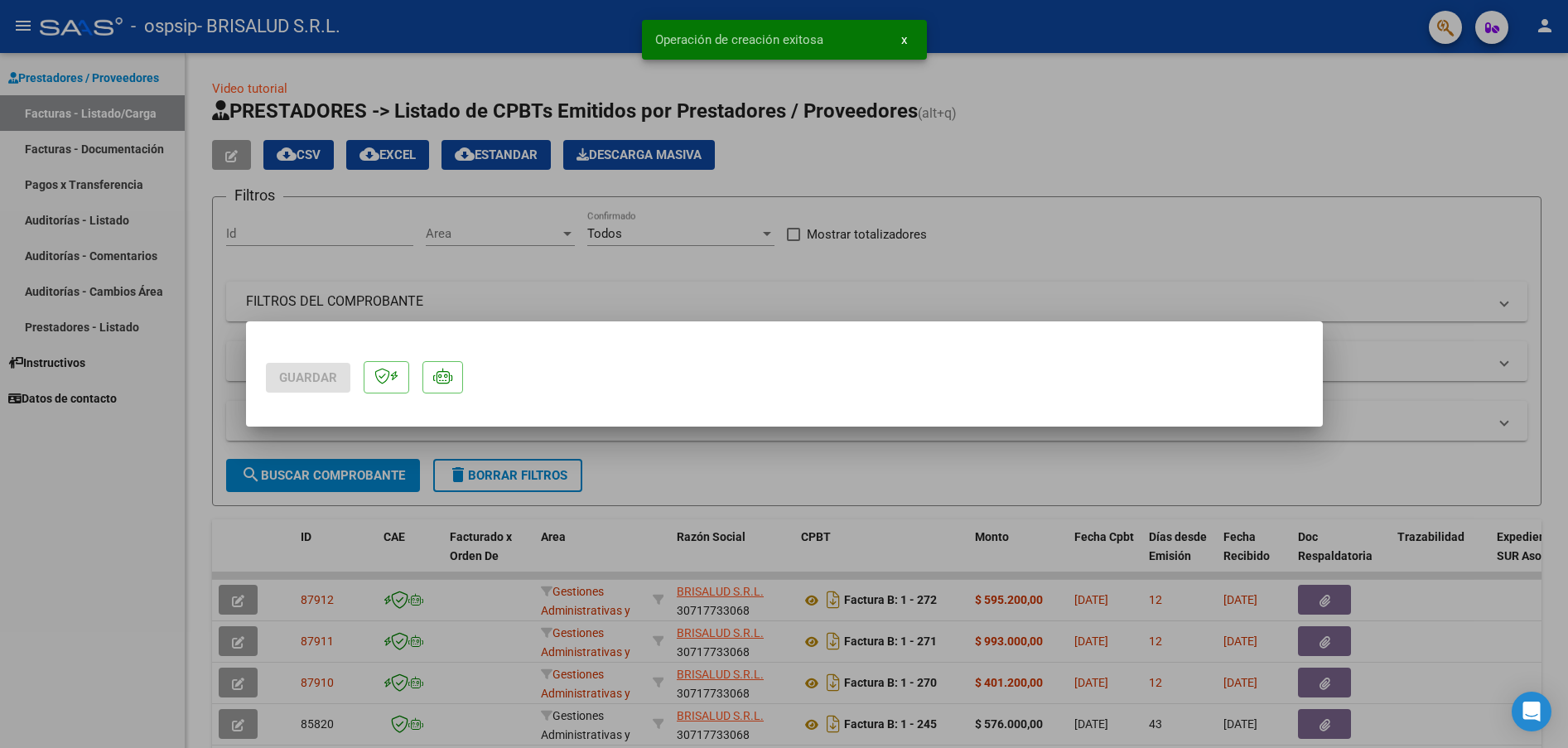
scroll to position [0, 0]
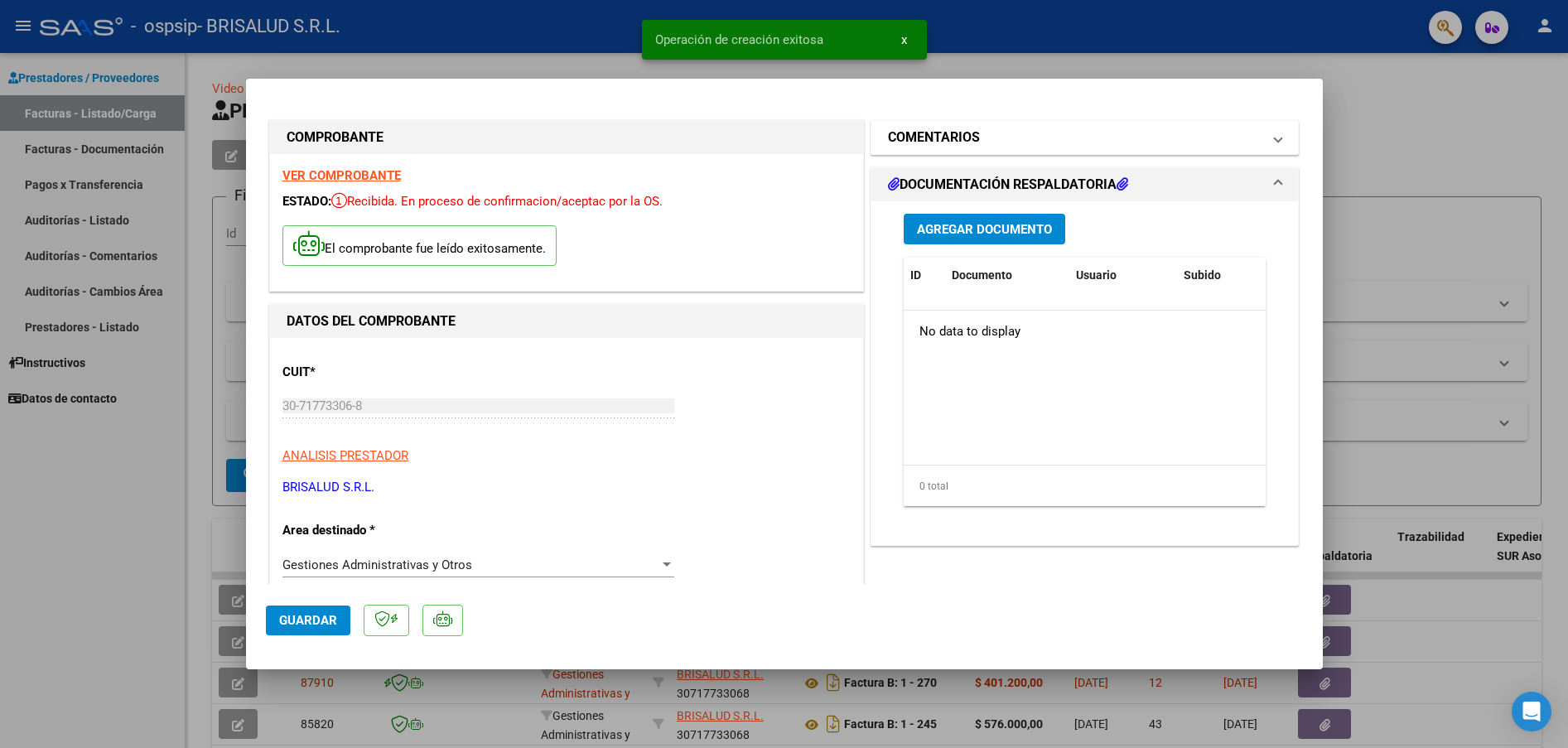
click at [939, 136] on h1 "COMENTARIOS" at bounding box center [934, 138] width 92 height 20
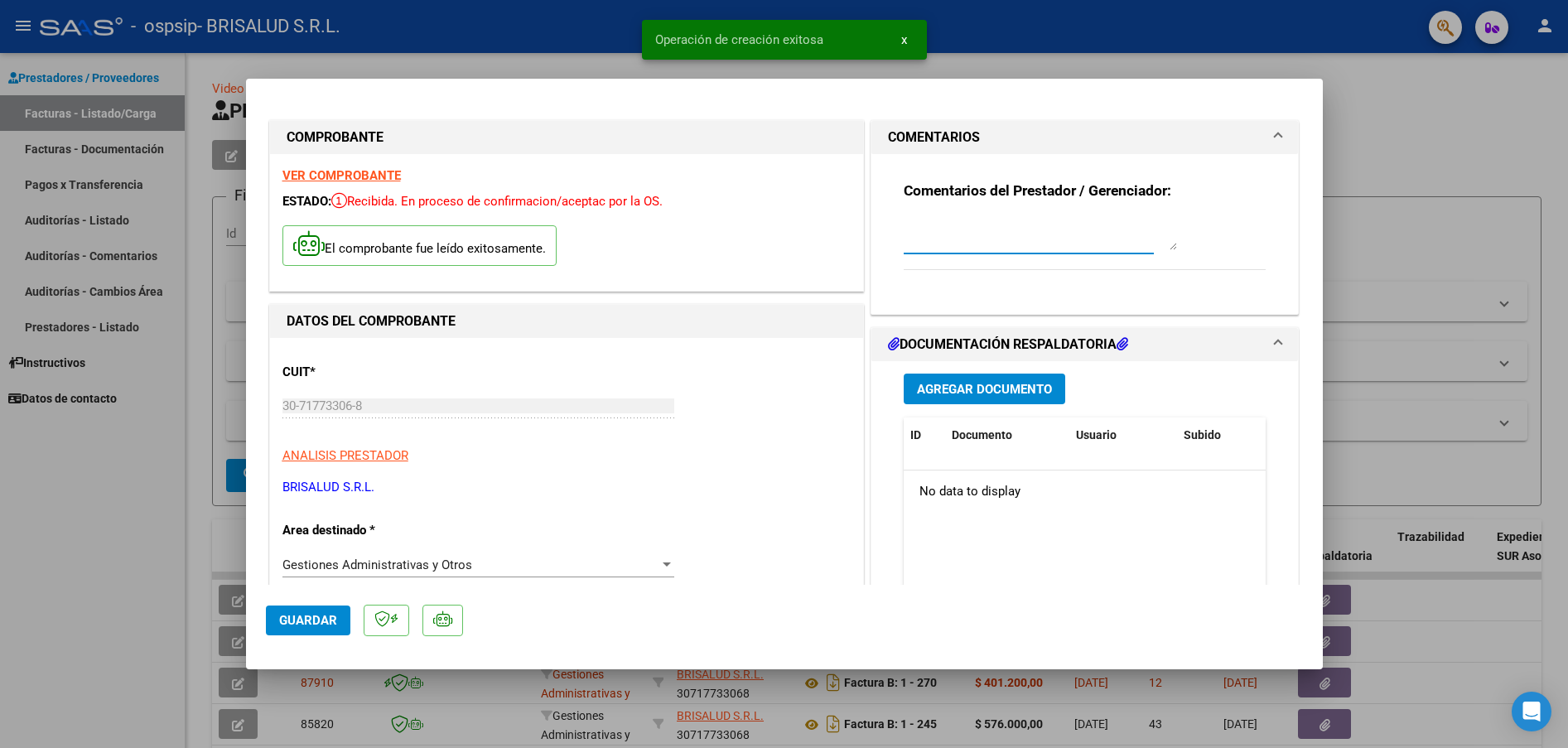
click at [959, 235] on textarea at bounding box center [1040, 234] width 273 height 33
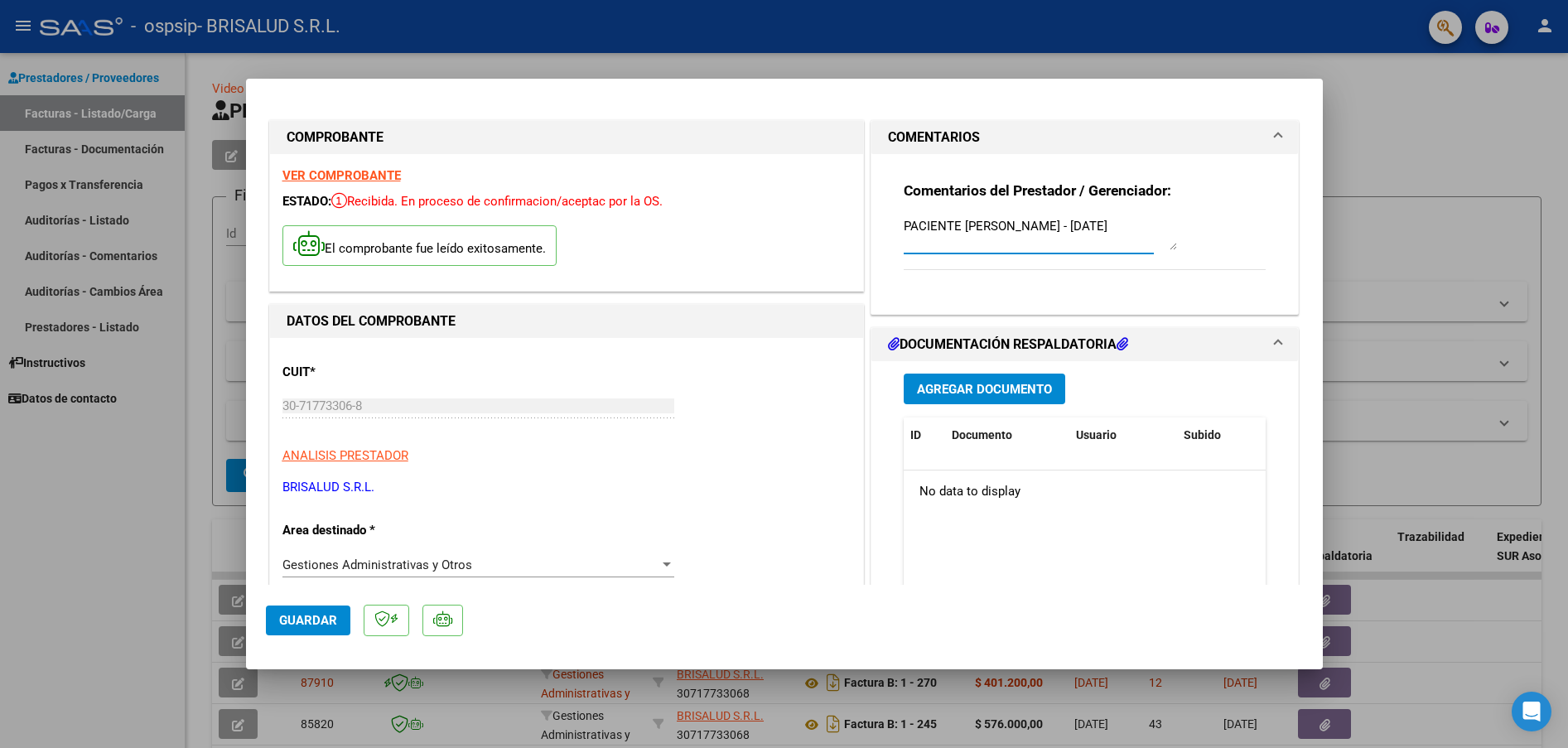
type textarea "PACIENTE GONZALEZ VEGA JUAN - JULIO 2025"
click at [1037, 387] on span "Agregar Documento" at bounding box center [984, 389] width 135 height 15
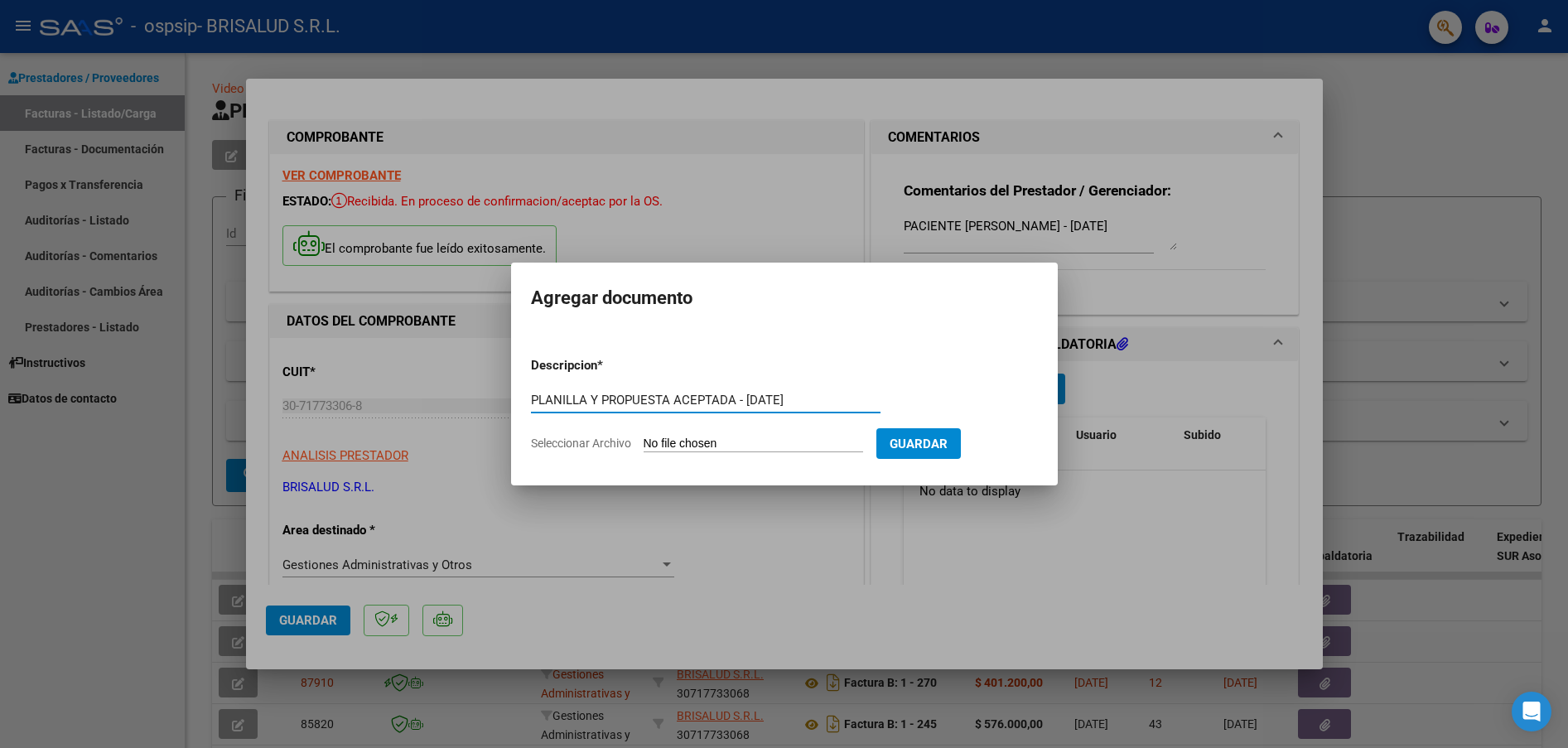
type input "PLANILLA Y PROPUESTA ACEPTADA - JULIO 2025"
click at [804, 441] on input "Seleccionar Archivo" at bounding box center [753, 445] width 219 height 16
type input "C:\fakepath\2025-08-01 - BRISALUD_OSPSIP_GONZALEZ VEGA JUAN_JULIO 25_planillas …"
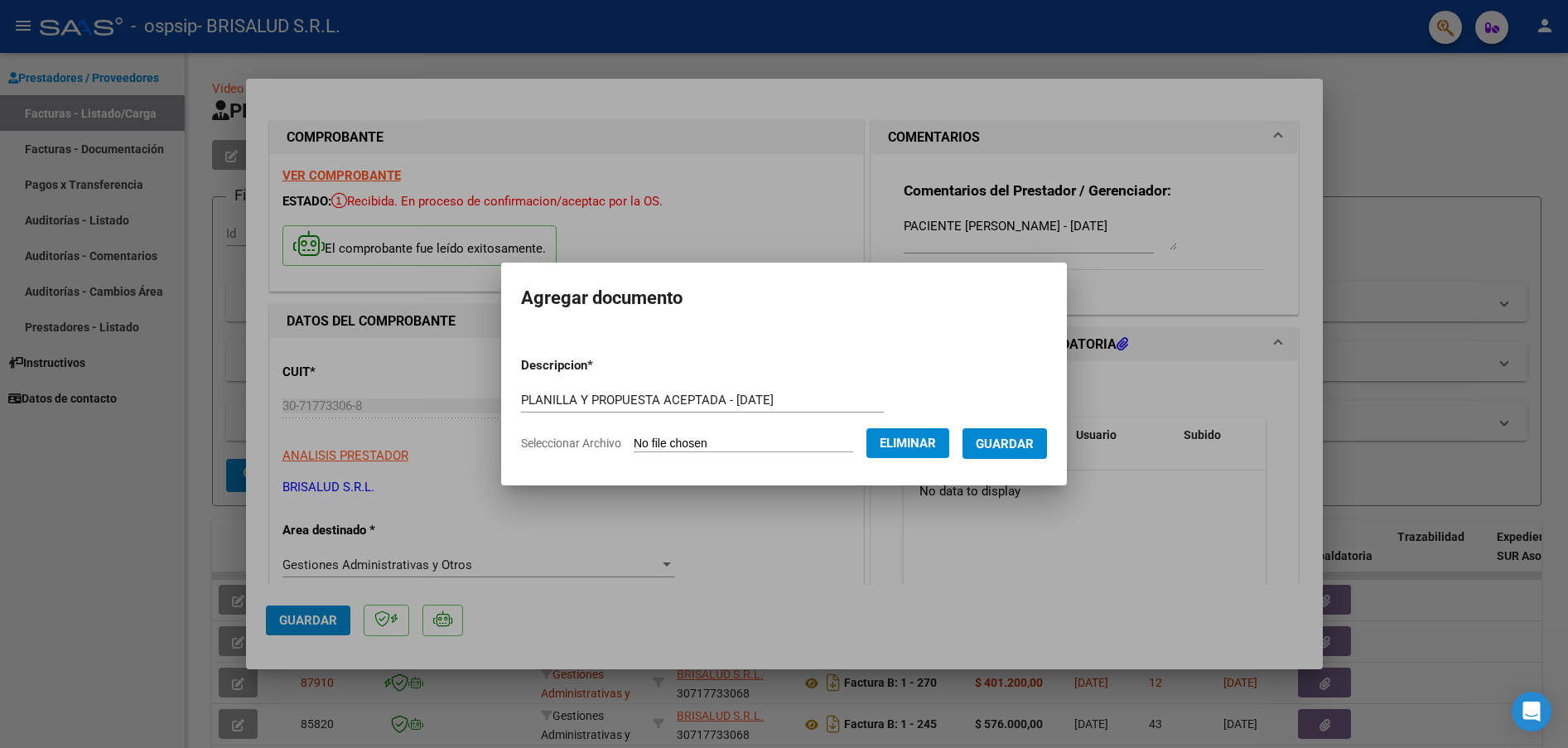
click at [1012, 443] on span "Guardar" at bounding box center [1004, 444] width 58 height 15
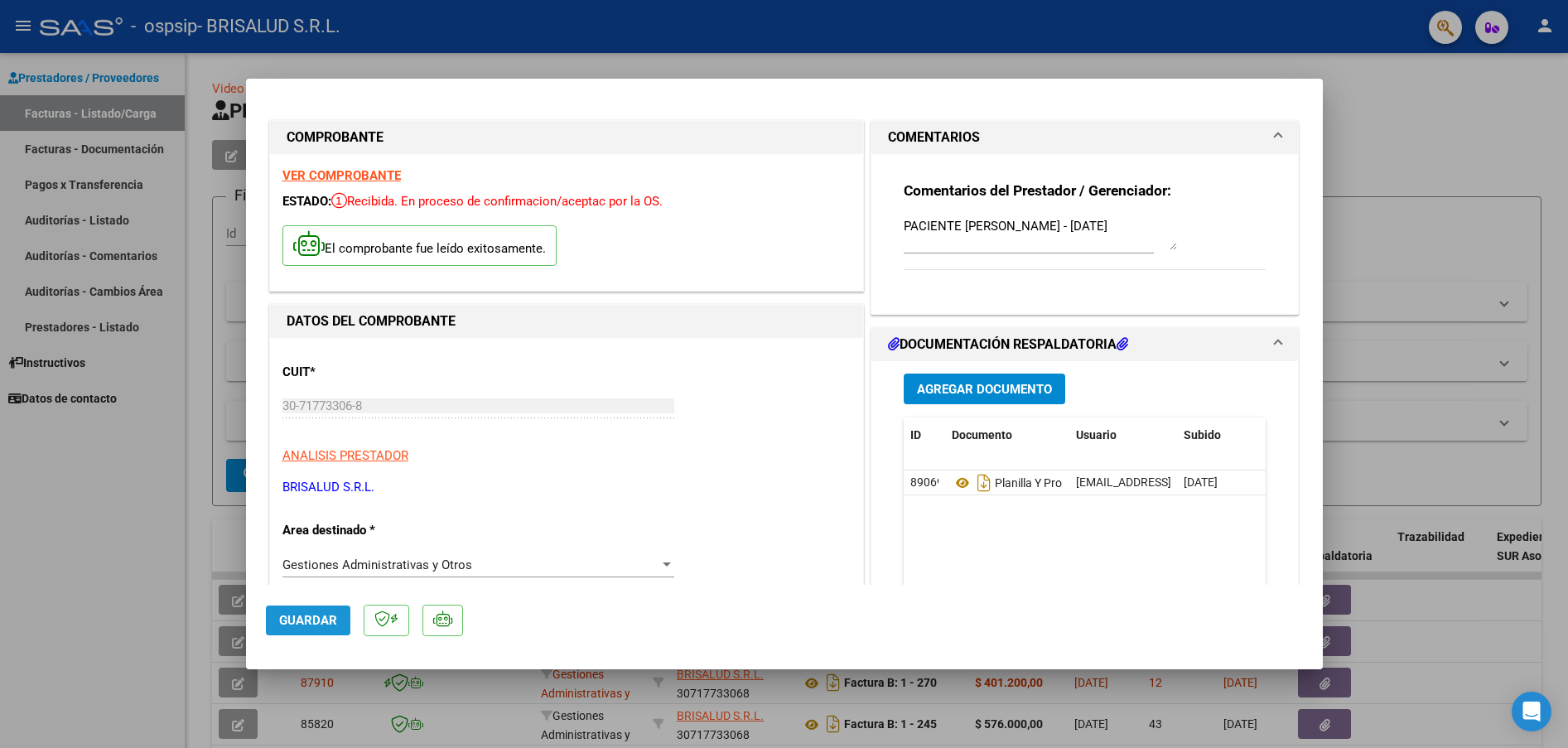
click at [306, 628] on button "Guardar" at bounding box center [308, 620] width 85 height 30
click at [313, 621] on span "Guardar" at bounding box center [307, 620] width 58 height 15
click at [141, 574] on div at bounding box center [784, 374] width 1568 height 748
type input "$ 0,00"
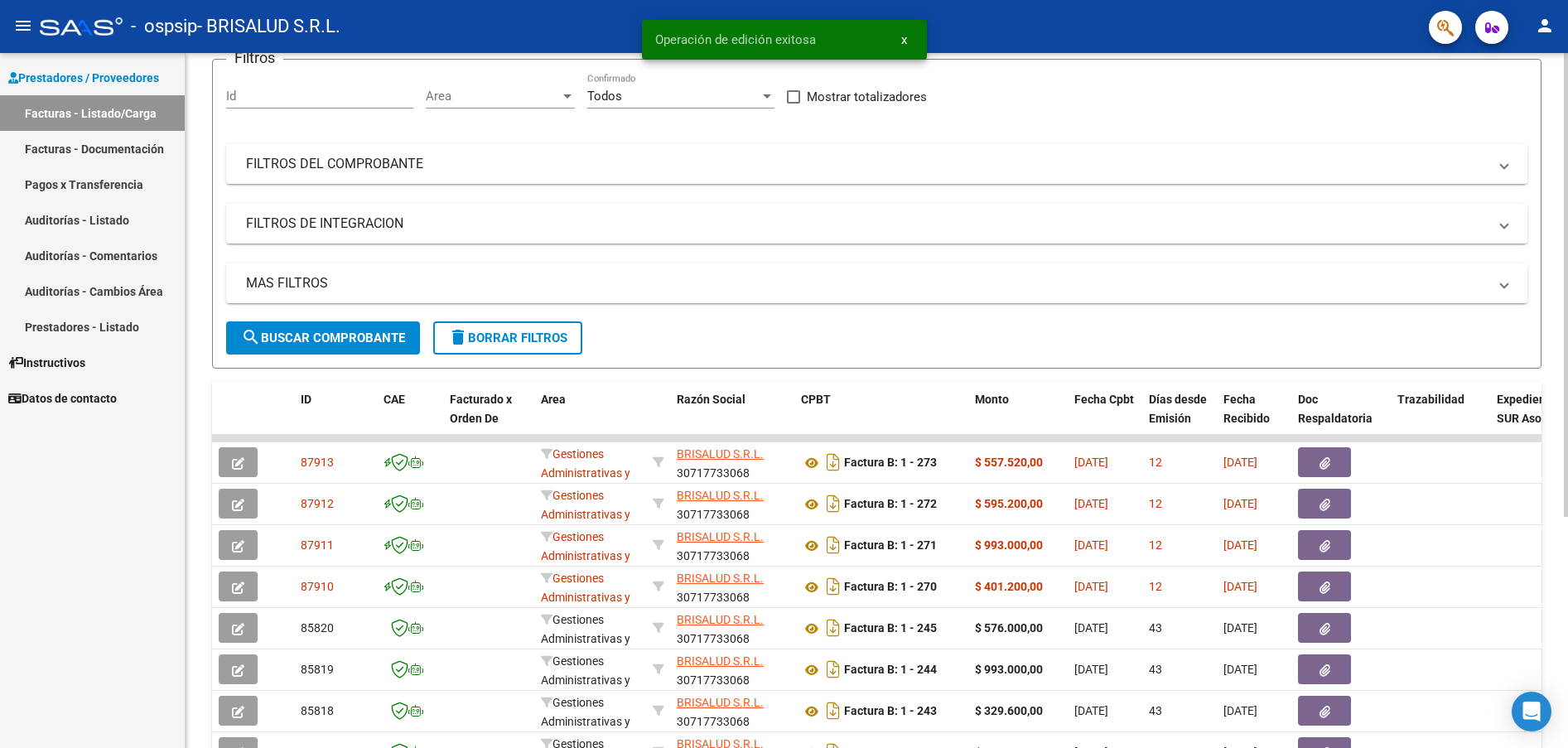
scroll to position [239, 0]
